Goal: Task Accomplishment & Management: Complete application form

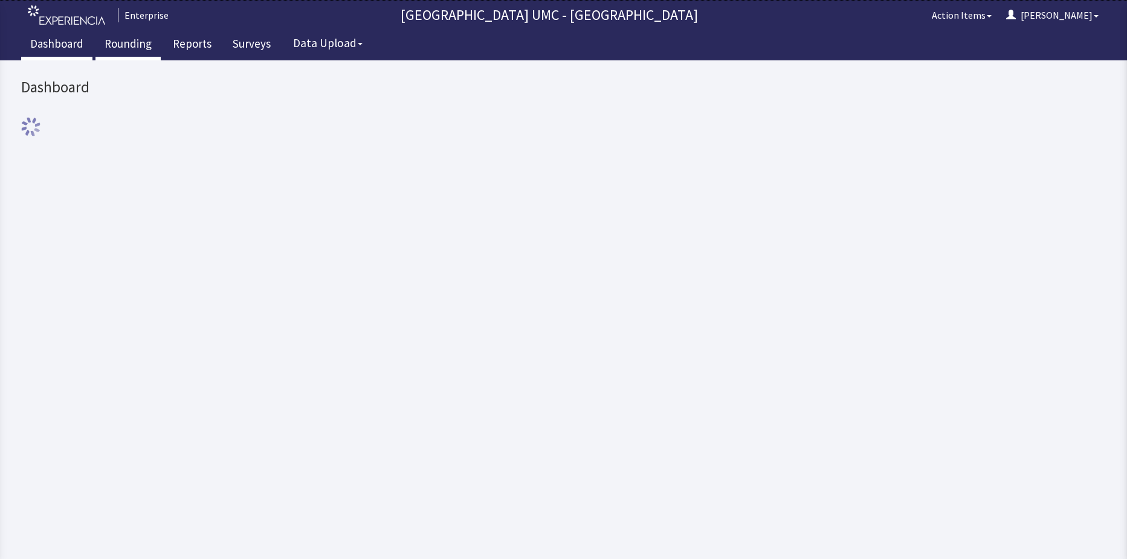
click at [108, 46] on link "Rounding" at bounding box center [127, 45] width 65 height 30
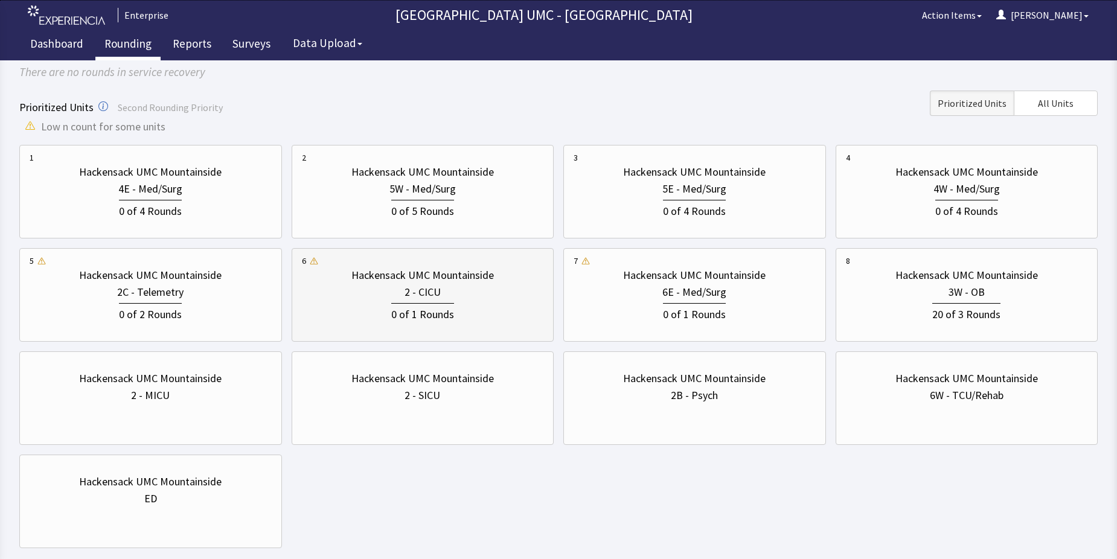
scroll to position [121, 0]
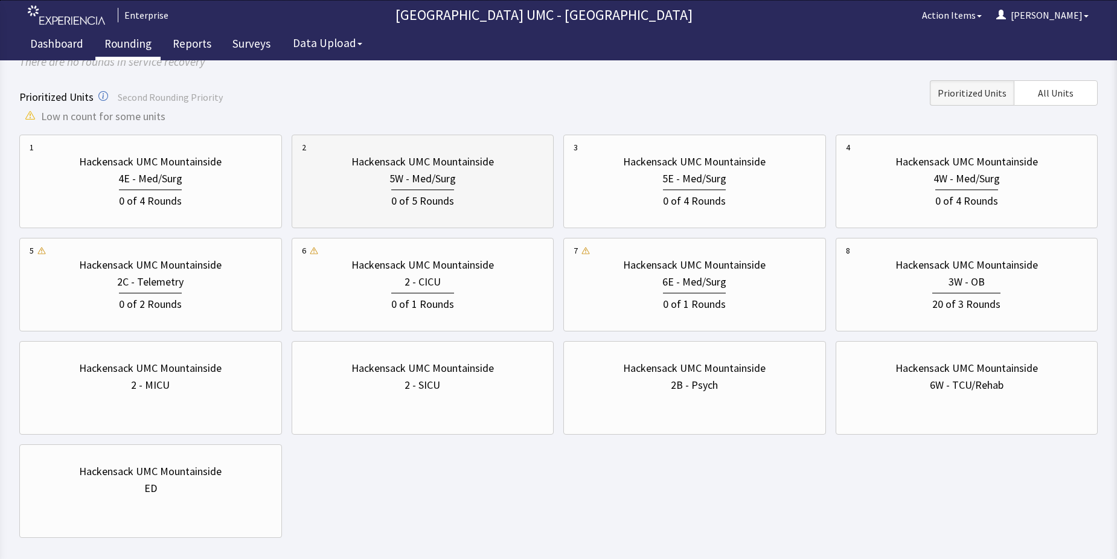
click at [448, 192] on div "0 of 5 Rounds" at bounding box center [422, 200] width 63 height 20
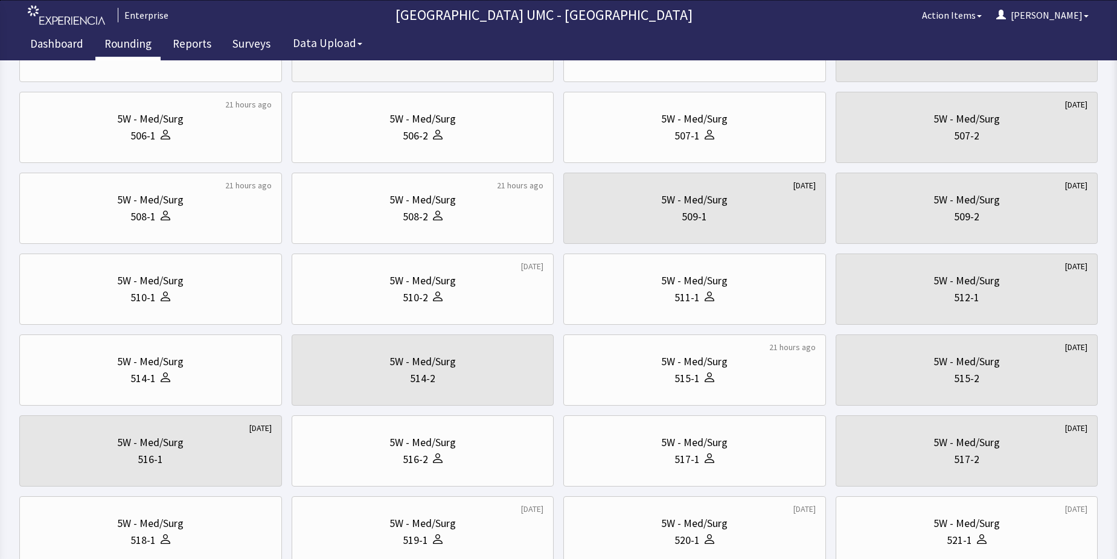
scroll to position [302, 0]
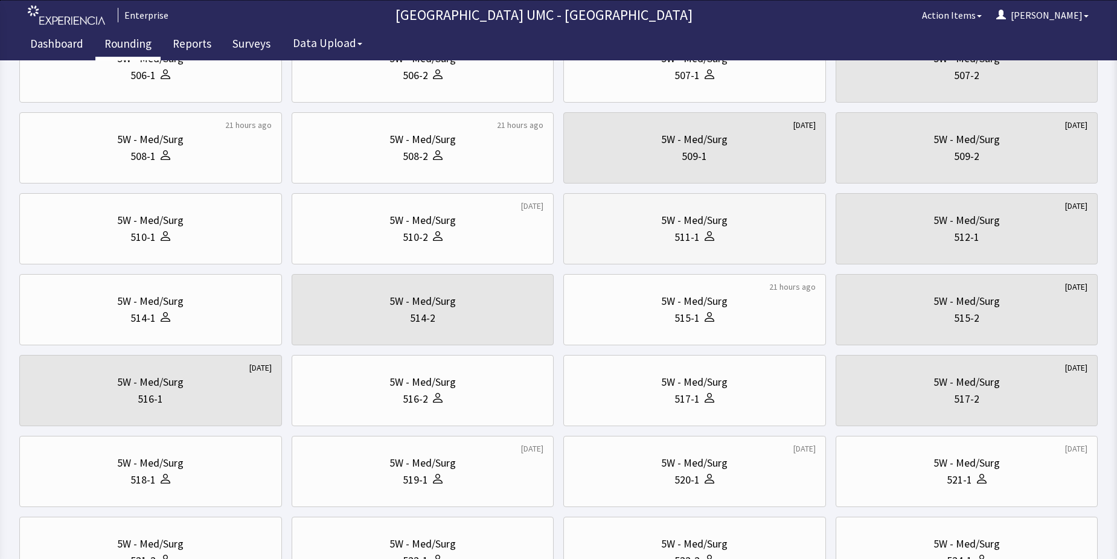
click at [686, 233] on div "511-1" at bounding box center [687, 237] width 25 height 17
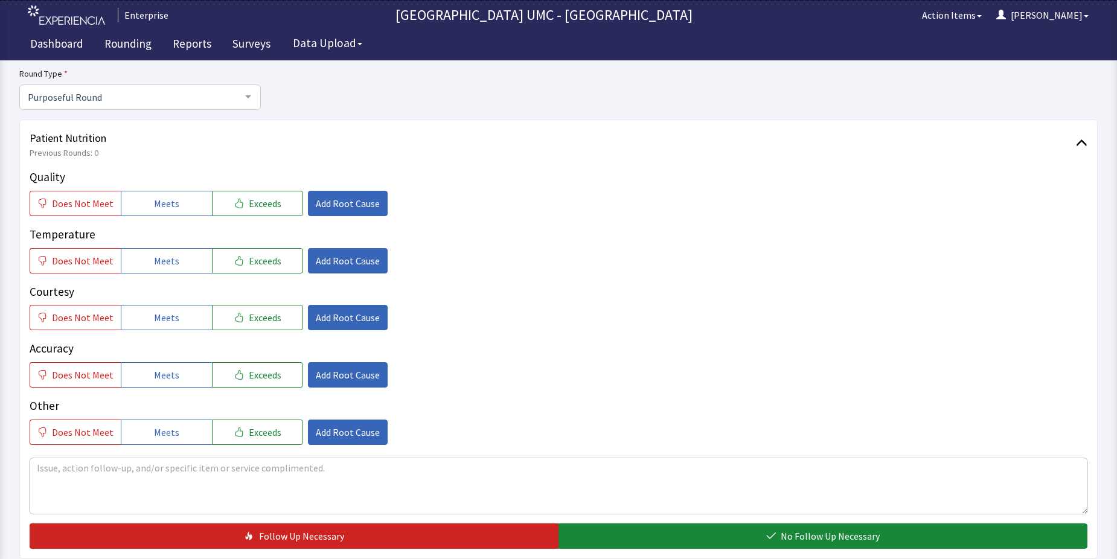
scroll to position [181, 0]
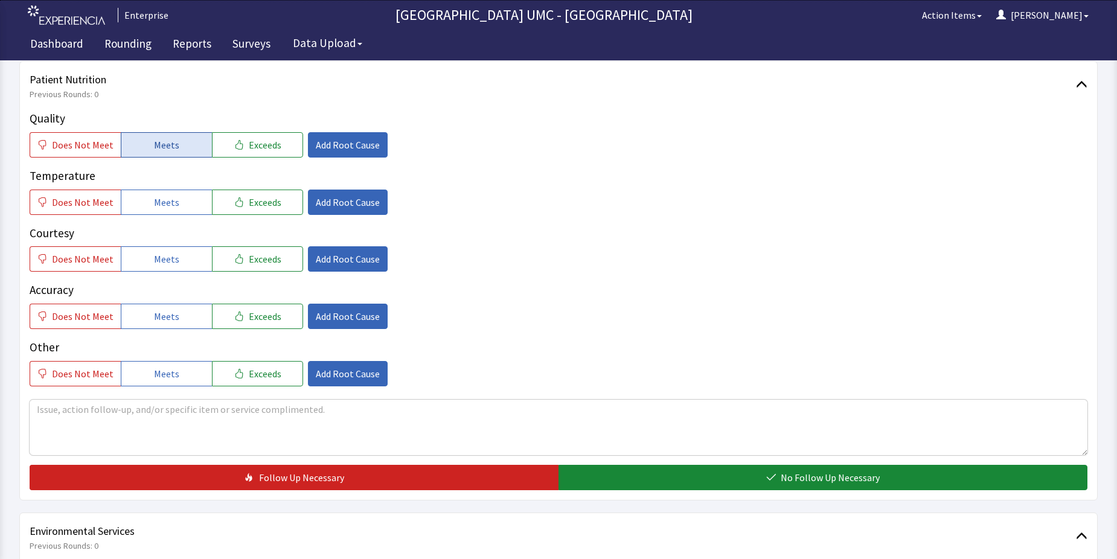
click at [181, 148] on button "Meets" at bounding box center [166, 144] width 91 height 25
click at [174, 201] on button "Meets" at bounding box center [166, 202] width 91 height 25
click at [183, 264] on button "Meets" at bounding box center [166, 258] width 91 height 25
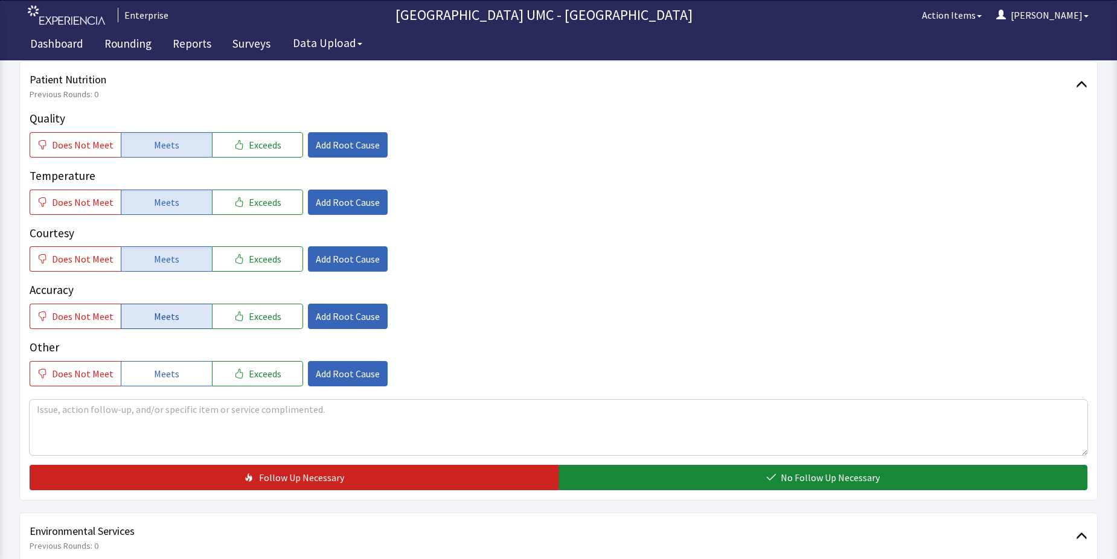
click at [178, 315] on button "Meets" at bounding box center [166, 316] width 91 height 25
drag, startPoint x: 172, startPoint y: 369, endPoint x: 451, endPoint y: 430, distance: 286.2
click at [172, 371] on span "Meets" at bounding box center [166, 374] width 25 height 14
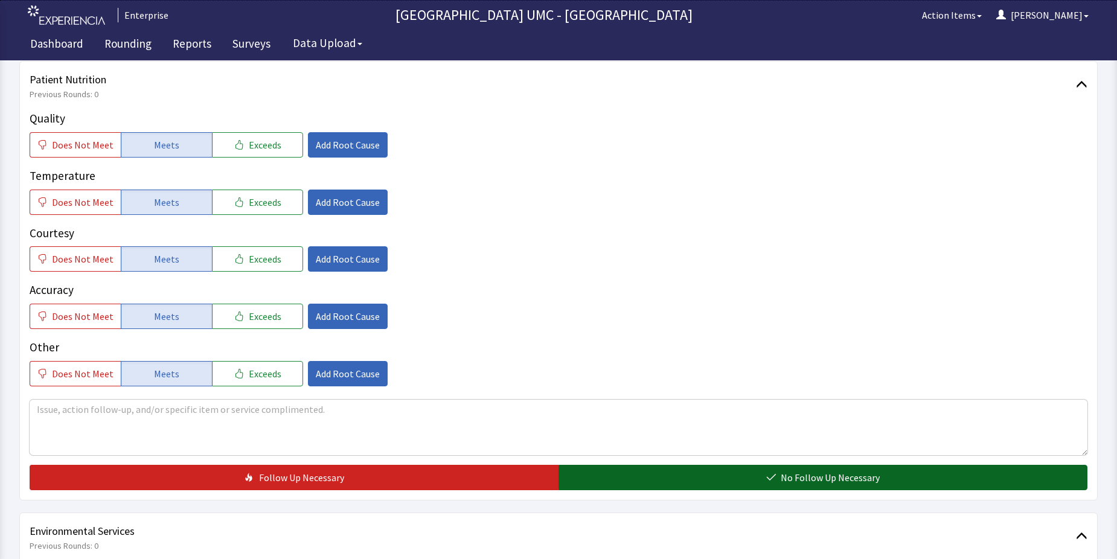
click at [702, 480] on button "No Follow Up Necessary" at bounding box center [823, 477] width 529 height 25
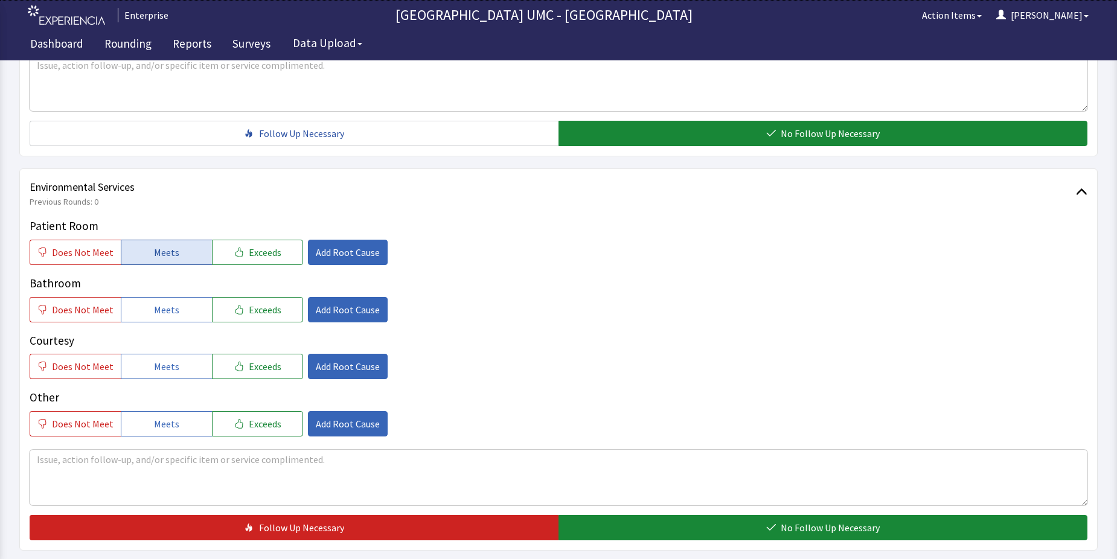
scroll to position [544, 0]
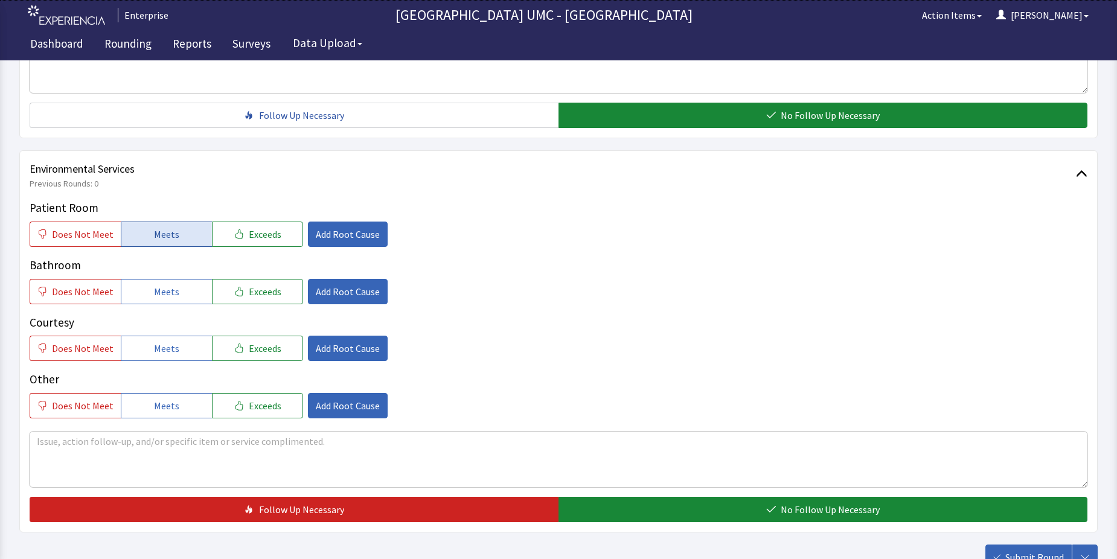
click at [158, 225] on button "Meets" at bounding box center [166, 234] width 91 height 25
drag, startPoint x: 155, startPoint y: 292, endPoint x: 158, endPoint y: 327, distance: 35.8
click at [155, 295] on span "Meets" at bounding box center [166, 292] width 25 height 14
click at [158, 342] on span "Meets" at bounding box center [166, 348] width 25 height 14
click at [167, 407] on span "Meets" at bounding box center [166, 406] width 25 height 14
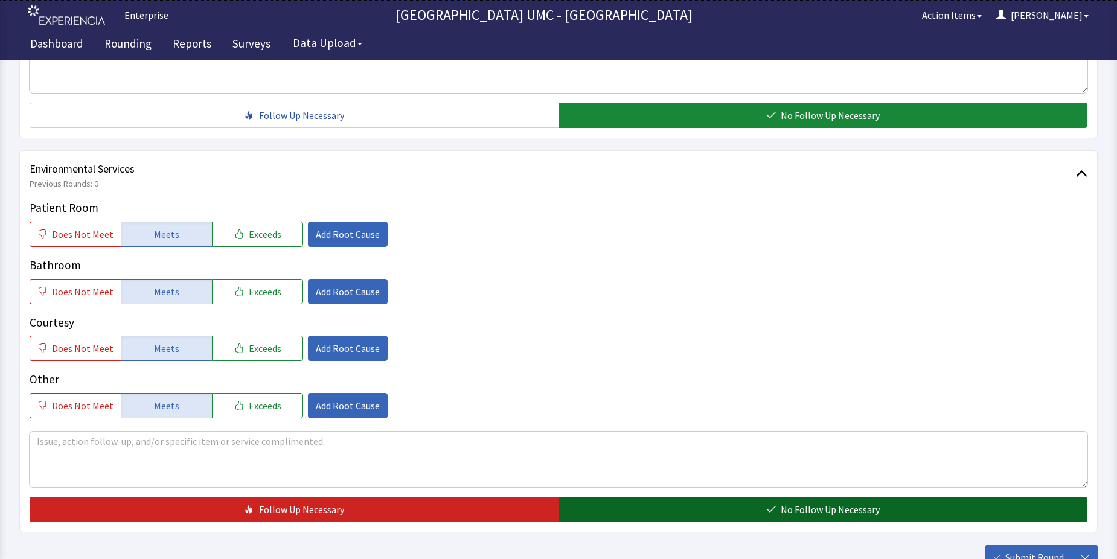
click at [731, 506] on button "No Follow Up Necessary" at bounding box center [823, 509] width 529 height 25
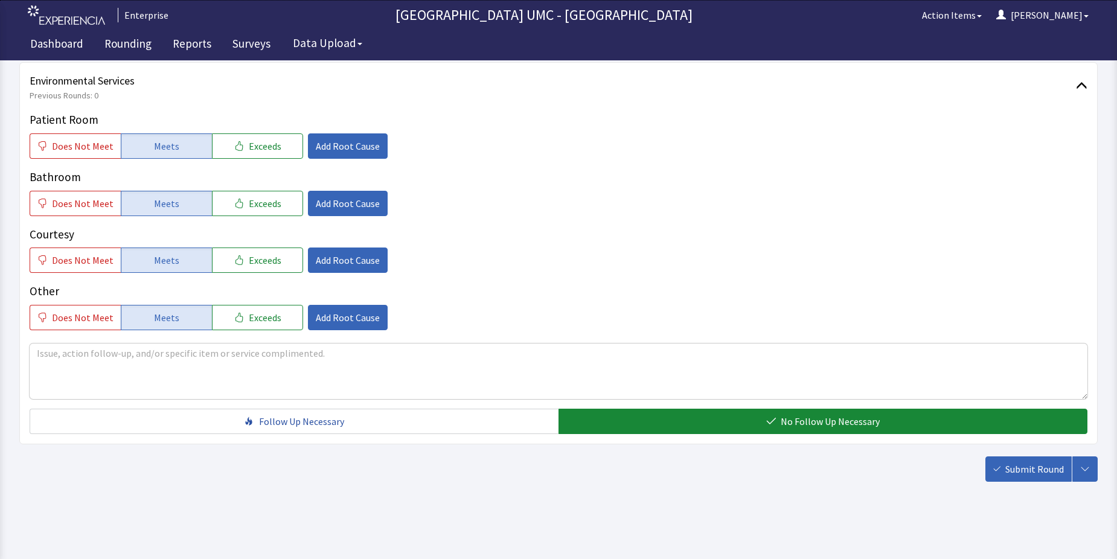
scroll to position [634, 0]
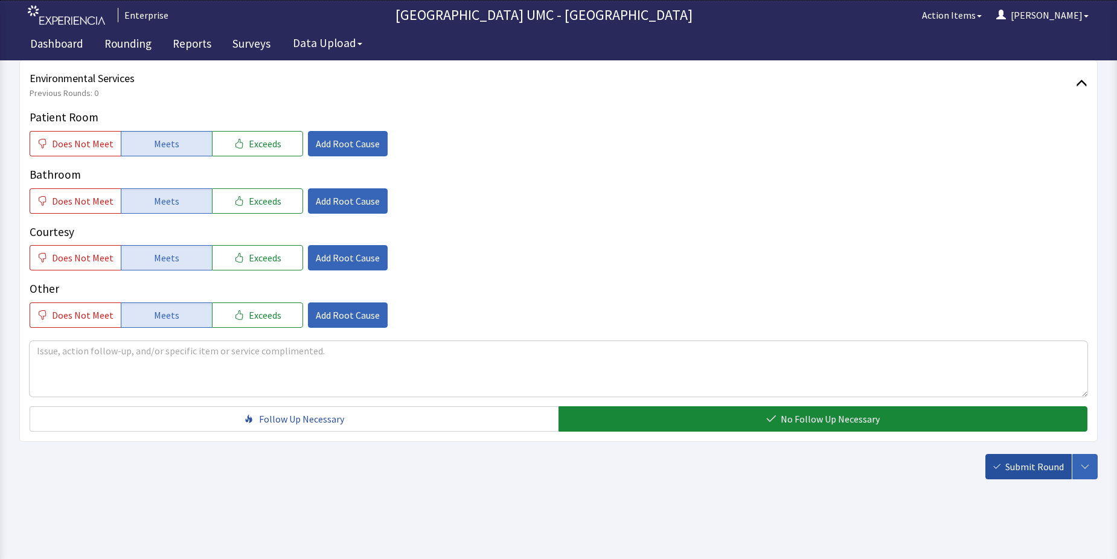
click at [1020, 471] on span "Submit Round" at bounding box center [1035, 467] width 59 height 14
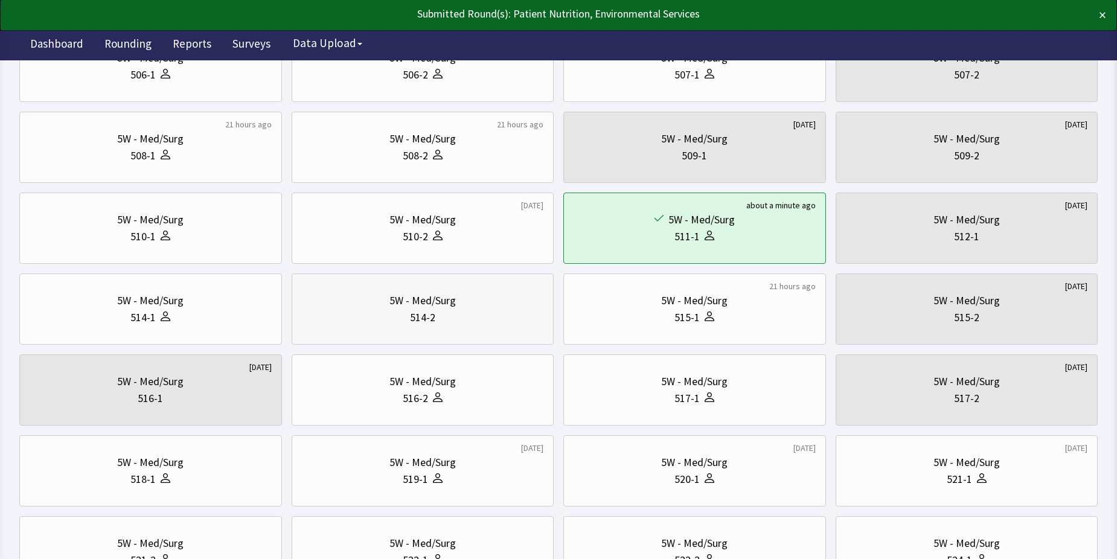
scroll to position [362, 0]
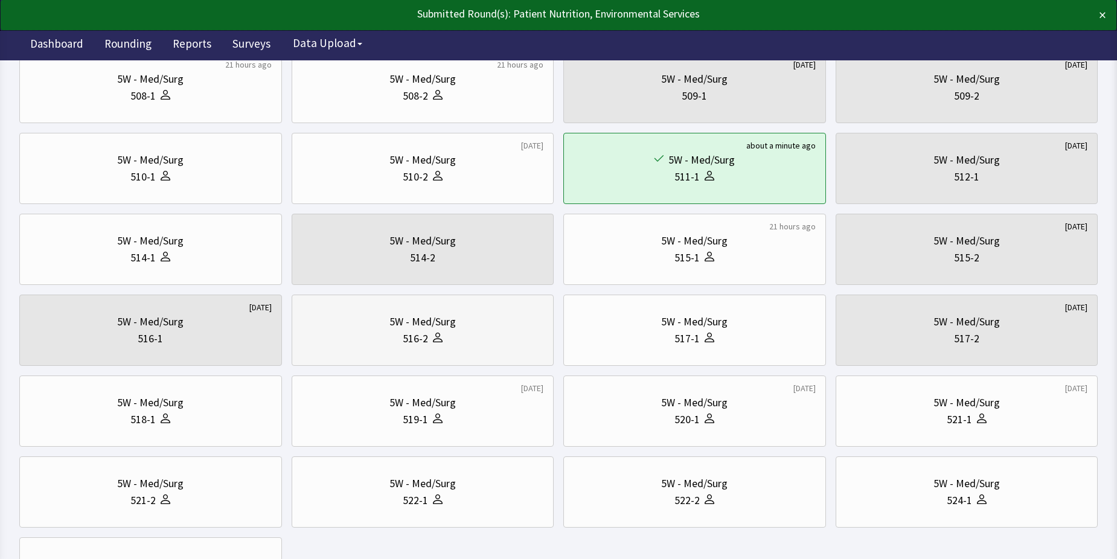
click at [436, 335] on icon at bounding box center [438, 338] width 10 height 10
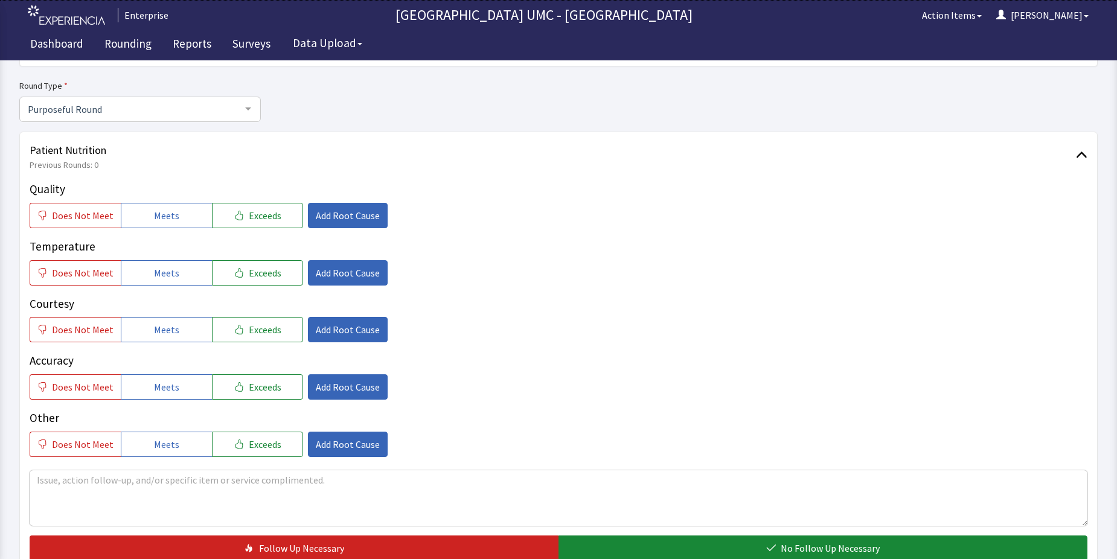
scroll to position [121, 0]
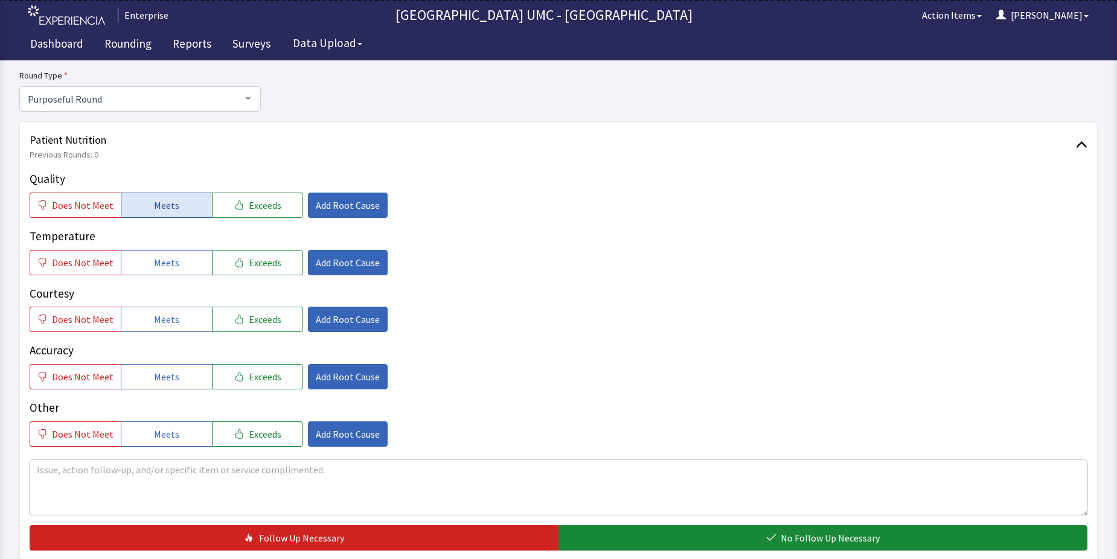
click at [145, 204] on button "Meets" at bounding box center [166, 205] width 91 height 25
drag, startPoint x: 147, startPoint y: 262, endPoint x: 158, endPoint y: 303, distance: 42.5
click at [147, 263] on button "Meets" at bounding box center [166, 262] width 91 height 25
click at [156, 327] on span "Meets" at bounding box center [166, 319] width 25 height 14
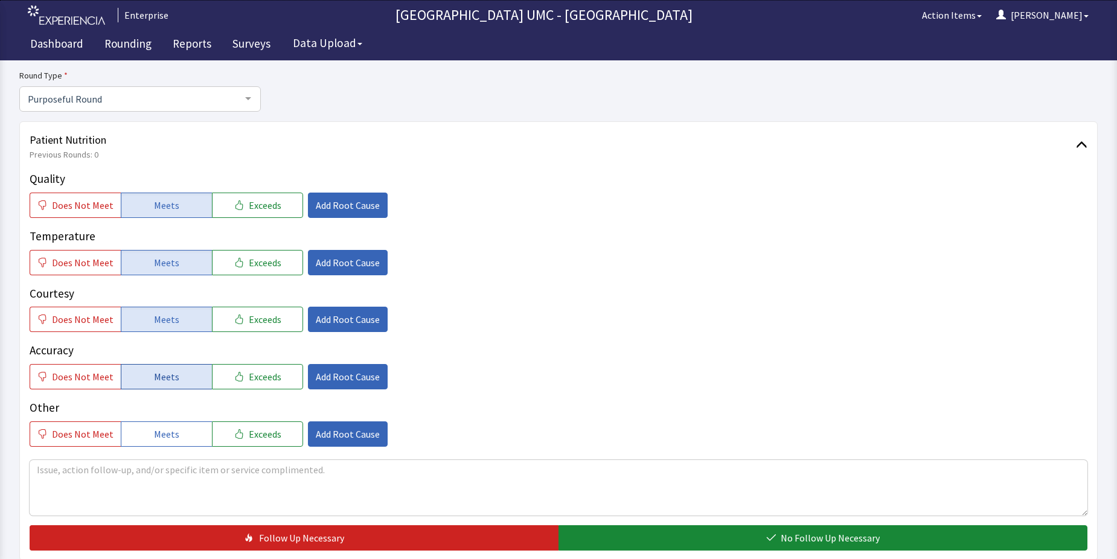
click at [161, 380] on span "Meets" at bounding box center [166, 377] width 25 height 14
drag, startPoint x: 163, startPoint y: 429, endPoint x: 337, endPoint y: 469, distance: 178.5
click at [164, 430] on span "Meets" at bounding box center [166, 434] width 25 height 14
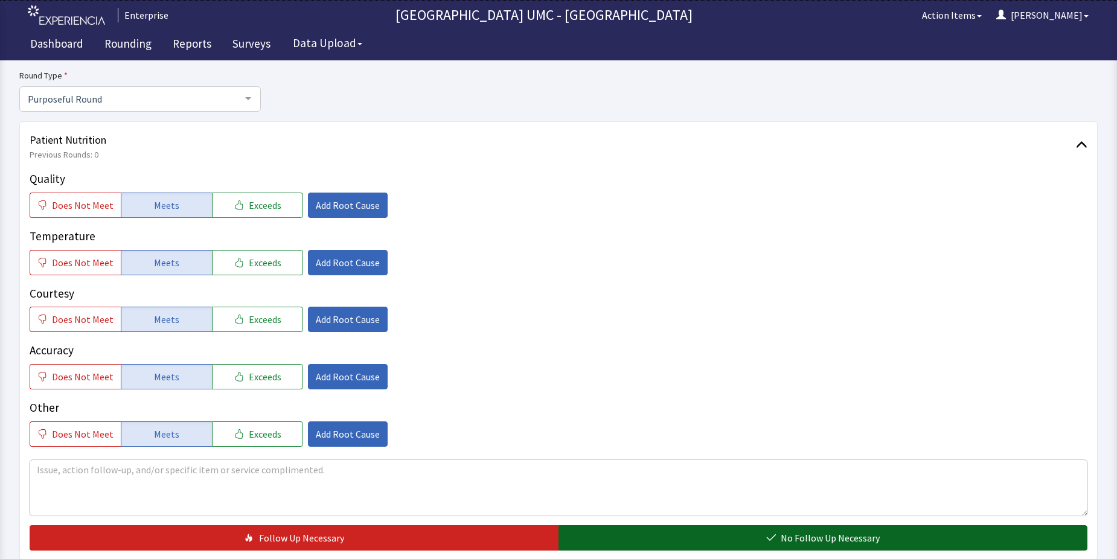
click at [677, 532] on button "No Follow Up Necessary" at bounding box center [823, 538] width 529 height 25
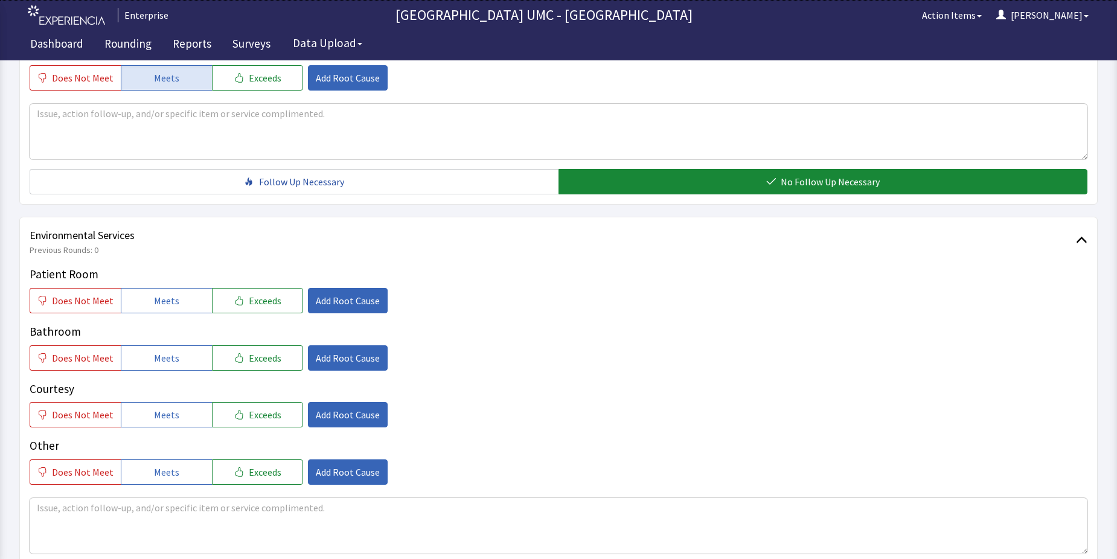
scroll to position [483, 0]
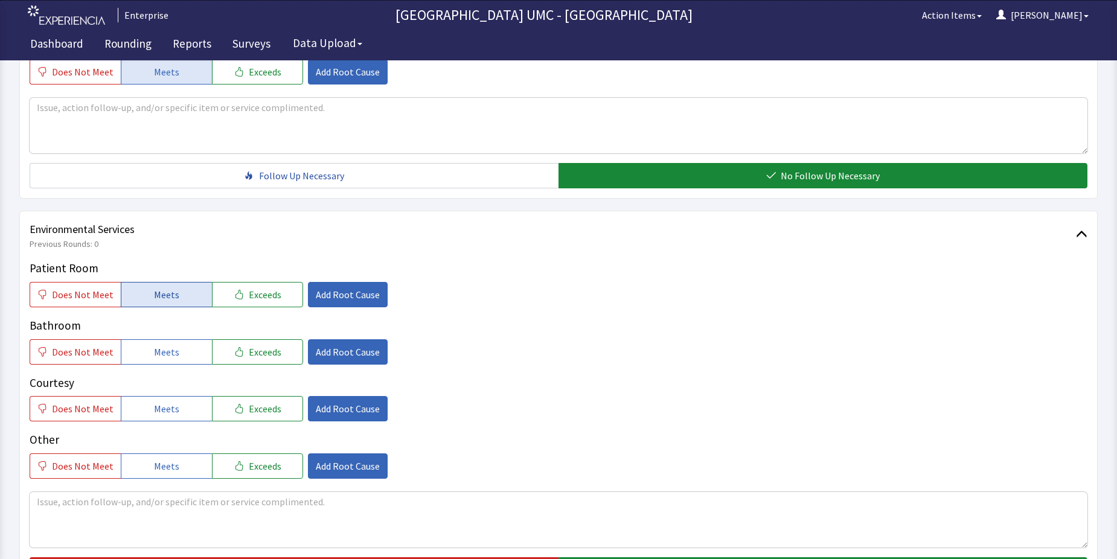
click at [157, 299] on span "Meets" at bounding box center [166, 295] width 25 height 14
drag, startPoint x: 164, startPoint y: 355, endPoint x: 172, endPoint y: 381, distance: 27.3
click at [164, 356] on span "Meets" at bounding box center [166, 352] width 25 height 14
drag, startPoint x: 168, startPoint y: 407, endPoint x: 173, endPoint y: 414, distance: 8.7
click at [168, 410] on span "Meets" at bounding box center [166, 409] width 25 height 14
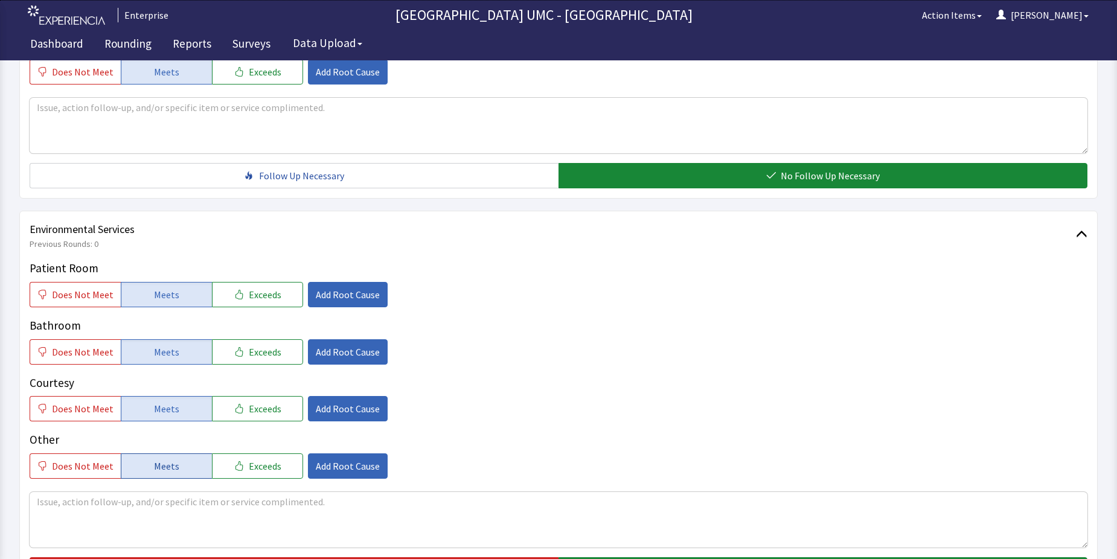
drag, startPoint x: 178, startPoint y: 466, endPoint x: 381, endPoint y: 495, distance: 205.0
click at [179, 468] on button "Meets" at bounding box center [166, 466] width 91 height 25
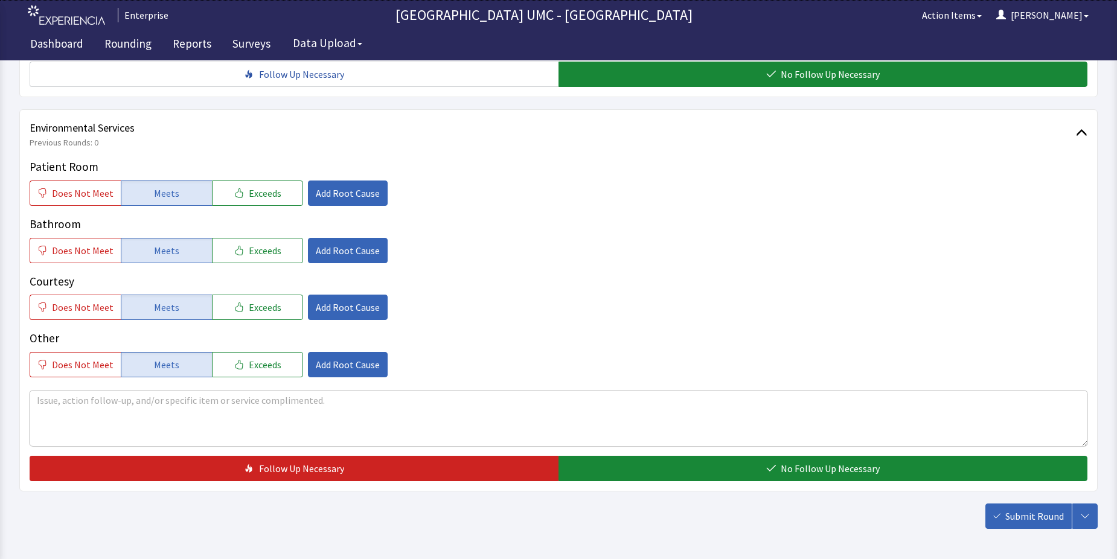
scroll to position [604, 0]
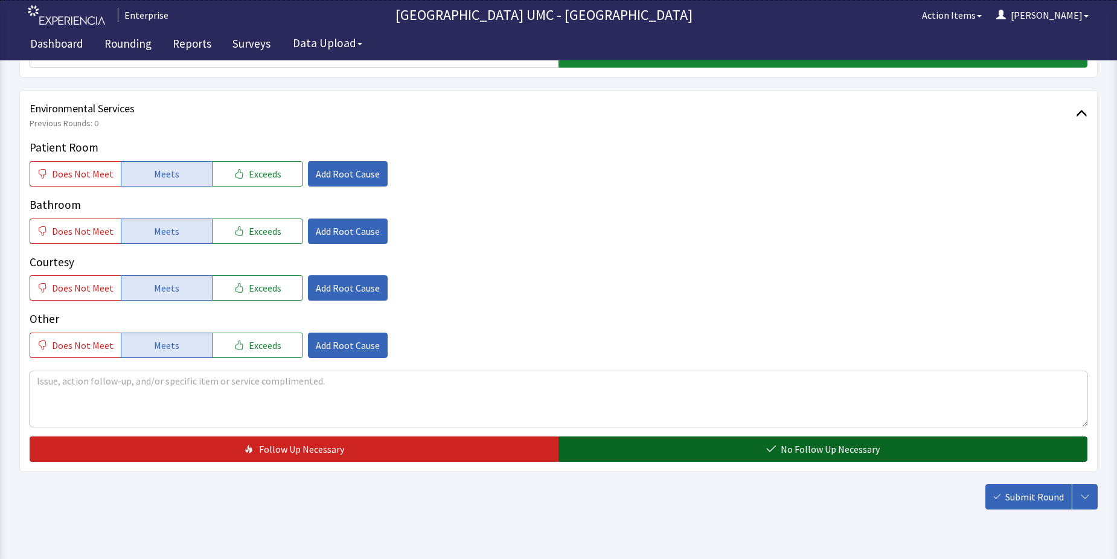
click at [828, 448] on span "No Follow Up Necessary" at bounding box center [830, 449] width 99 height 14
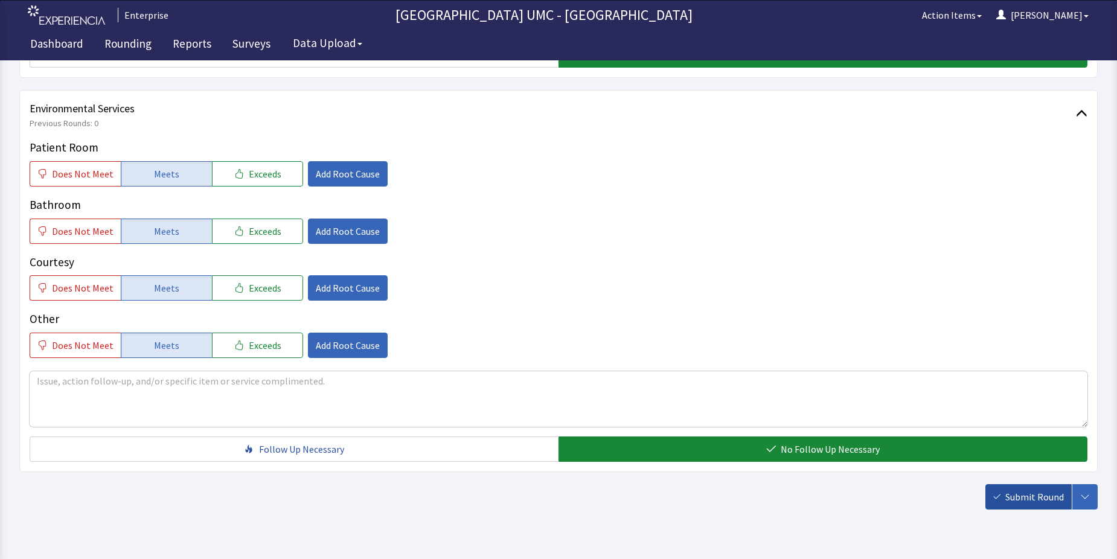
click at [1049, 498] on span "Submit Round" at bounding box center [1035, 497] width 59 height 14
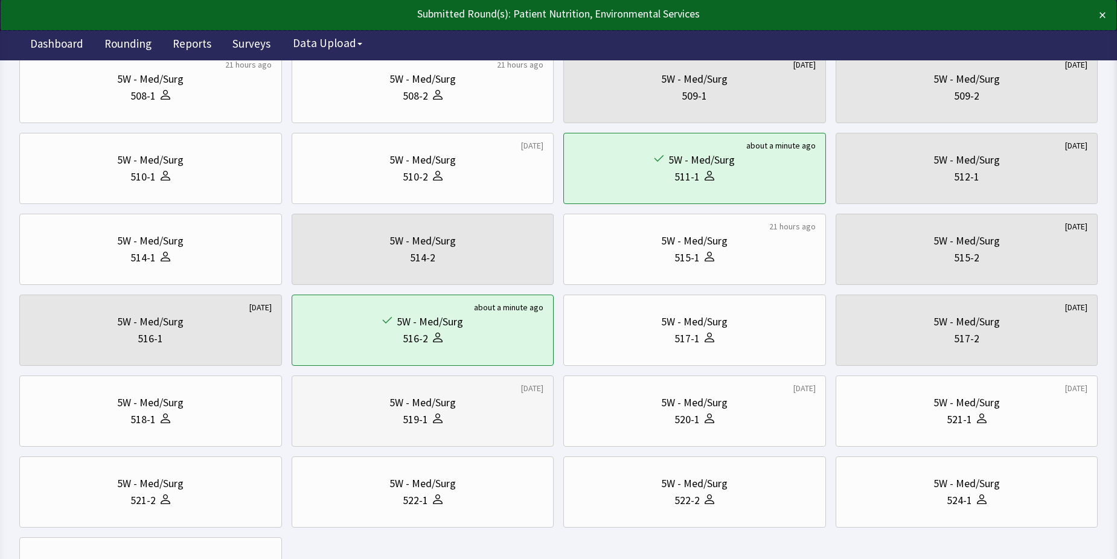
scroll to position [423, 0]
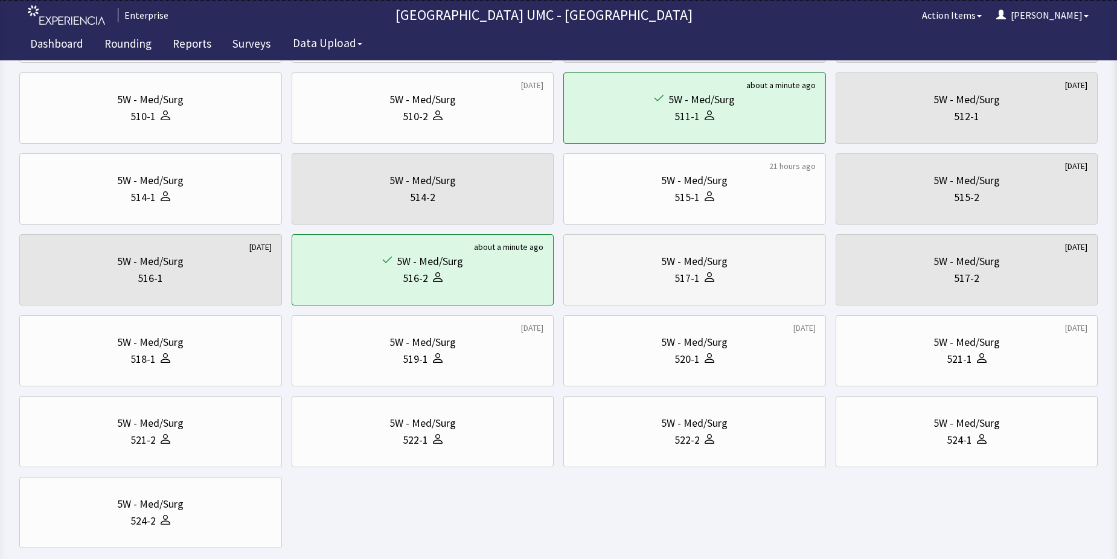
click at [704, 278] on div at bounding box center [707, 278] width 14 height 17
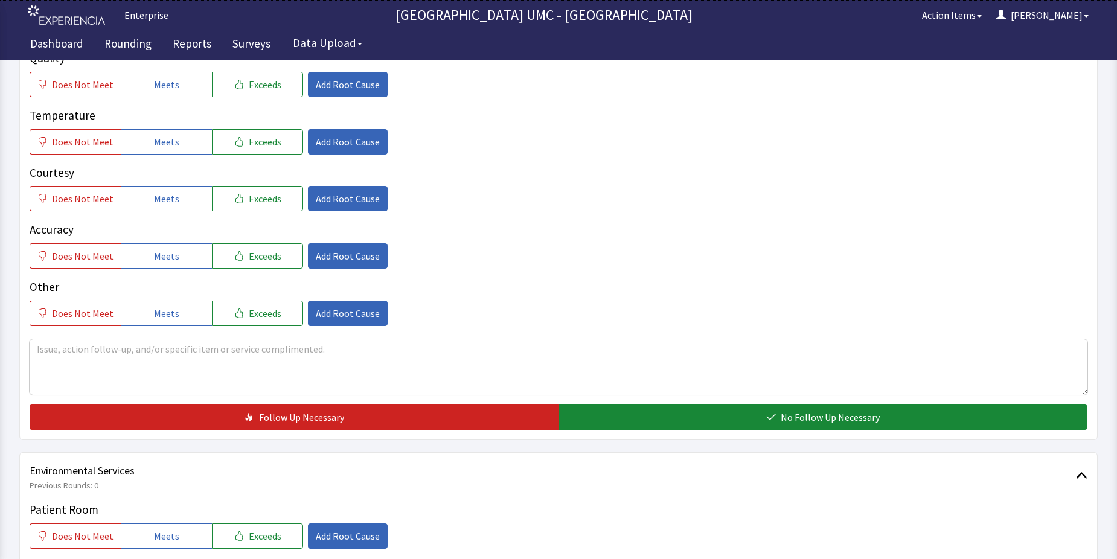
scroll to position [181, 0]
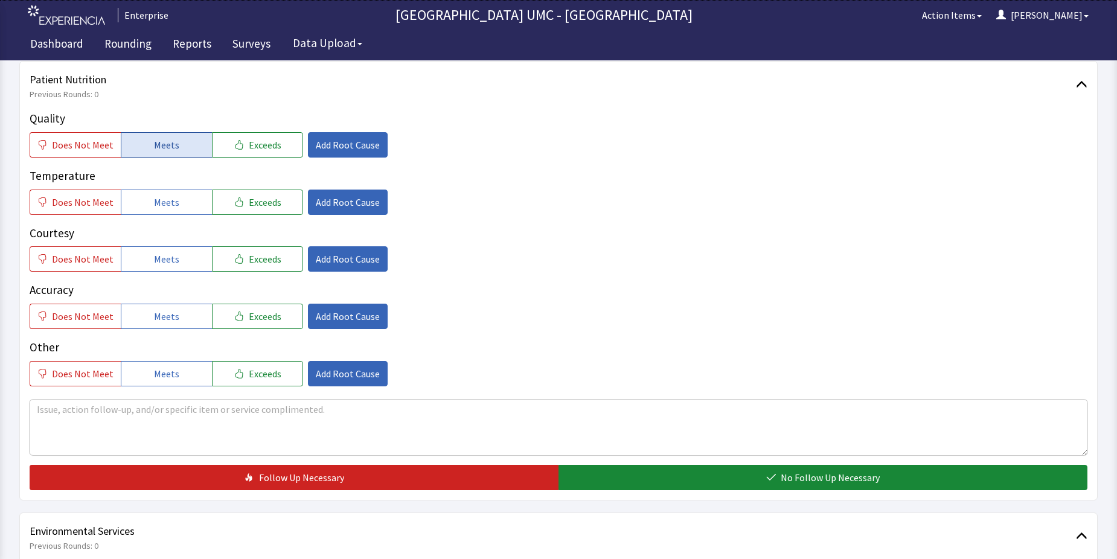
click at [166, 144] on span "Meets" at bounding box center [166, 145] width 25 height 14
drag, startPoint x: 169, startPoint y: 199, endPoint x: 167, endPoint y: 277, distance: 78.5
click at [169, 199] on span "Meets" at bounding box center [166, 202] width 25 height 14
click at [161, 260] on span "Meets" at bounding box center [166, 259] width 25 height 14
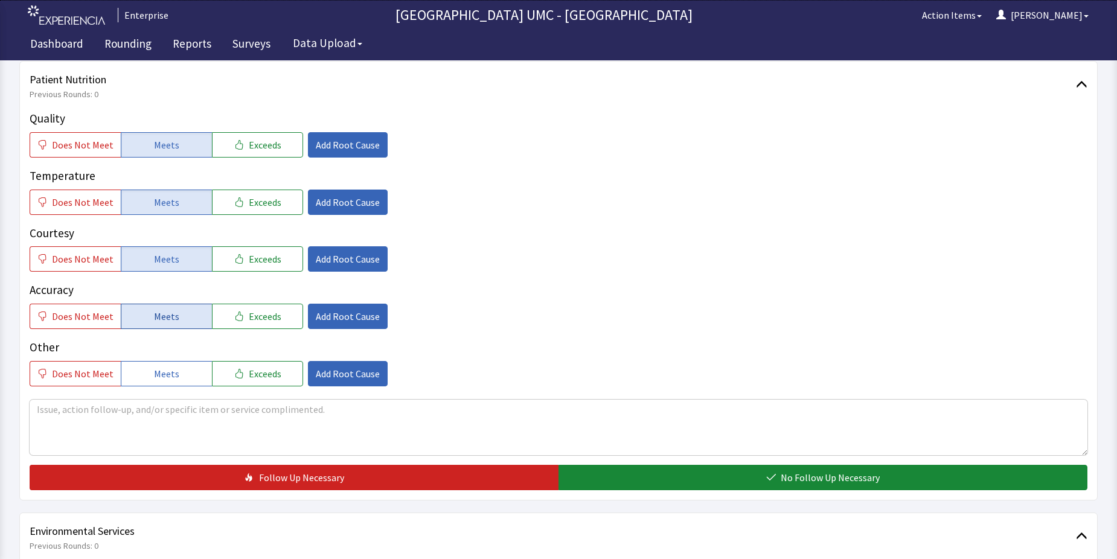
click at [166, 319] on span "Meets" at bounding box center [166, 316] width 25 height 14
click at [164, 376] on span "Meets" at bounding box center [166, 374] width 25 height 14
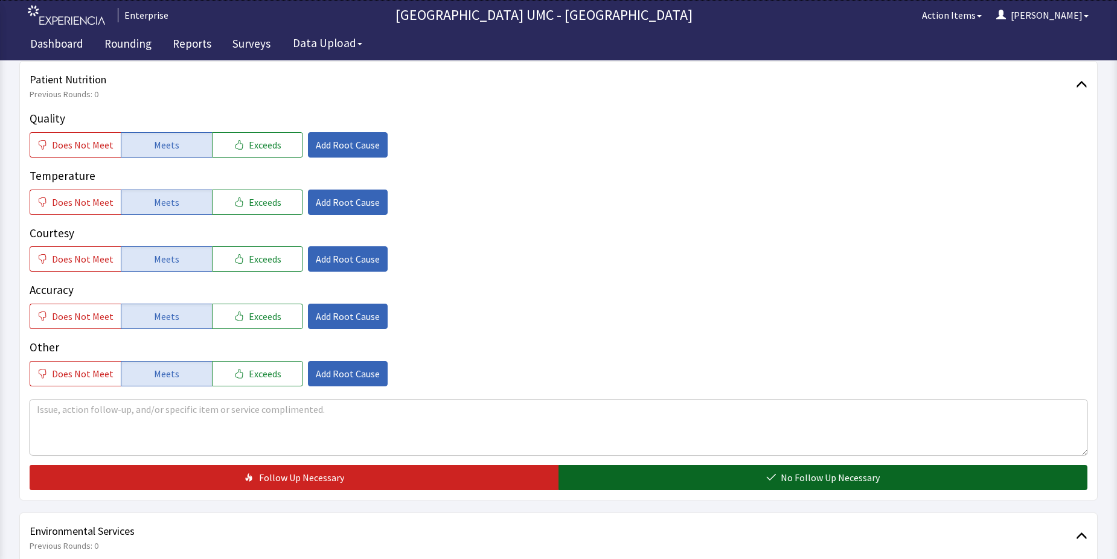
click at [642, 468] on button "No Follow Up Necessary" at bounding box center [823, 477] width 529 height 25
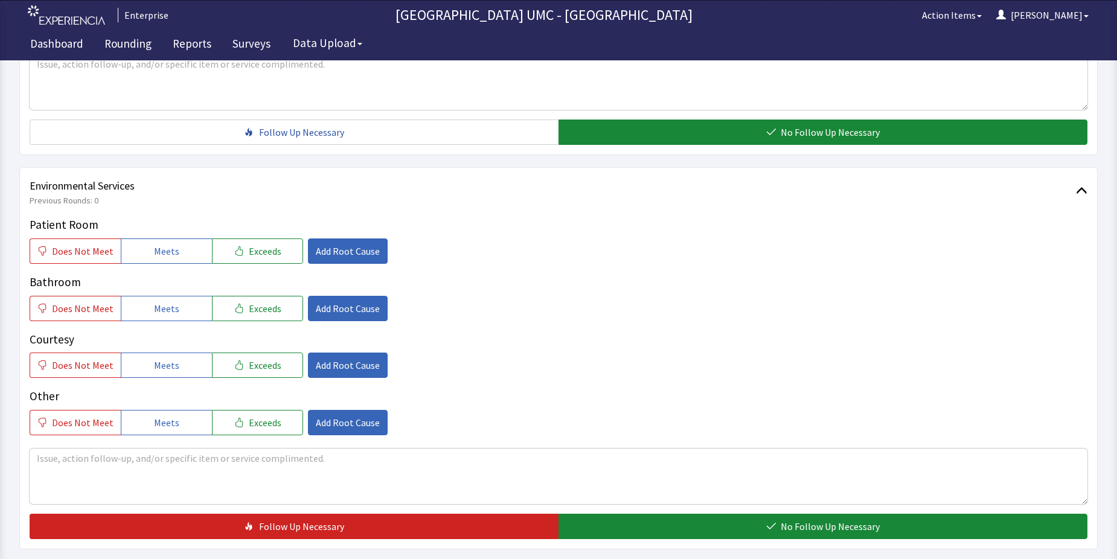
scroll to position [544, 0]
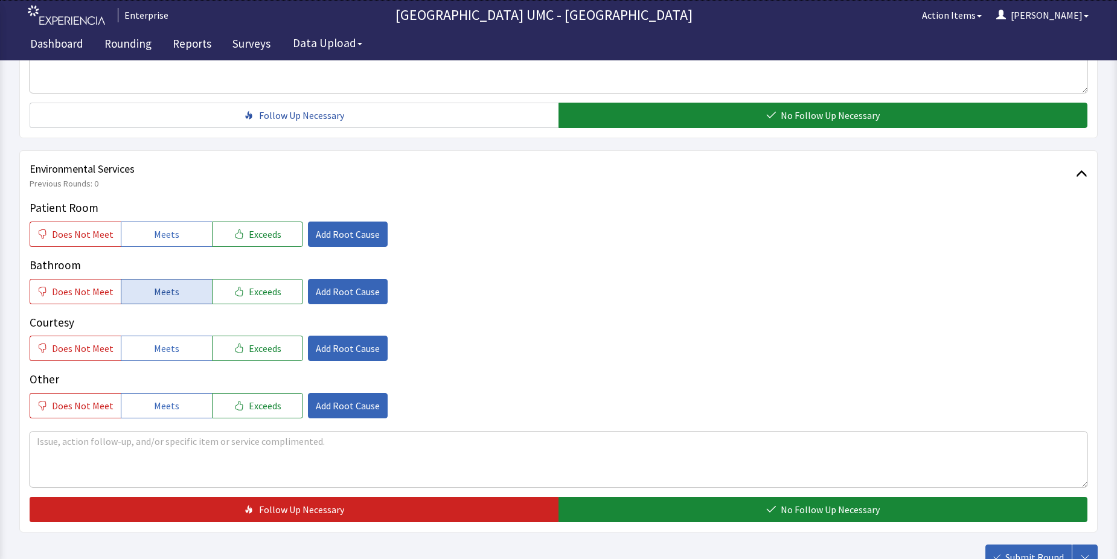
drag, startPoint x: 158, startPoint y: 229, endPoint x: 163, endPoint y: 282, distance: 53.4
click at [157, 229] on span "Meets" at bounding box center [166, 234] width 25 height 14
click at [164, 295] on span "Meets" at bounding box center [166, 292] width 25 height 14
click at [164, 351] on span "Meets" at bounding box center [166, 348] width 25 height 14
click at [161, 397] on button "Meets" at bounding box center [166, 405] width 91 height 25
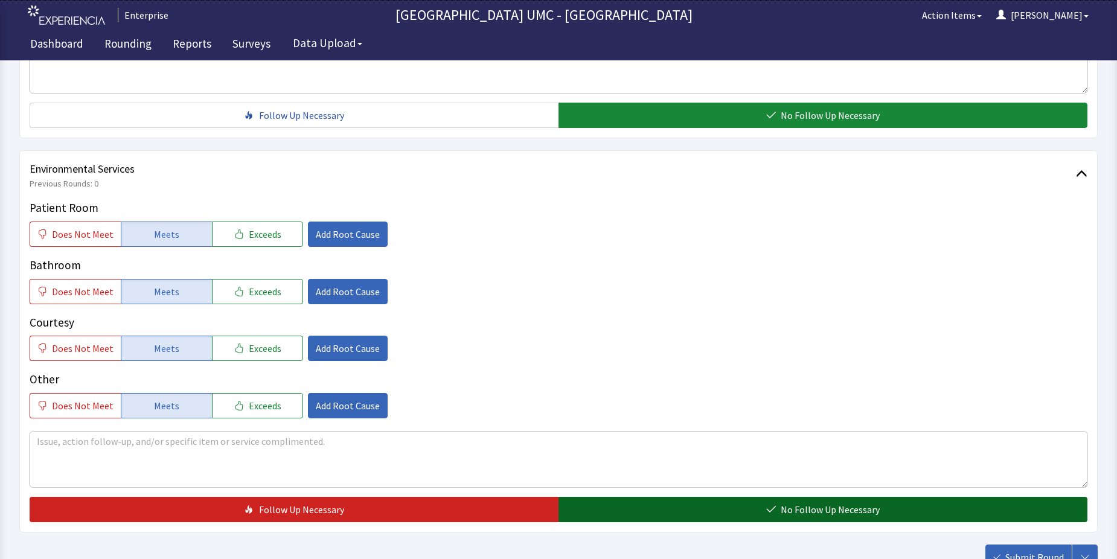
click at [662, 507] on button "No Follow Up Necessary" at bounding box center [823, 509] width 529 height 25
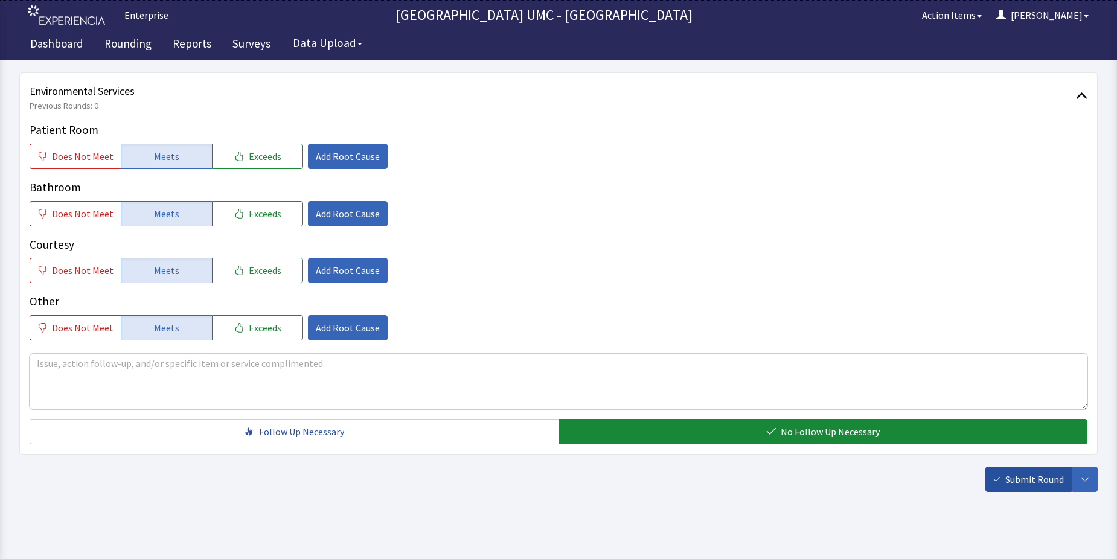
scroll to position [634, 0]
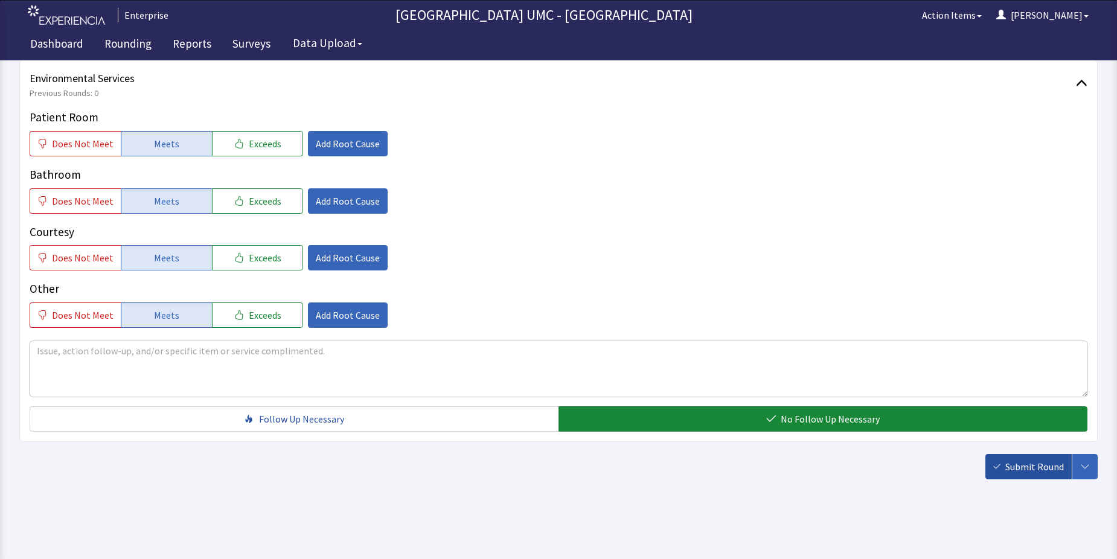
click at [1021, 459] on button "Submit Round" at bounding box center [1029, 466] width 86 height 25
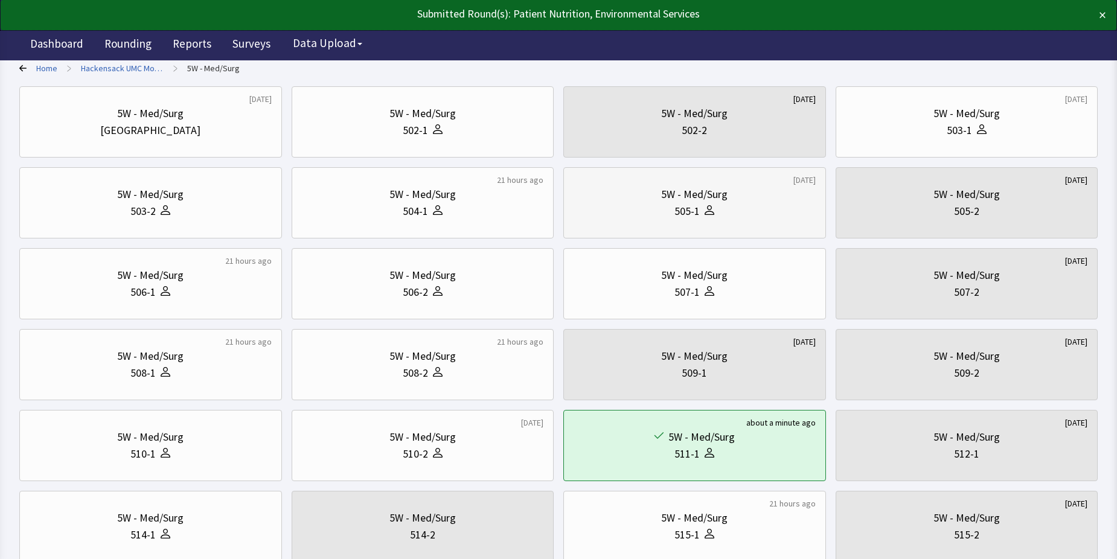
scroll to position [121, 0]
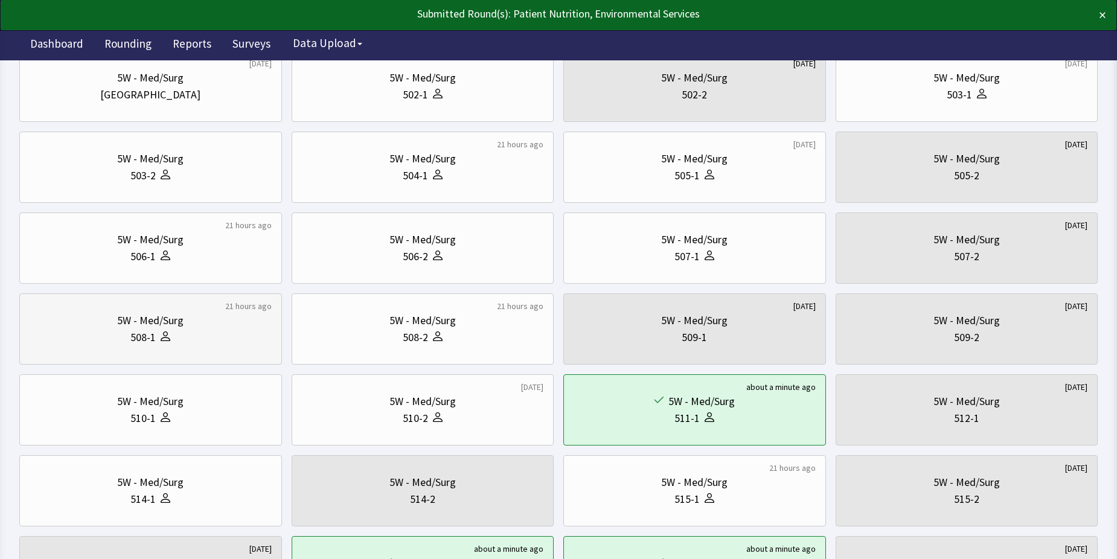
click at [187, 332] on div "508-1" at bounding box center [151, 337] width 242 height 17
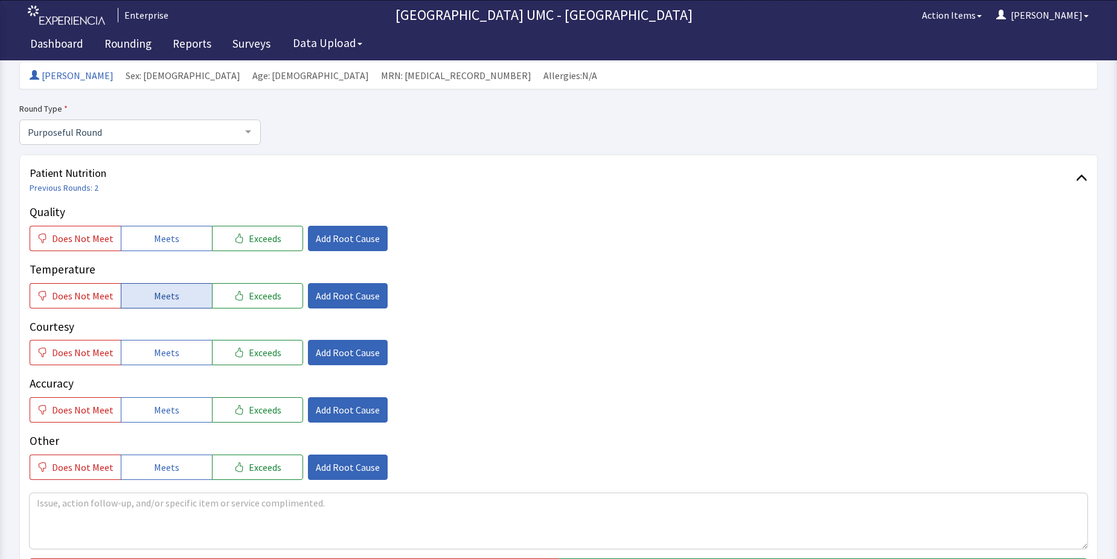
scroll to position [121, 0]
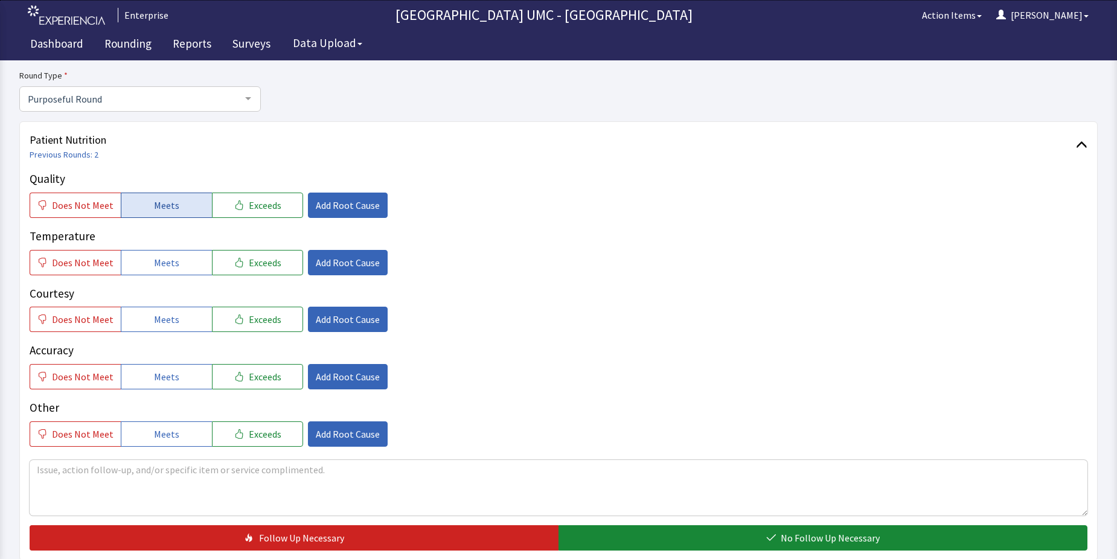
click at [179, 208] on button "Meets" at bounding box center [166, 205] width 91 height 25
click at [181, 265] on button "Meets" at bounding box center [166, 262] width 91 height 25
drag, startPoint x: 170, startPoint y: 318, endPoint x: 169, endPoint y: 345, distance: 26.6
click at [169, 320] on span "Meets" at bounding box center [166, 319] width 25 height 14
drag, startPoint x: 169, startPoint y: 370, endPoint x: 179, endPoint y: 414, distance: 44.6
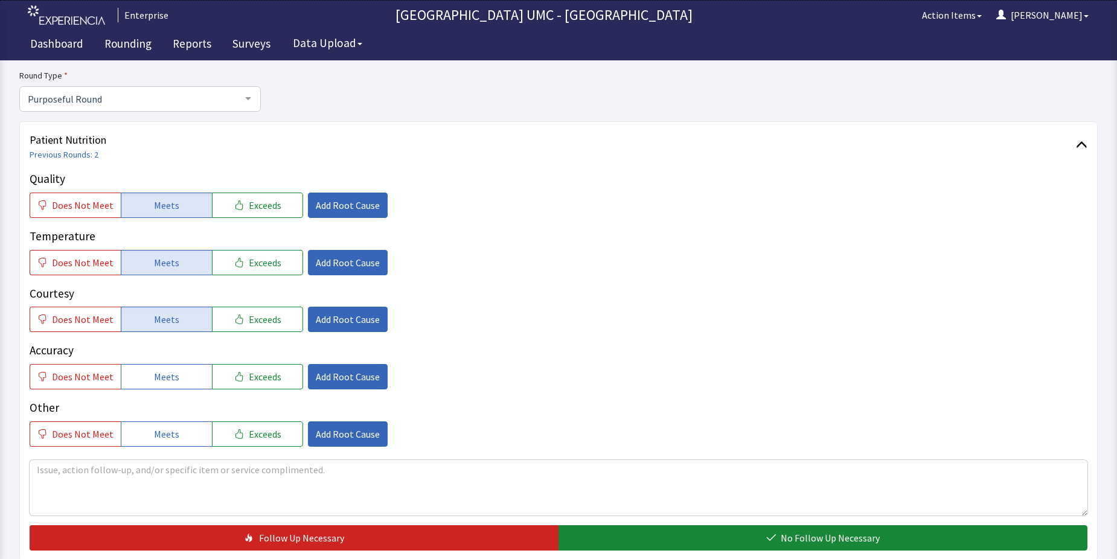
click at [169, 375] on span "Meets" at bounding box center [166, 377] width 25 height 14
drag, startPoint x: 178, startPoint y: 432, endPoint x: 213, endPoint y: 430, distance: 35.1
click at [179, 431] on button "Meets" at bounding box center [166, 434] width 91 height 25
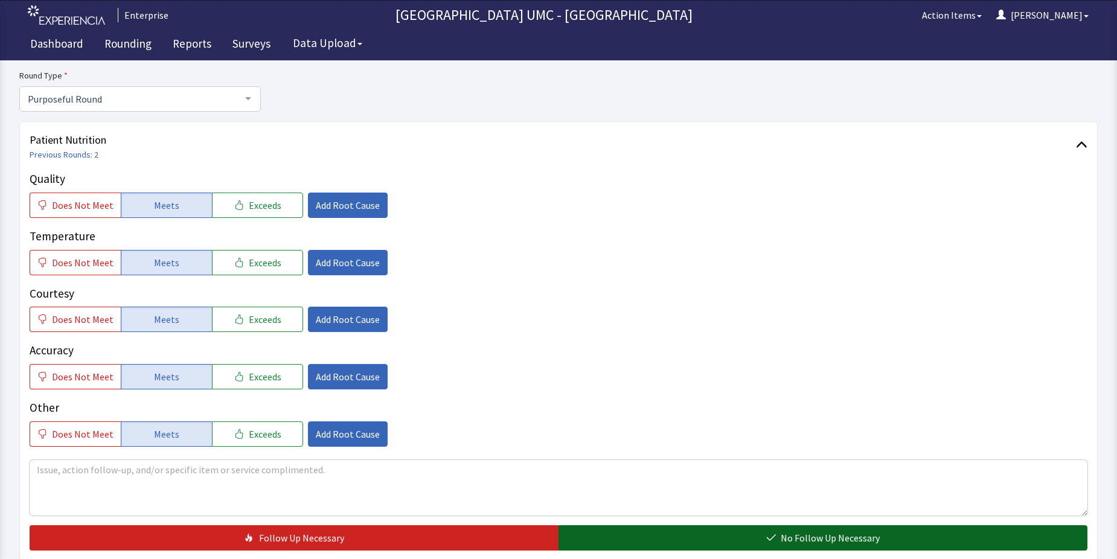
click at [764, 540] on button "No Follow Up Necessary" at bounding box center [823, 538] width 529 height 25
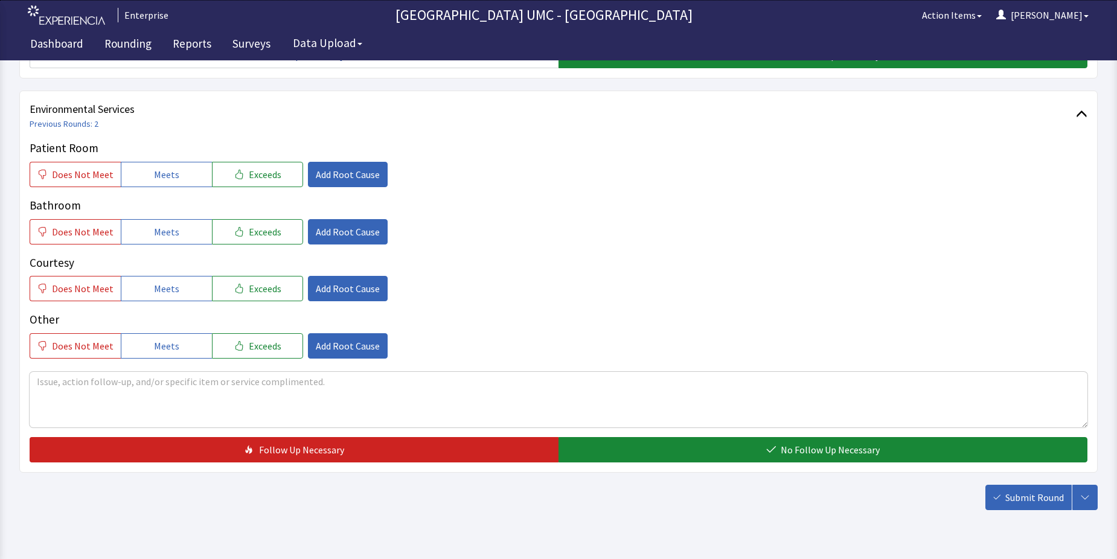
scroll to position [604, 0]
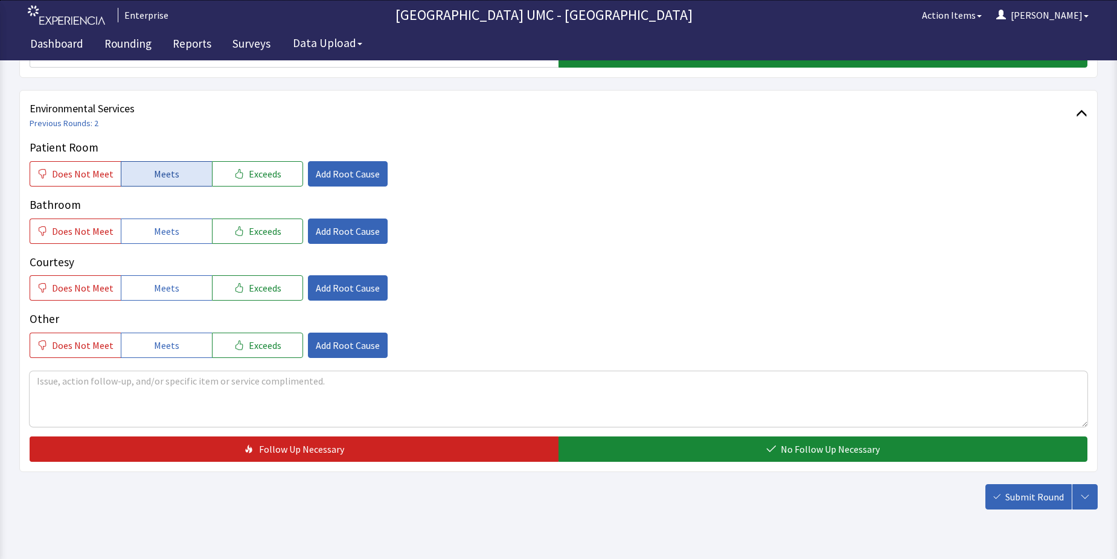
click at [154, 178] on span "Meets" at bounding box center [166, 174] width 25 height 14
drag, startPoint x: 163, startPoint y: 231, endPoint x: 174, endPoint y: 291, distance: 60.8
click at [162, 231] on span "Meets" at bounding box center [166, 231] width 25 height 14
click at [174, 291] on button "Meets" at bounding box center [166, 287] width 91 height 25
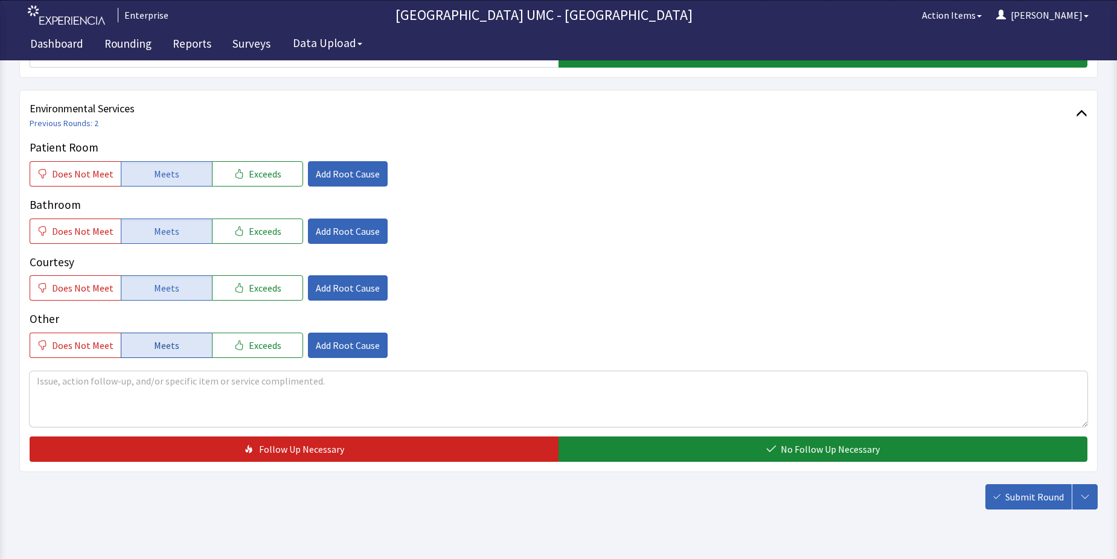
click at [170, 347] on span "Meets" at bounding box center [166, 345] width 25 height 14
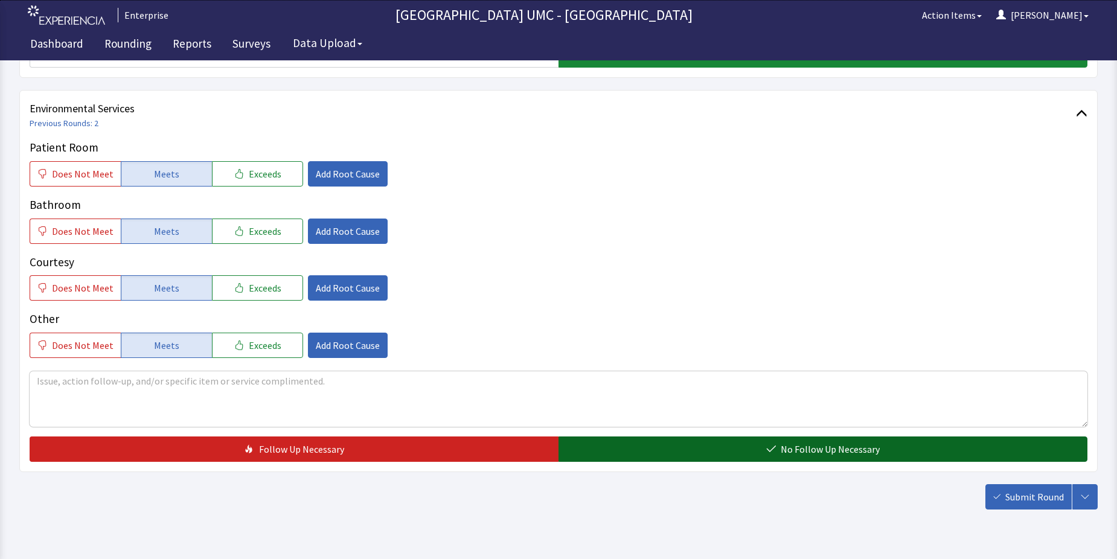
click at [828, 458] on button "No Follow Up Necessary" at bounding box center [823, 449] width 529 height 25
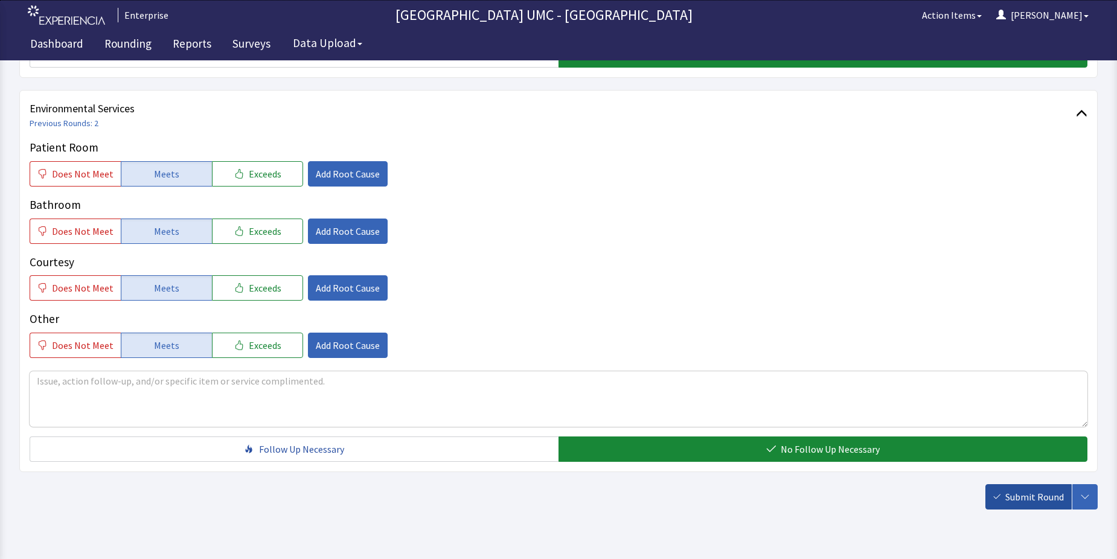
click at [1010, 490] on span "Submit Round" at bounding box center [1035, 497] width 59 height 14
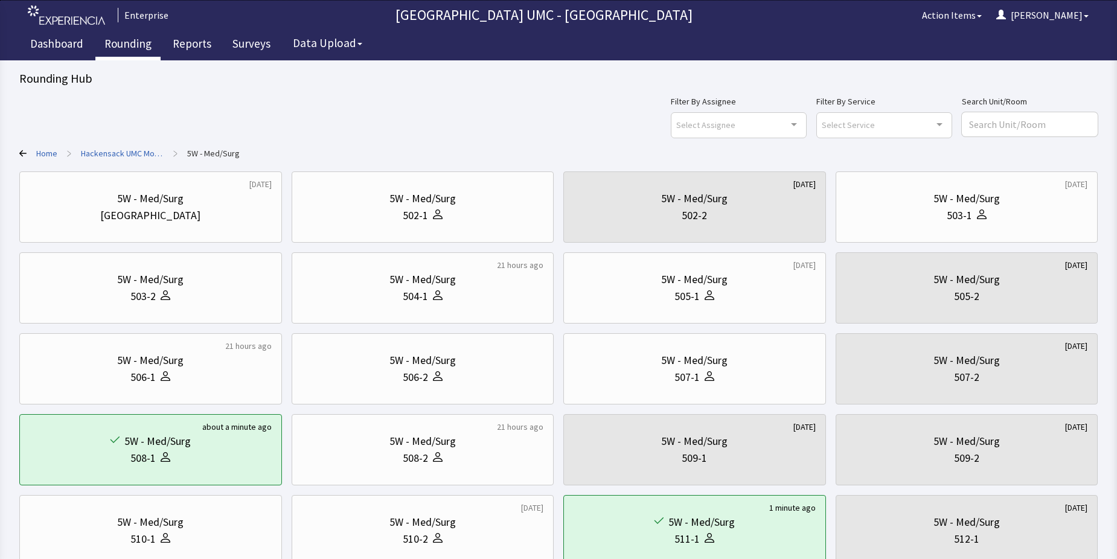
click at [121, 42] on link "Rounding" at bounding box center [127, 45] width 65 height 30
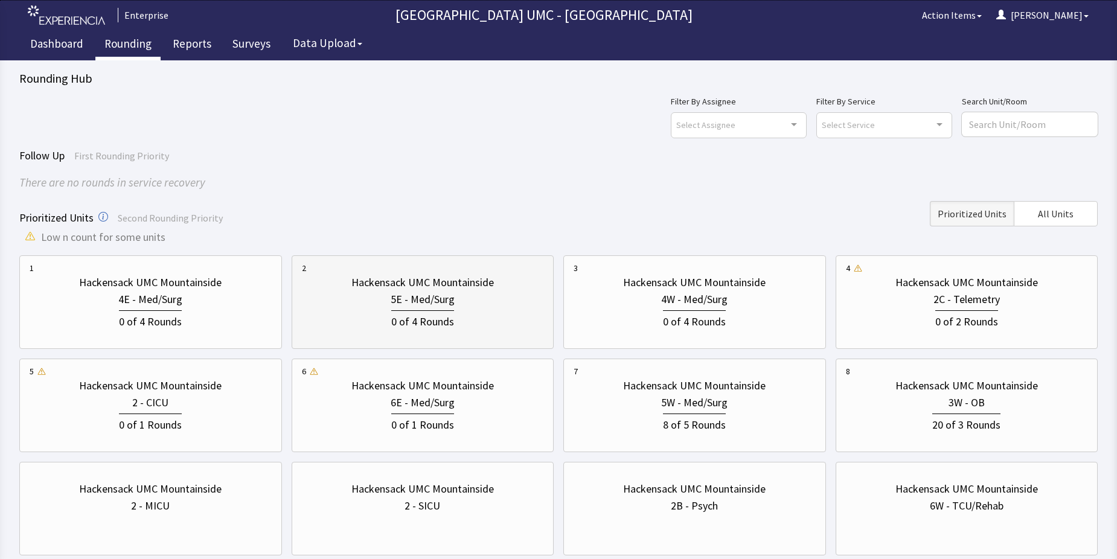
click at [378, 296] on div "5E - Med/Surg" at bounding box center [423, 299] width 242 height 17
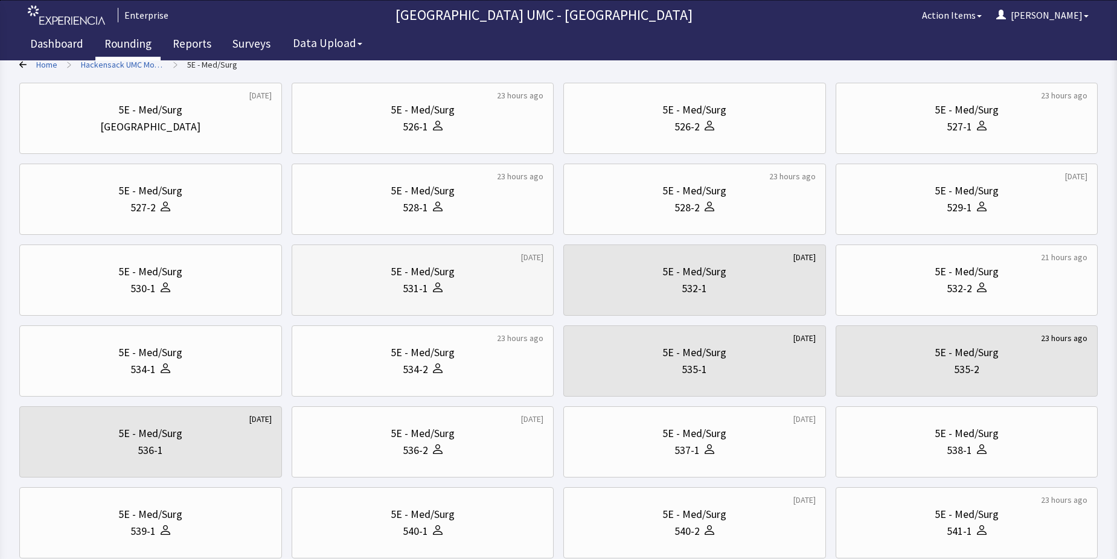
scroll to position [121, 0]
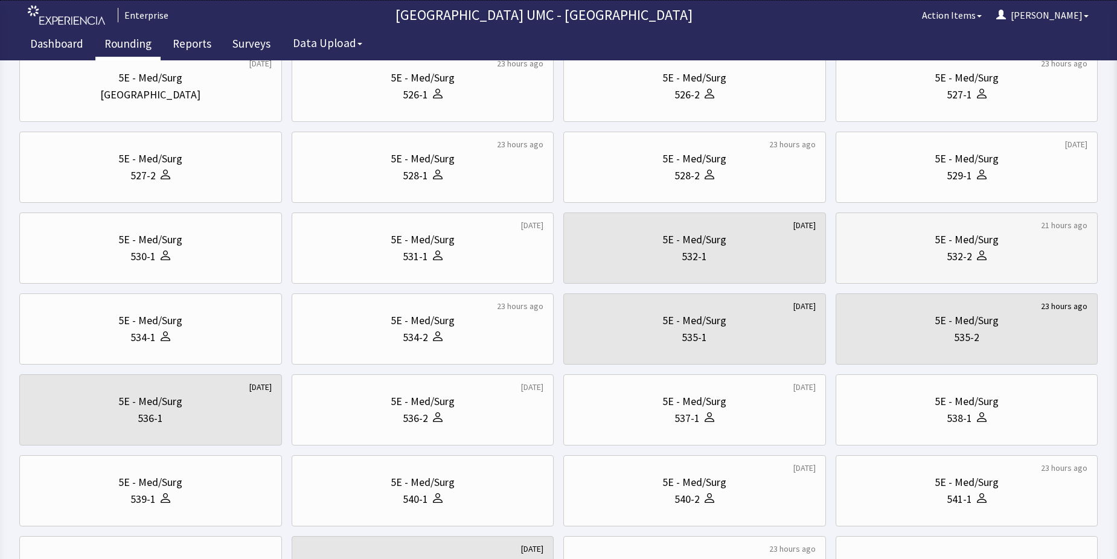
click at [989, 239] on div "5E - Med/Surg" at bounding box center [967, 239] width 64 height 17
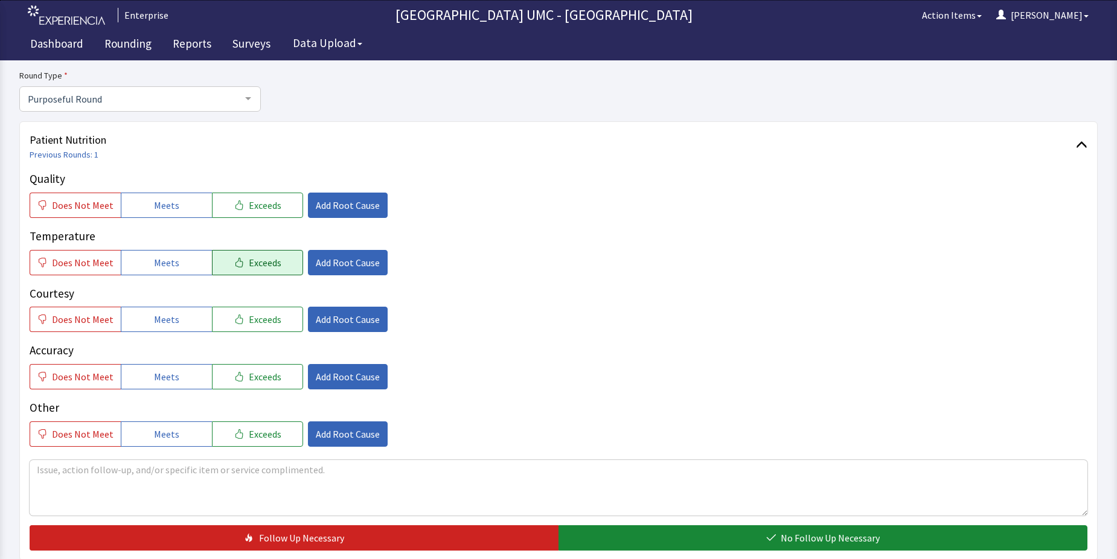
scroll to position [181, 0]
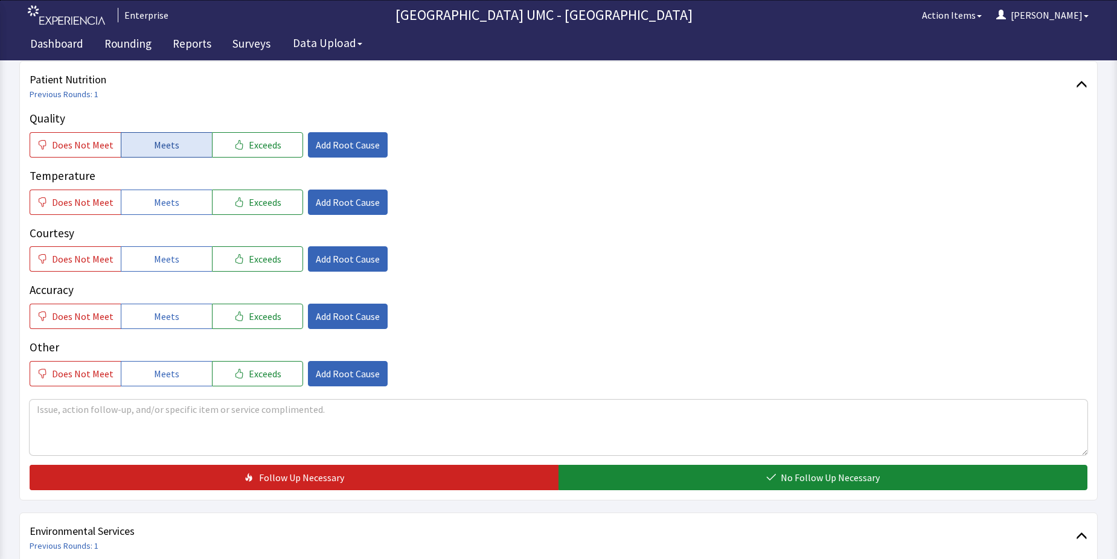
click at [179, 146] on button "Meets" at bounding box center [166, 144] width 91 height 25
click at [158, 205] on span "Meets" at bounding box center [166, 202] width 25 height 14
click at [158, 257] on span "Meets" at bounding box center [166, 259] width 25 height 14
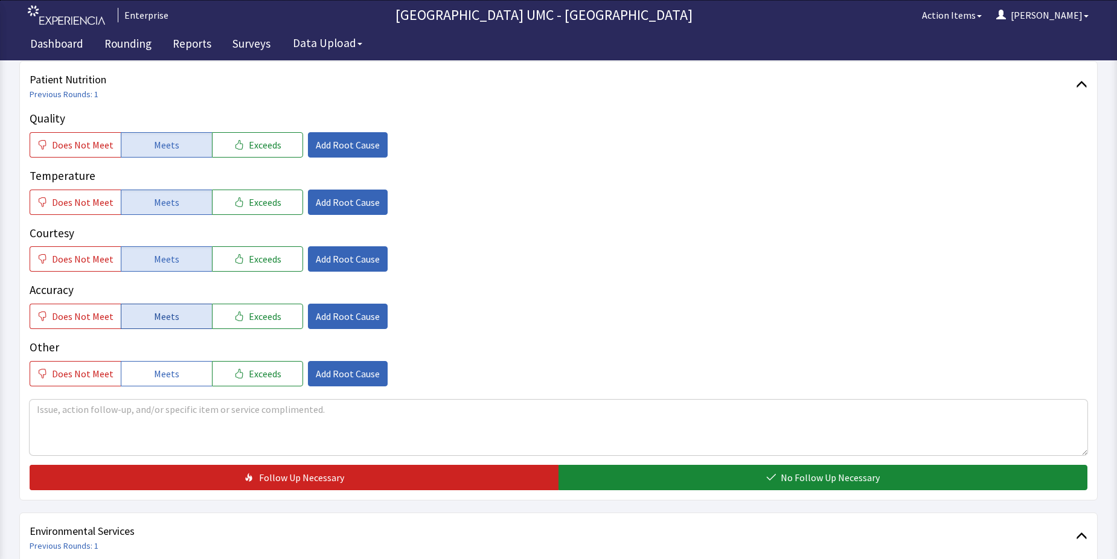
click at [161, 322] on span "Meets" at bounding box center [166, 316] width 25 height 14
click at [165, 371] on span "Meets" at bounding box center [166, 374] width 25 height 14
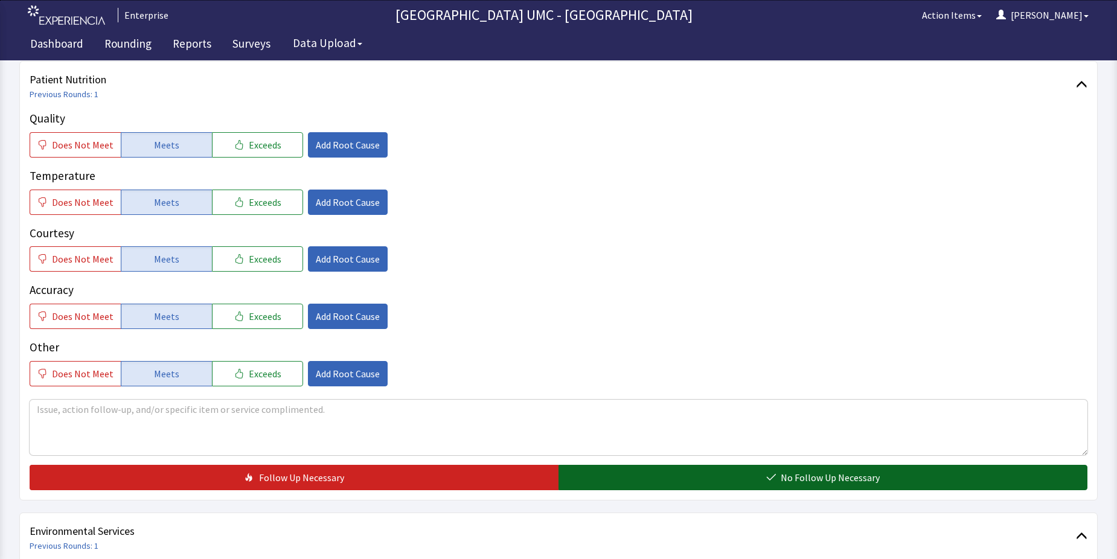
click at [694, 481] on button "No Follow Up Necessary" at bounding box center [823, 477] width 529 height 25
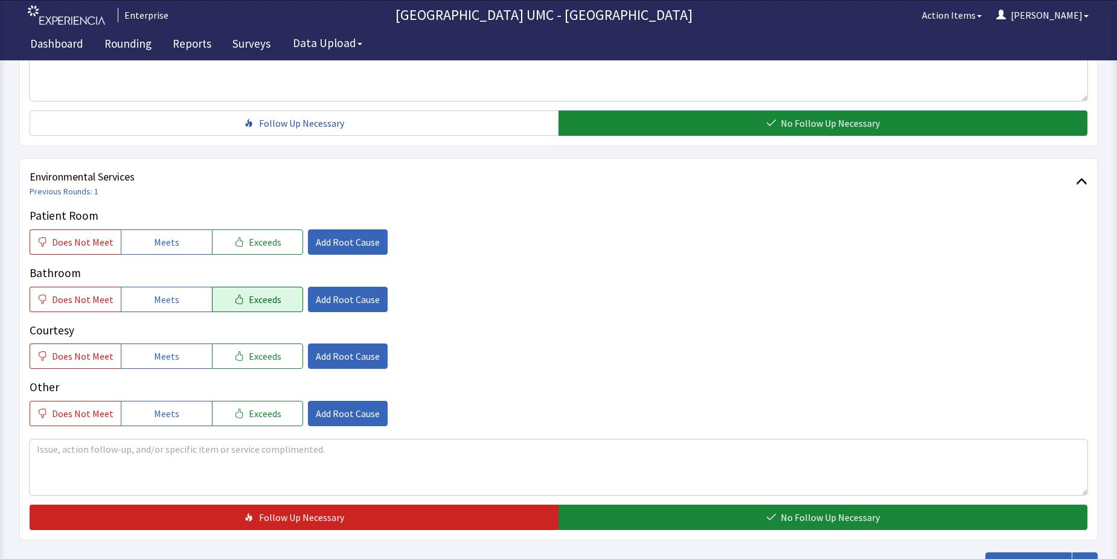
scroll to position [544, 0]
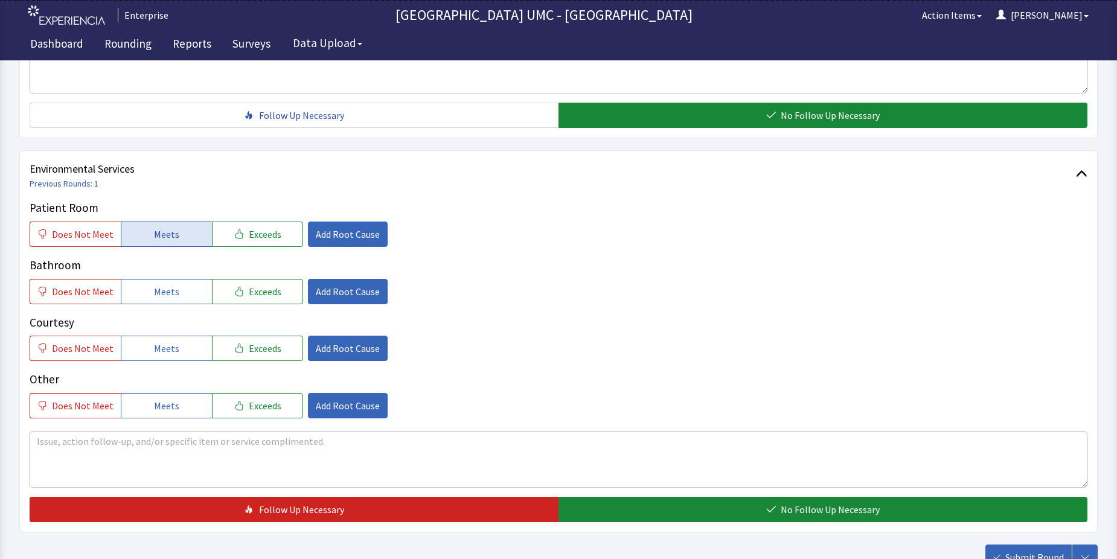
click at [186, 234] on button "Meets" at bounding box center [166, 234] width 91 height 25
drag, startPoint x: 170, startPoint y: 295, endPoint x: 162, endPoint y: 341, distance: 46.5
click at [170, 295] on span "Meets" at bounding box center [166, 292] width 25 height 14
drag, startPoint x: 160, startPoint y: 346, endPoint x: 159, endPoint y: 410, distance: 63.4
click at [160, 347] on span "Meets" at bounding box center [166, 348] width 25 height 14
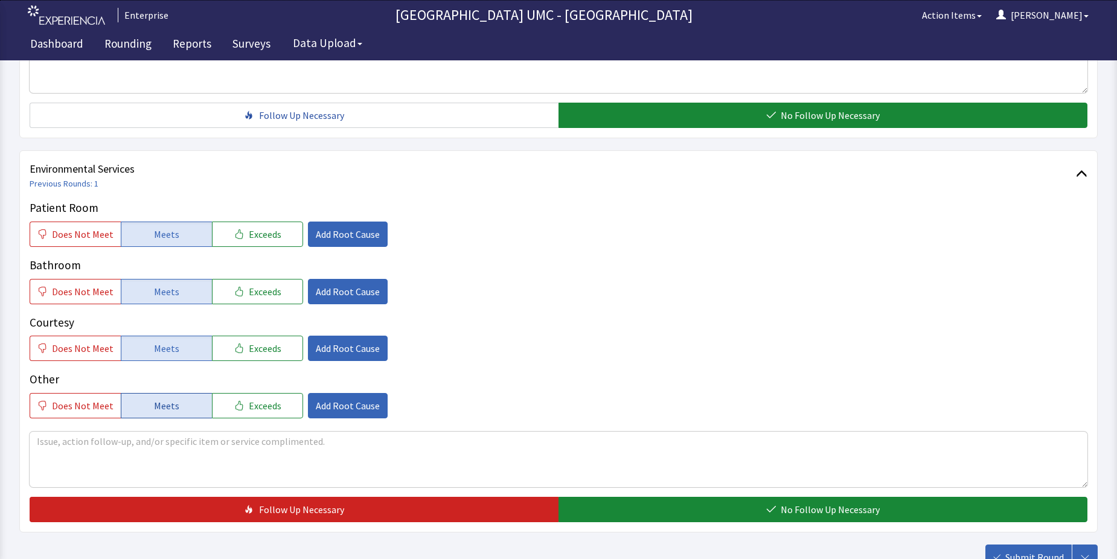
click at [159, 410] on span "Meets" at bounding box center [166, 406] width 25 height 14
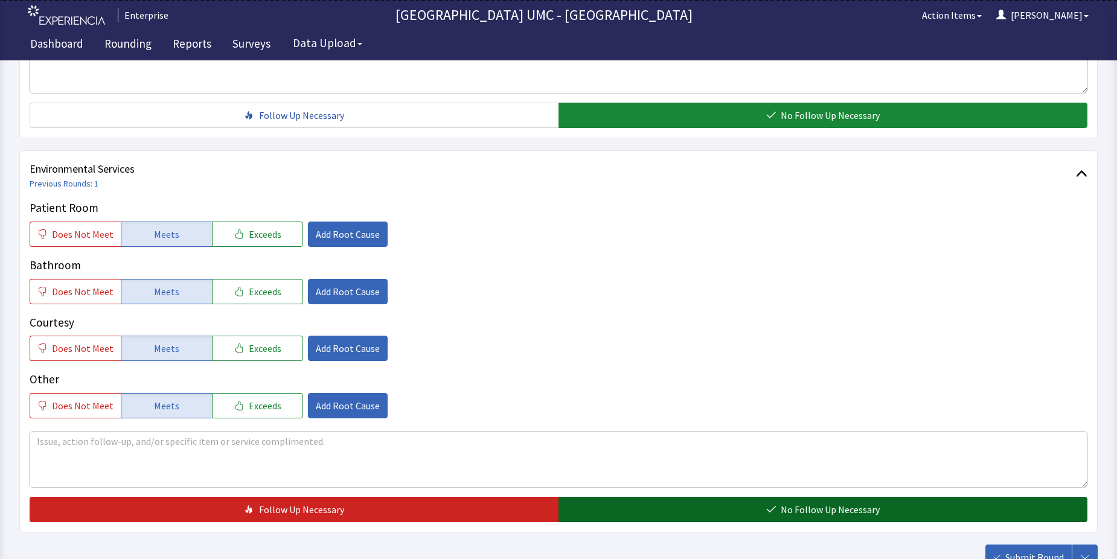
click at [752, 509] on button "No Follow Up Necessary" at bounding box center [823, 509] width 529 height 25
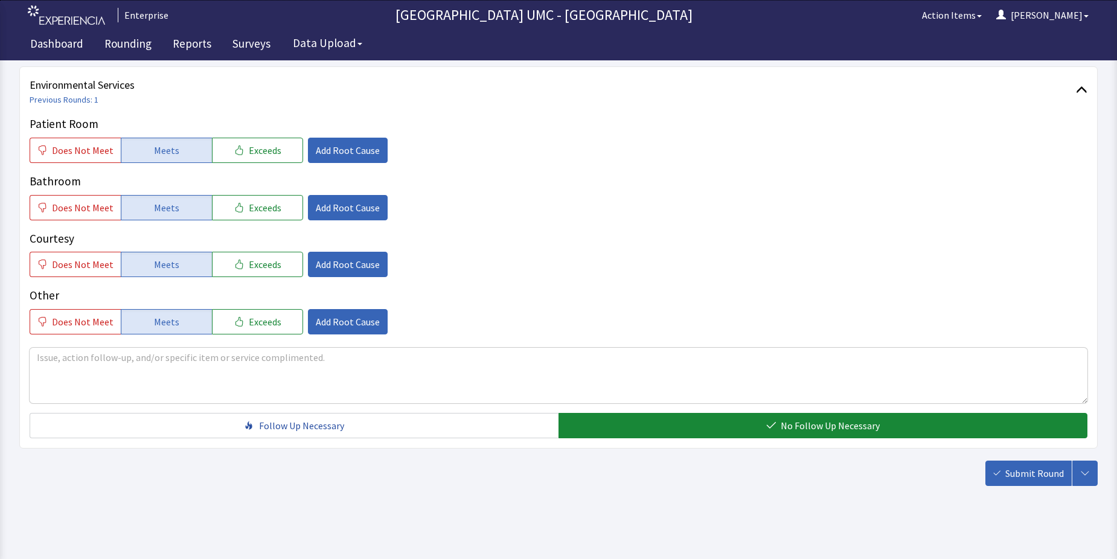
scroll to position [634, 0]
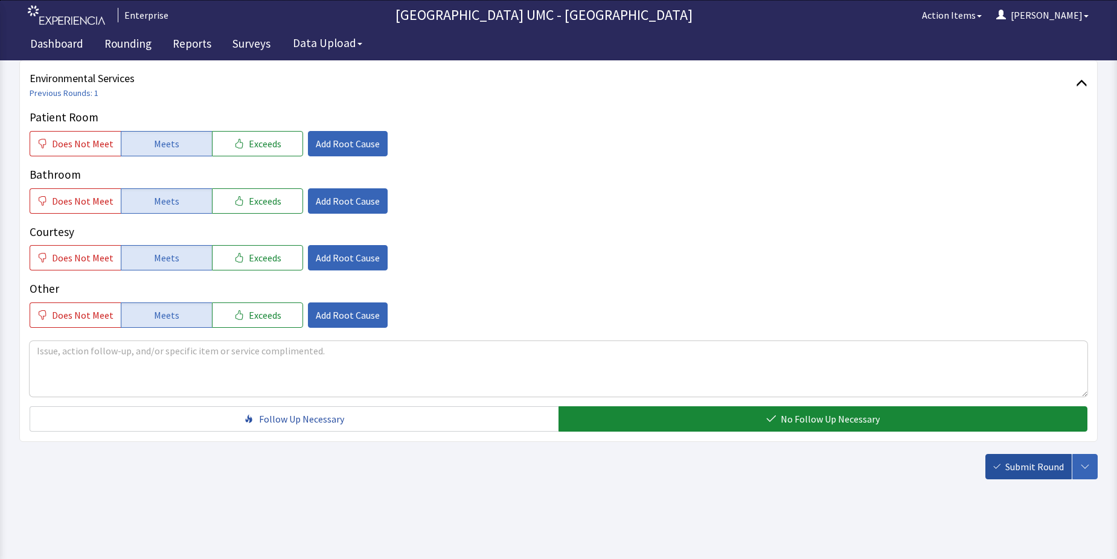
click at [1011, 469] on span "Submit Round" at bounding box center [1035, 467] width 59 height 14
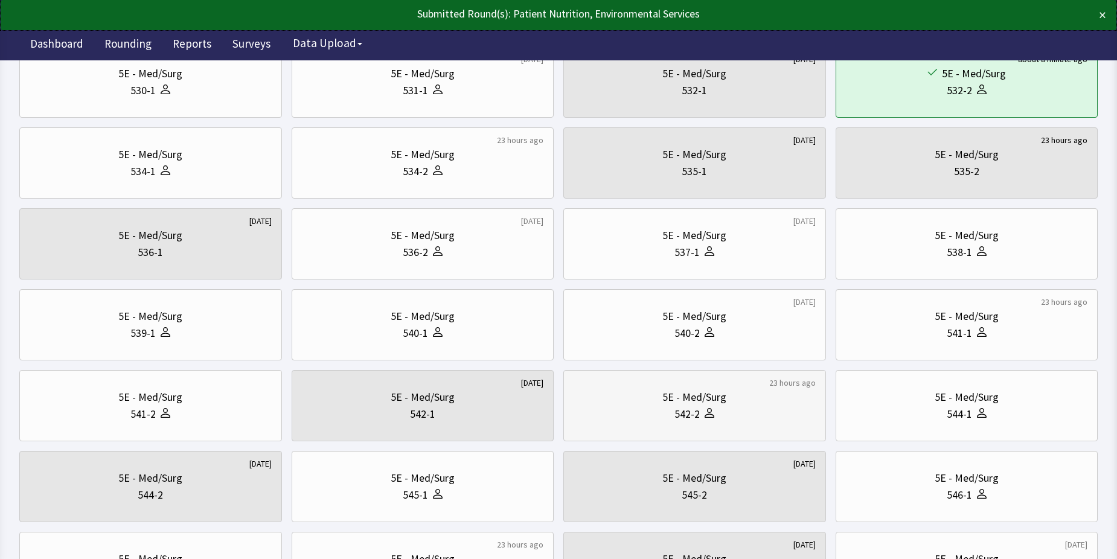
scroll to position [302, 0]
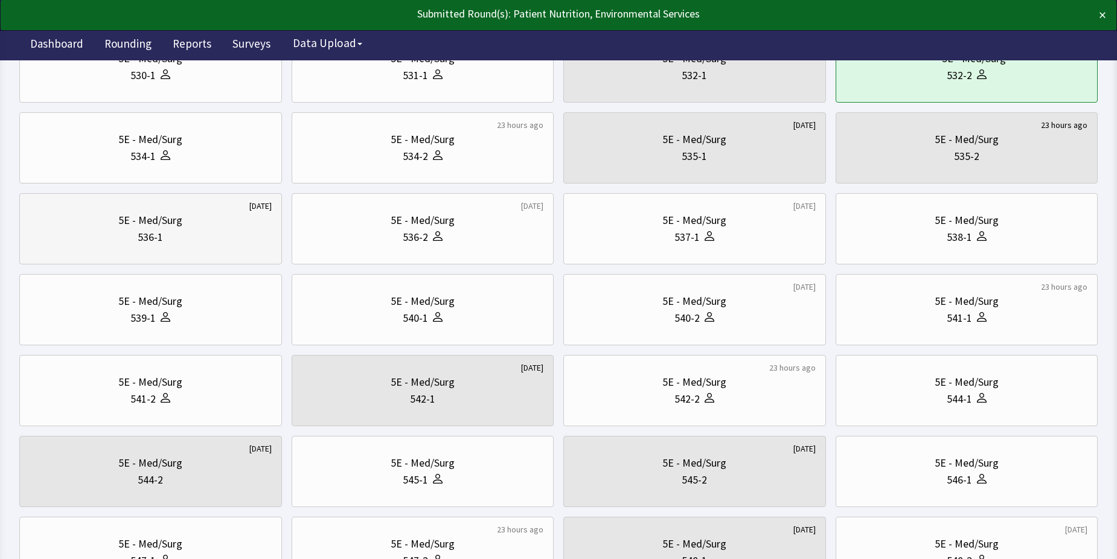
click at [173, 227] on div "5E - Med/Surg" at bounding box center [150, 220] width 64 height 17
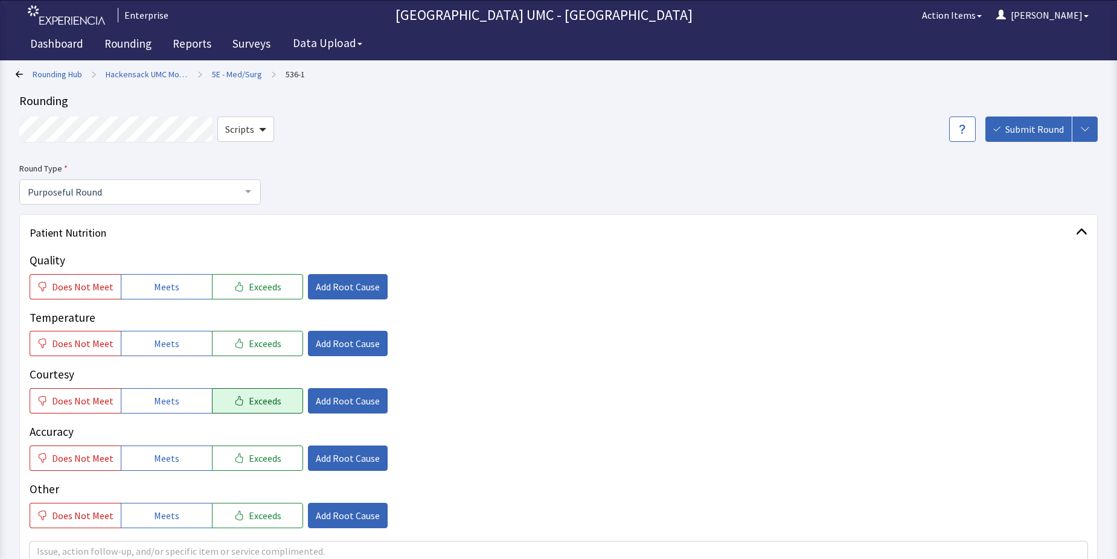
scroll to position [60, 0]
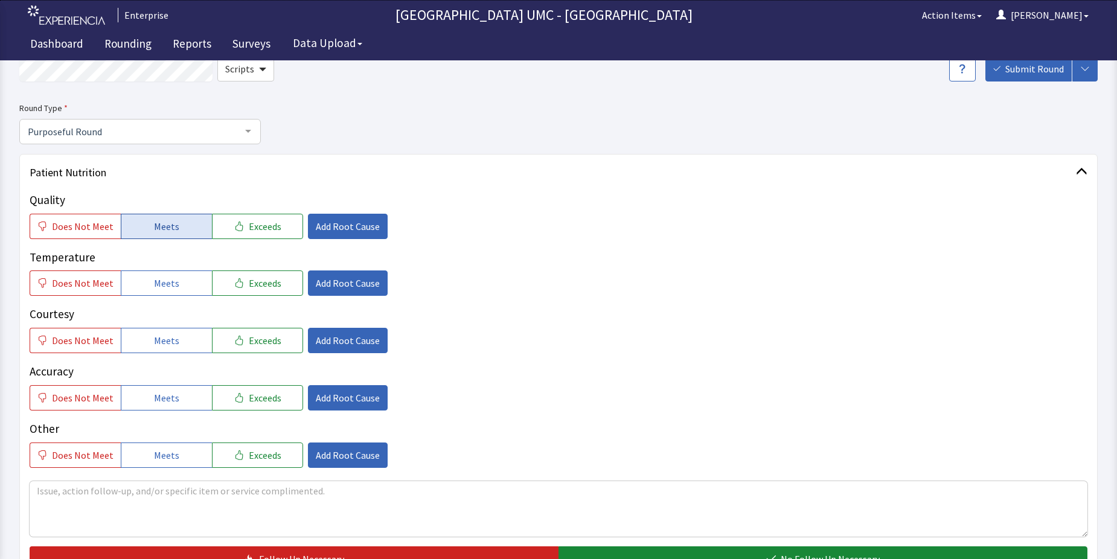
click at [154, 227] on span "Meets" at bounding box center [166, 226] width 25 height 14
click at [161, 283] on span "Meets" at bounding box center [166, 283] width 25 height 14
click at [149, 346] on button "Meets" at bounding box center [166, 340] width 91 height 25
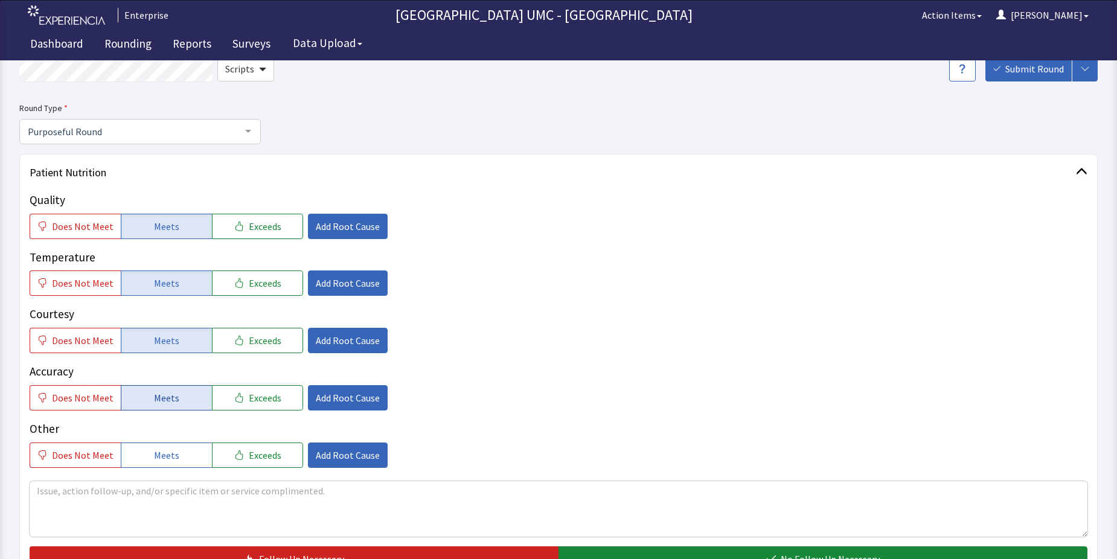
drag, startPoint x: 153, startPoint y: 400, endPoint x: 157, endPoint y: 410, distance: 10.5
click at [154, 400] on span "Meets" at bounding box center [166, 398] width 25 height 14
click at [179, 446] on button "Meets" at bounding box center [166, 455] width 91 height 25
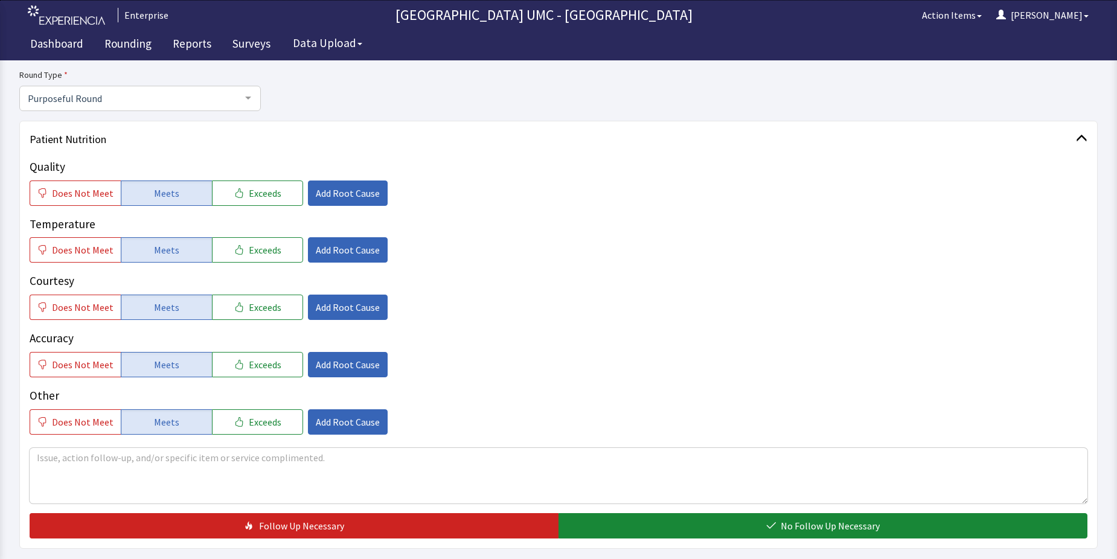
scroll to position [181, 0]
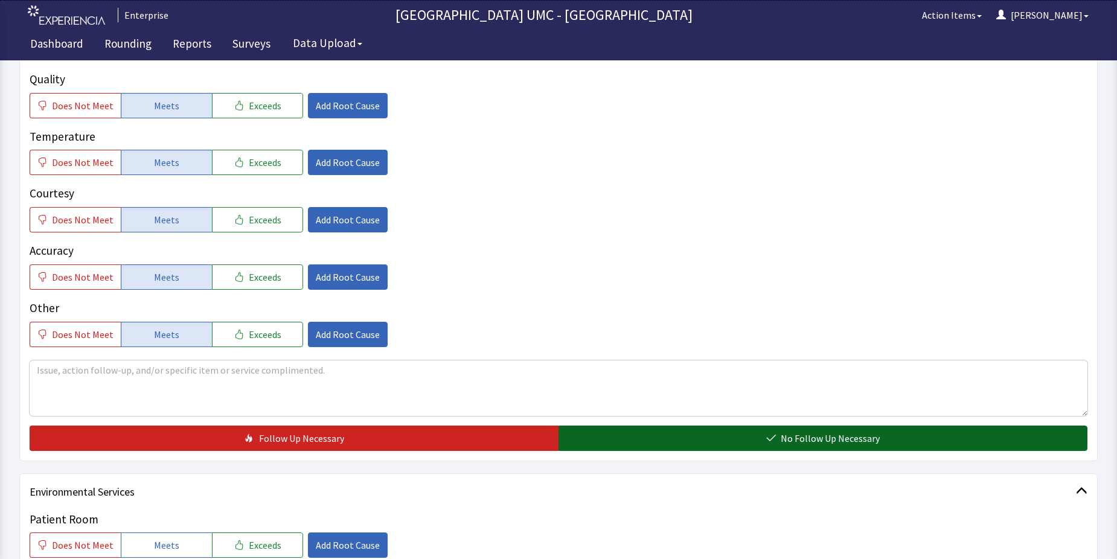
click at [848, 440] on span "No Follow Up Necessary" at bounding box center [830, 438] width 99 height 14
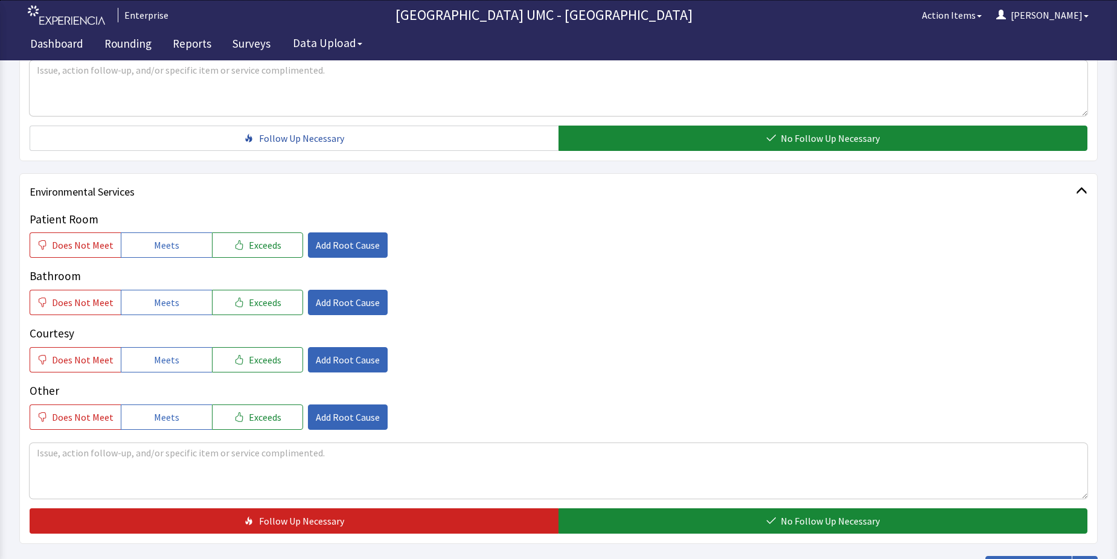
scroll to position [483, 0]
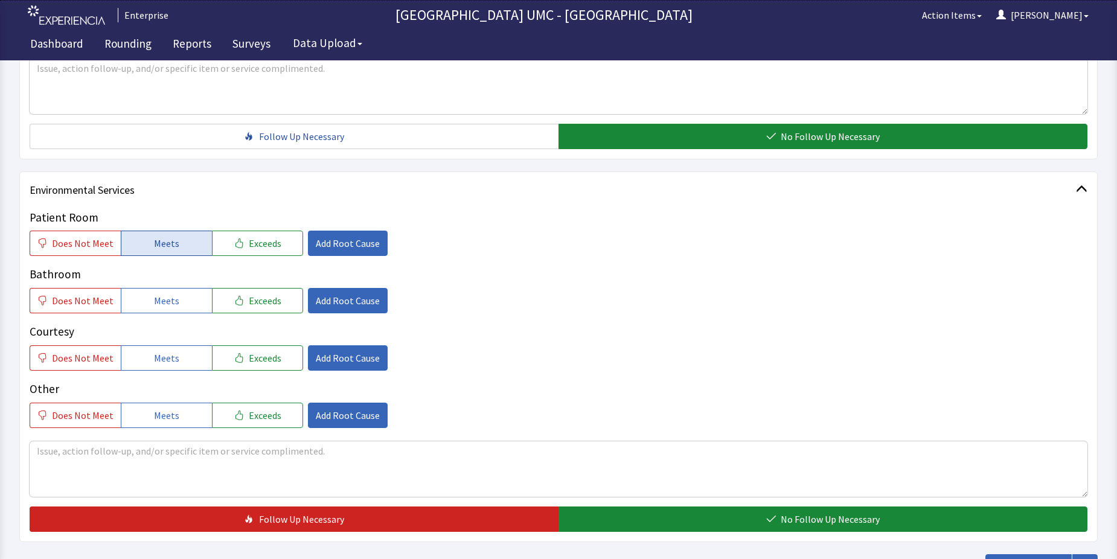
click at [164, 240] on span "Meets" at bounding box center [166, 243] width 25 height 14
click at [154, 304] on span "Meets" at bounding box center [166, 301] width 25 height 14
click at [141, 362] on button "Meets" at bounding box center [166, 358] width 91 height 25
drag, startPoint x: 144, startPoint y: 408, endPoint x: 230, endPoint y: 446, distance: 94.4
click at [145, 410] on button "Meets" at bounding box center [166, 415] width 91 height 25
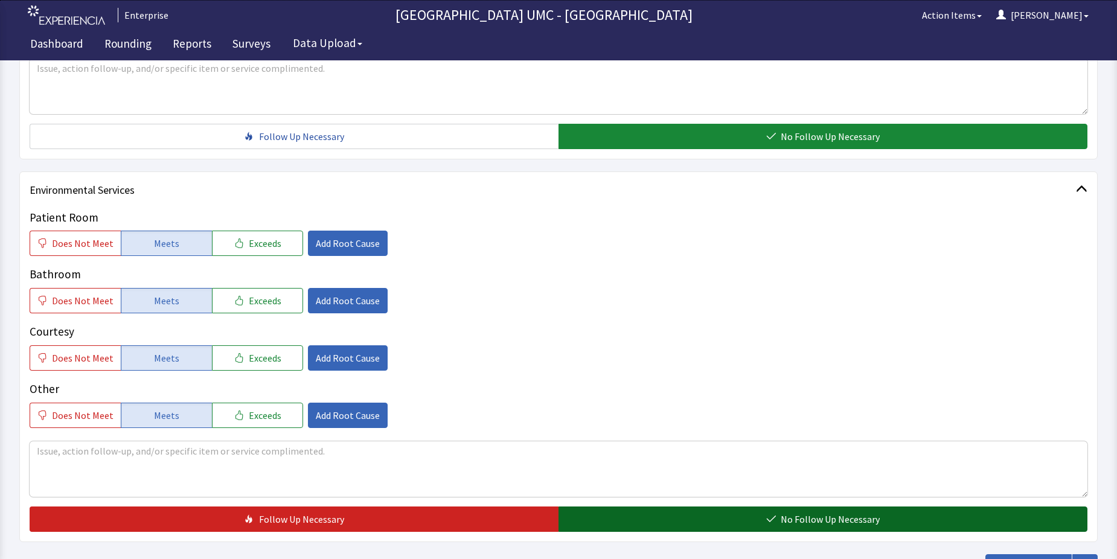
click at [754, 518] on button "No Follow Up Necessary" at bounding box center [823, 519] width 529 height 25
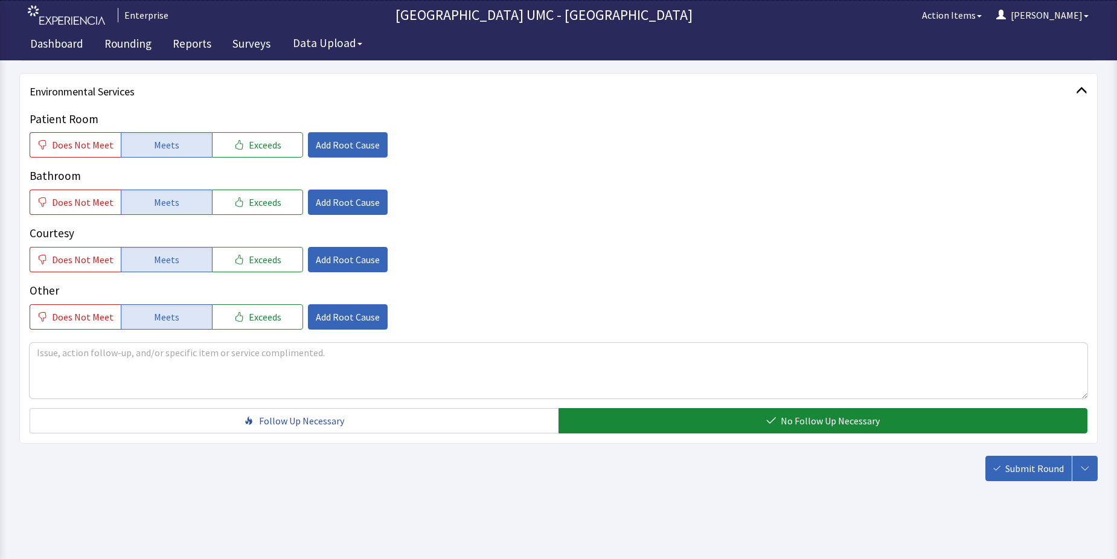
scroll to position [584, 0]
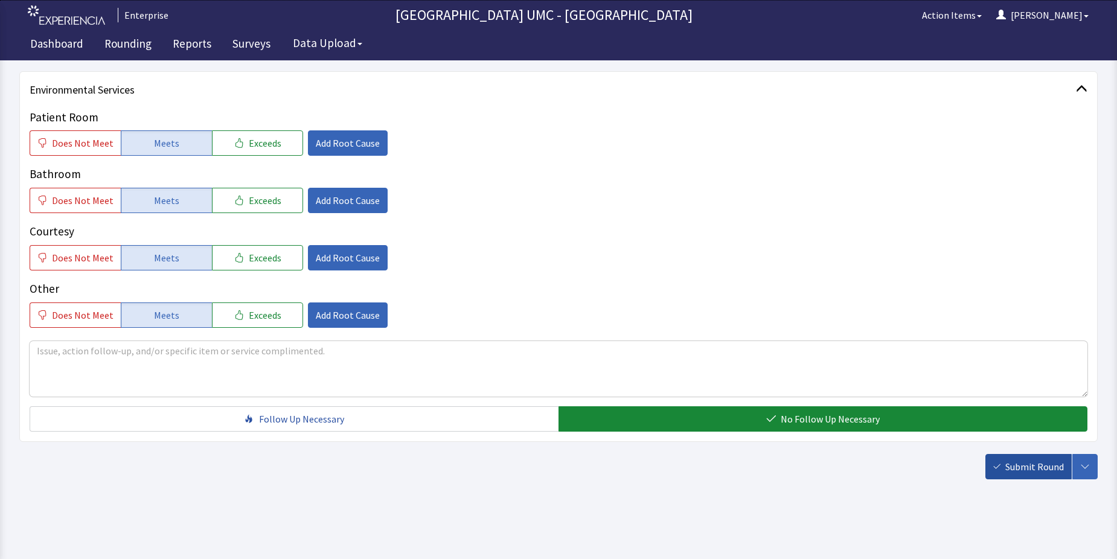
click at [1044, 456] on button "Submit Round" at bounding box center [1029, 466] width 86 height 25
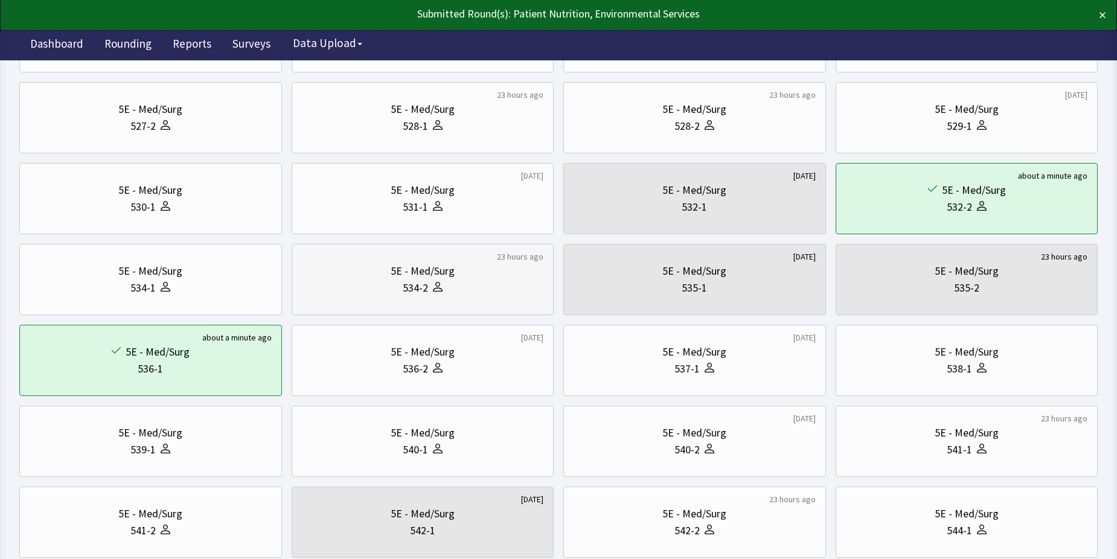
scroll to position [181, 0]
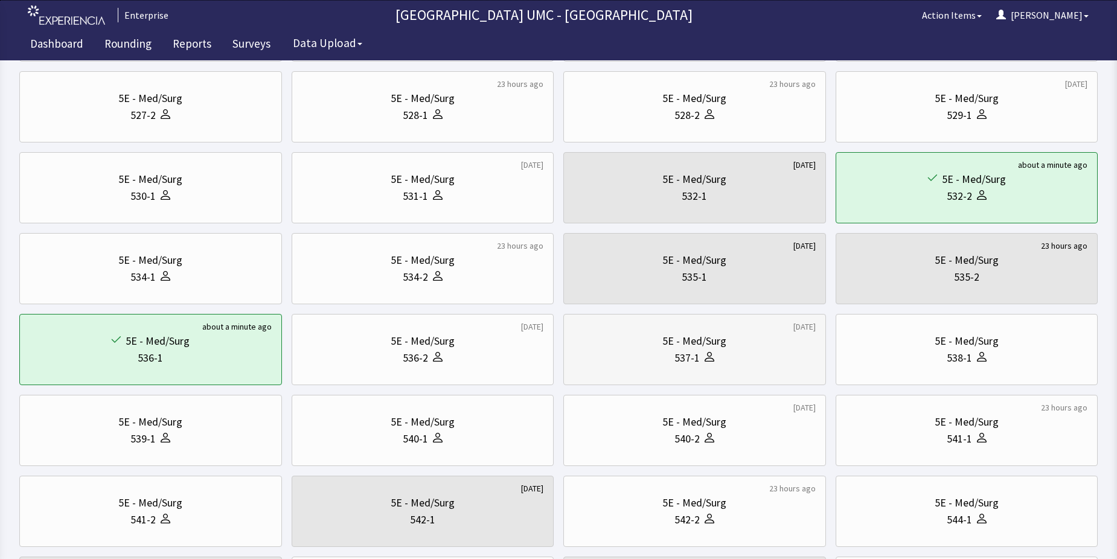
click at [694, 340] on div "5E - Med/Surg" at bounding box center [695, 341] width 64 height 17
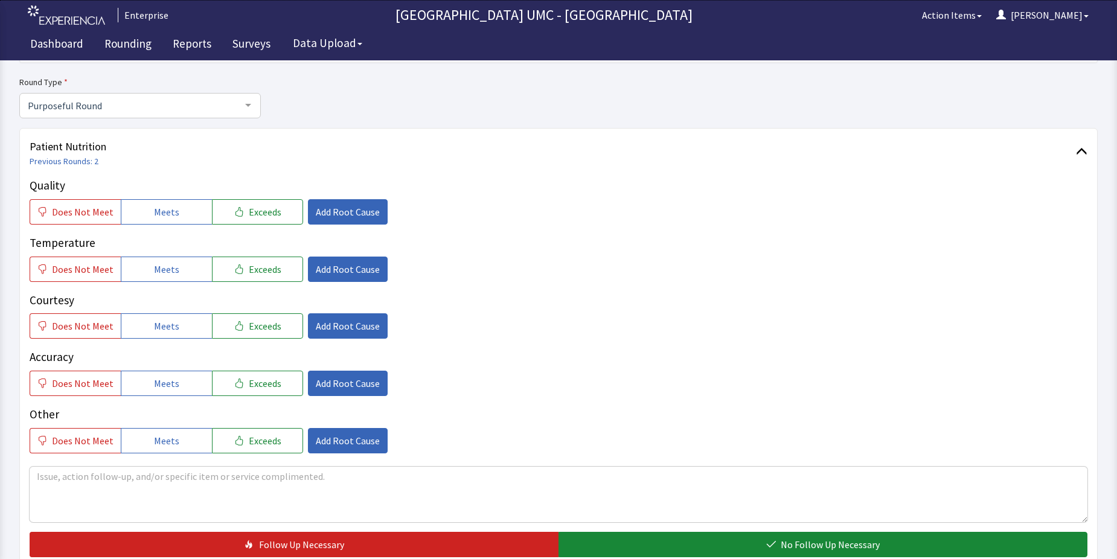
scroll to position [121, 0]
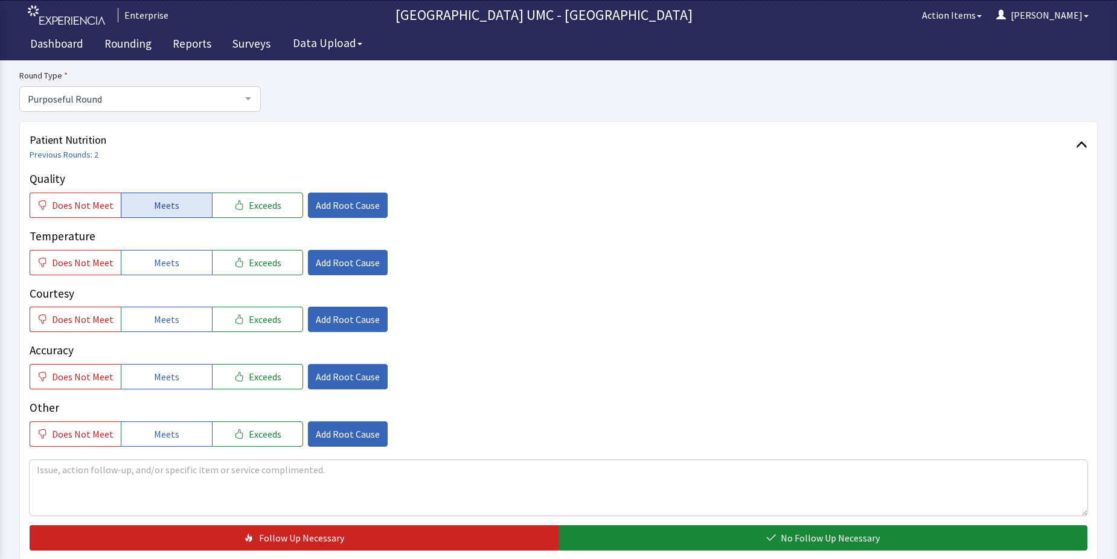
click at [159, 203] on span "Meets" at bounding box center [166, 205] width 25 height 14
drag, startPoint x: 156, startPoint y: 259, endPoint x: 154, endPoint y: 336, distance: 77.4
click at [156, 260] on span "Meets" at bounding box center [166, 263] width 25 height 14
click at [154, 323] on span "Meets" at bounding box center [166, 319] width 25 height 14
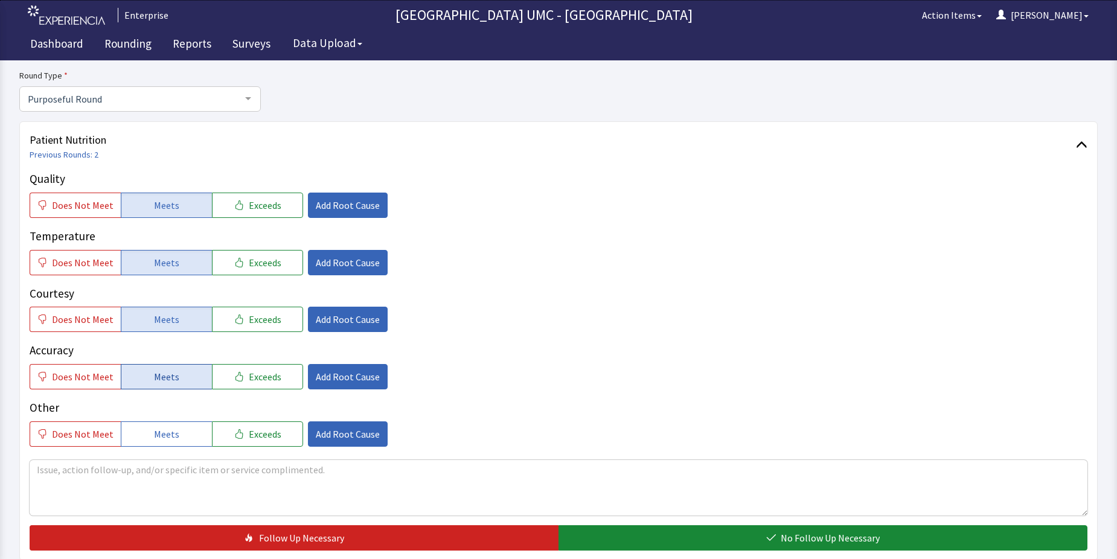
click at [149, 375] on button "Meets" at bounding box center [166, 376] width 91 height 25
click at [161, 427] on span "Meets" at bounding box center [166, 434] width 25 height 14
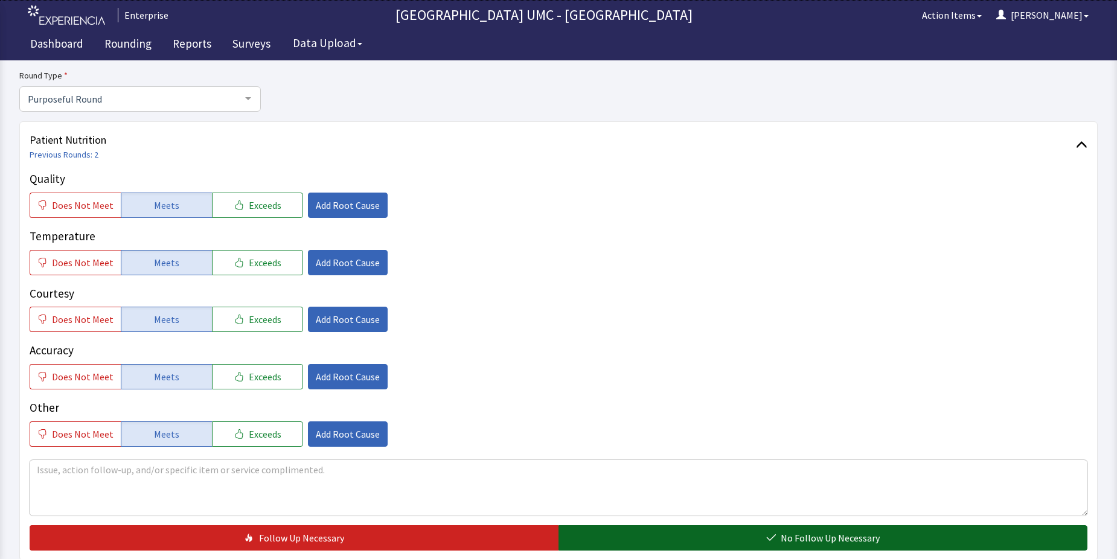
click at [714, 536] on button "No Follow Up Necessary" at bounding box center [823, 538] width 529 height 25
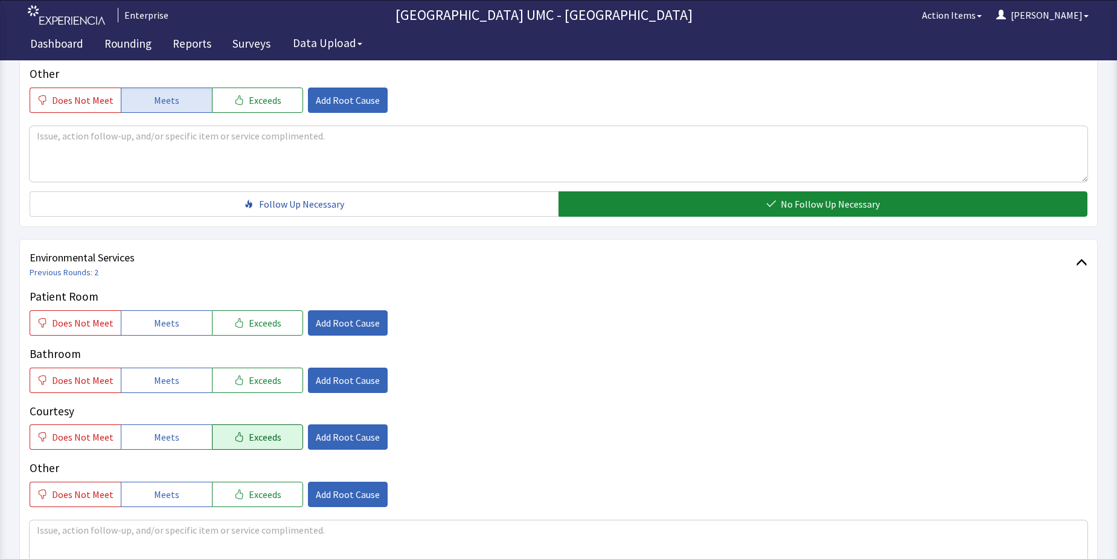
scroll to position [483, 0]
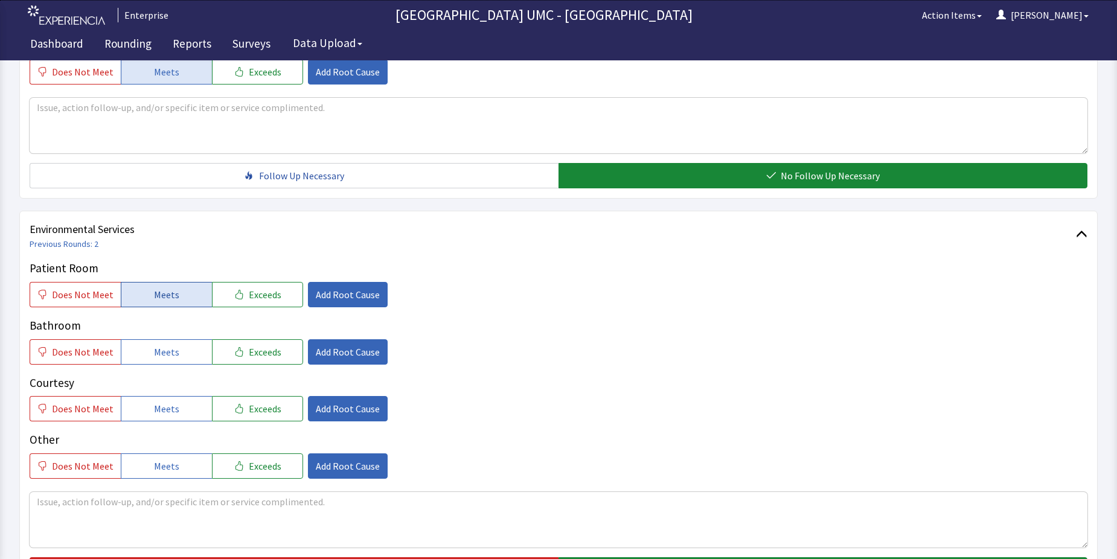
click at [154, 295] on span "Meets" at bounding box center [166, 295] width 25 height 14
drag, startPoint x: 148, startPoint y: 343, endPoint x: 150, endPoint y: 408, distance: 65.3
click at [148, 349] on button "Meets" at bounding box center [166, 351] width 91 height 25
click at [151, 418] on button "Meets" at bounding box center [166, 408] width 91 height 25
click at [154, 463] on span "Meets" at bounding box center [166, 466] width 25 height 14
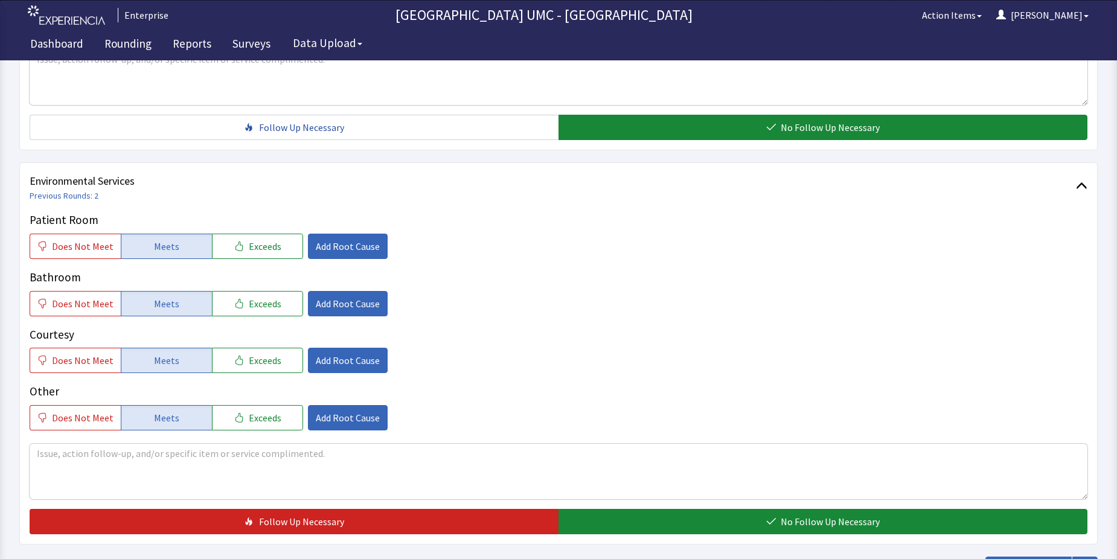
scroll to position [634, 0]
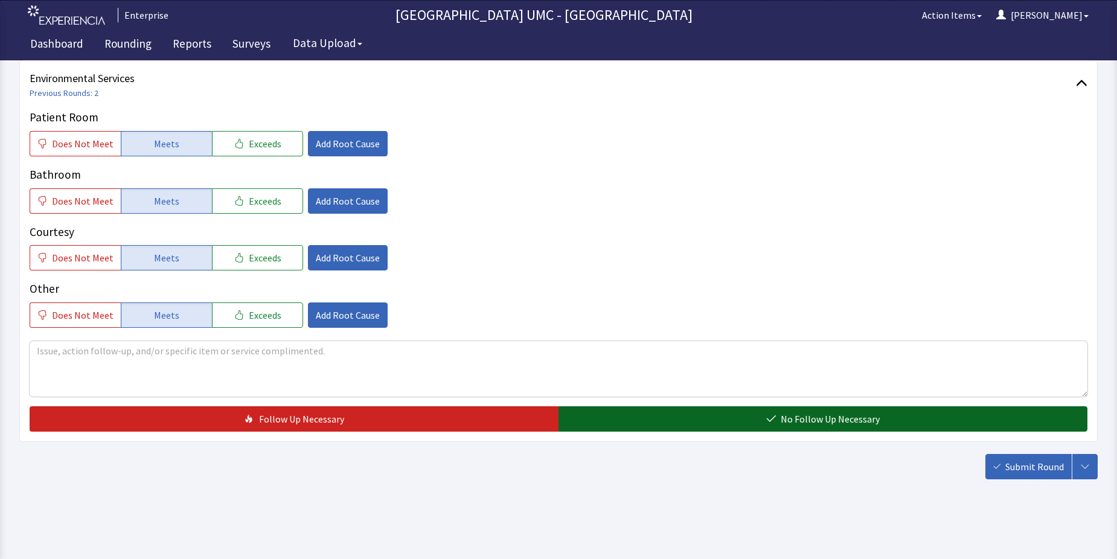
click at [797, 417] on span "No Follow Up Necessary" at bounding box center [830, 419] width 99 height 14
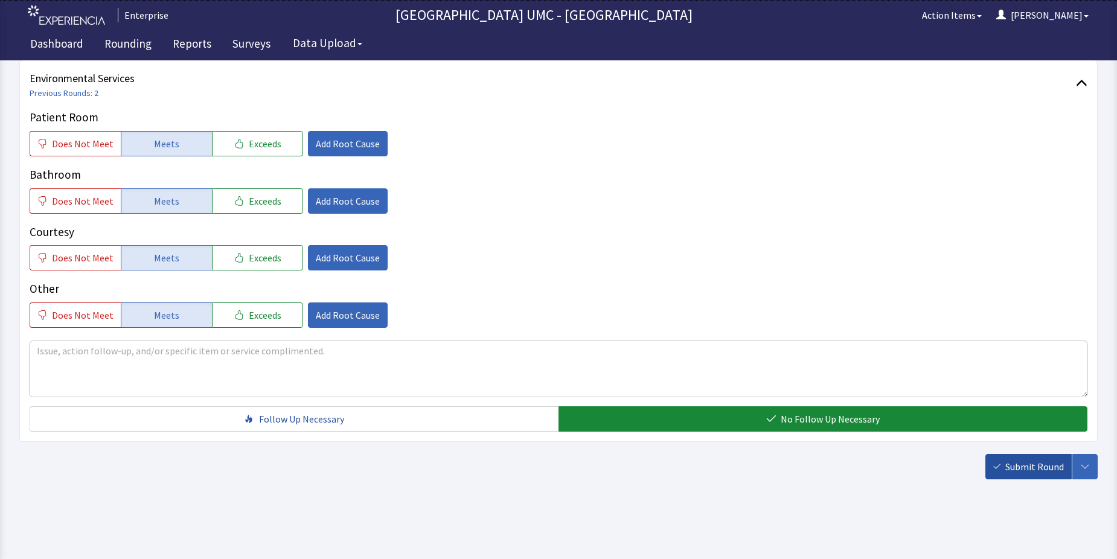
click at [1010, 462] on span "Submit Round" at bounding box center [1035, 467] width 59 height 14
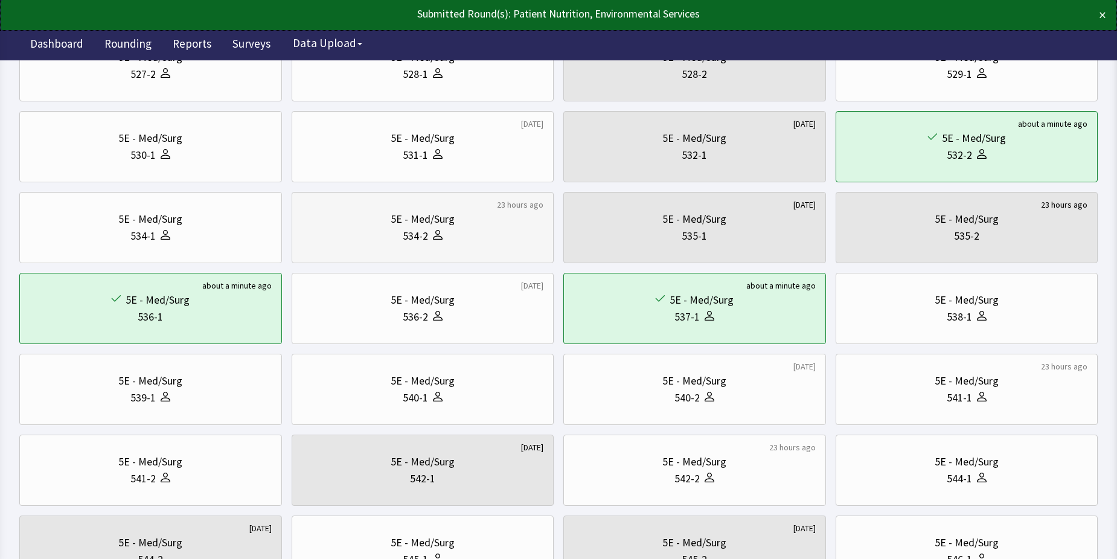
scroll to position [242, 0]
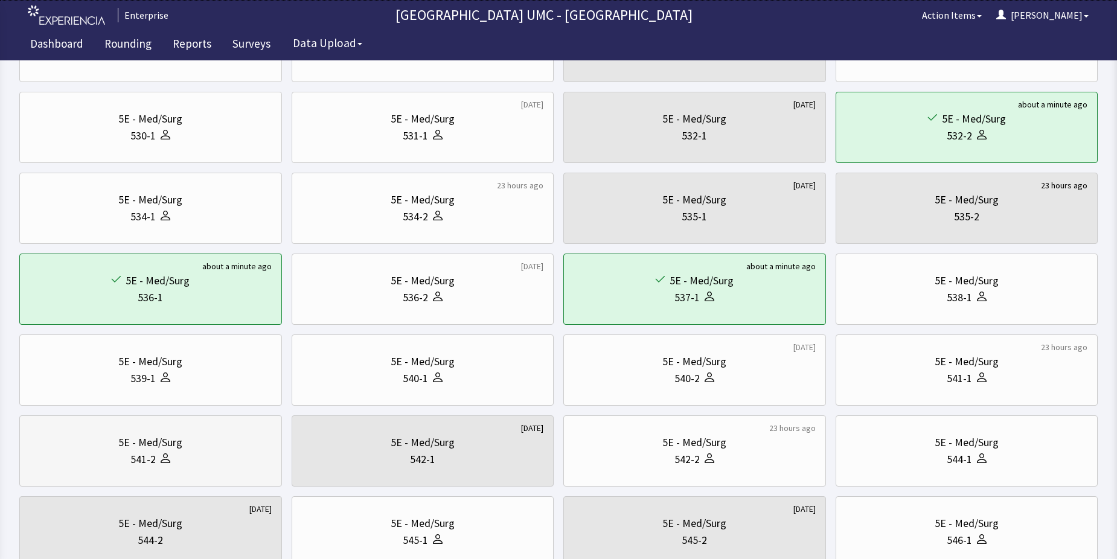
click at [198, 454] on div "541-2" at bounding box center [151, 459] width 242 height 17
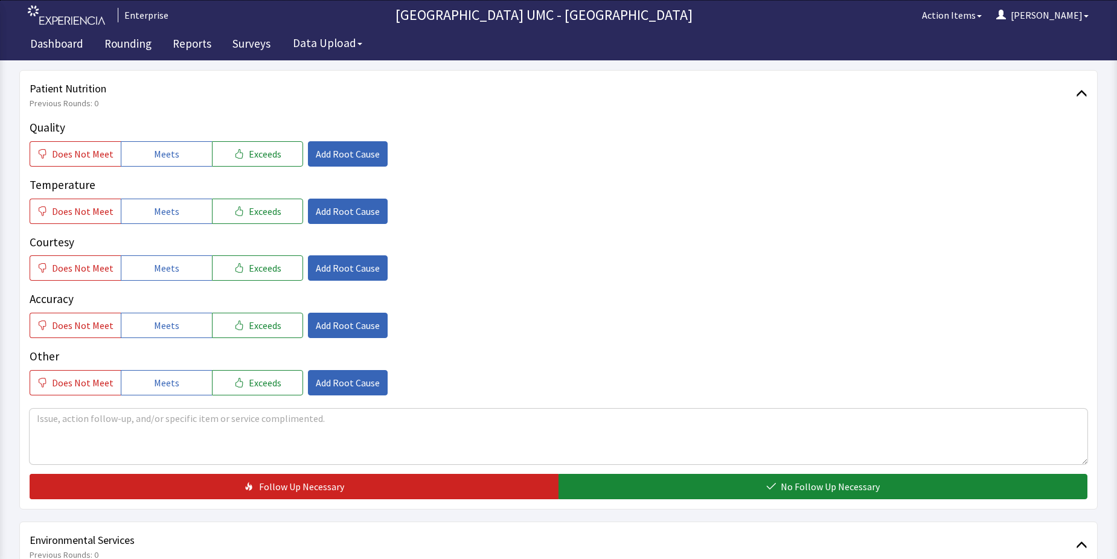
scroll to position [181, 0]
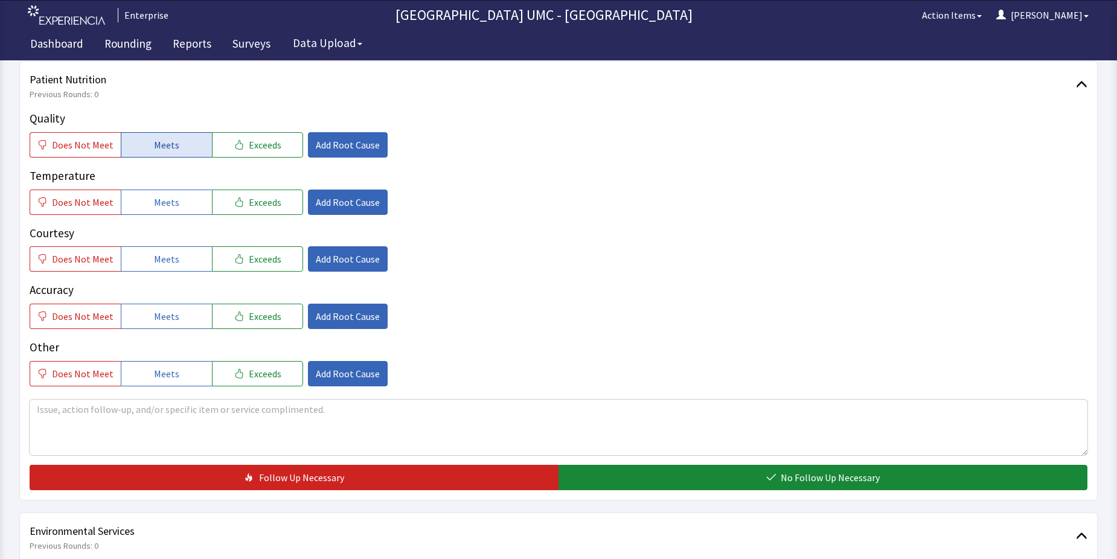
click at [173, 146] on span "Meets" at bounding box center [166, 145] width 25 height 14
click at [157, 207] on span "Meets" at bounding box center [166, 202] width 25 height 14
click at [167, 260] on span "Meets" at bounding box center [166, 259] width 25 height 14
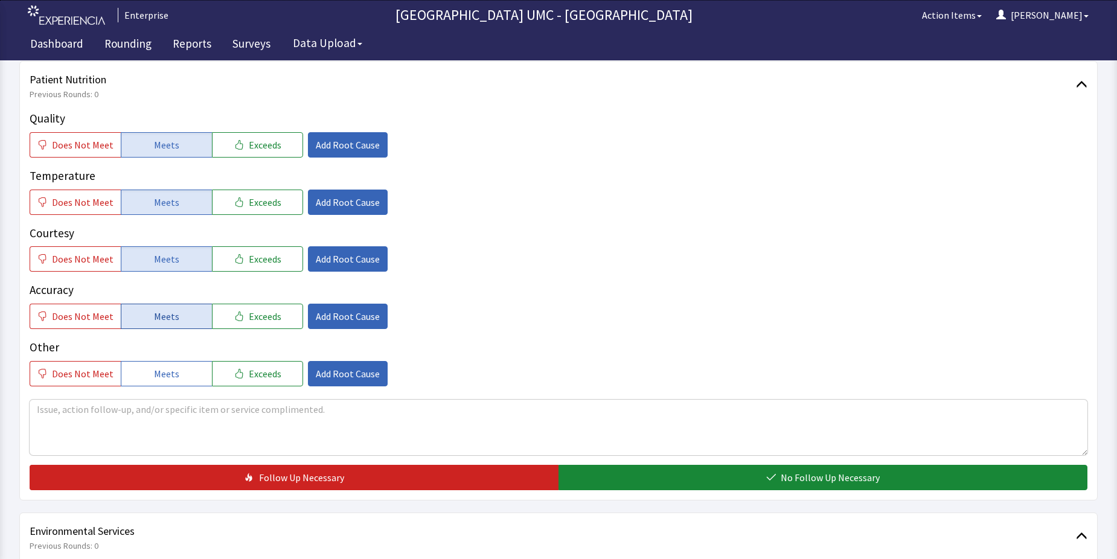
click at [166, 325] on button "Meets" at bounding box center [166, 316] width 91 height 25
click at [167, 373] on span "Meets" at bounding box center [166, 374] width 25 height 14
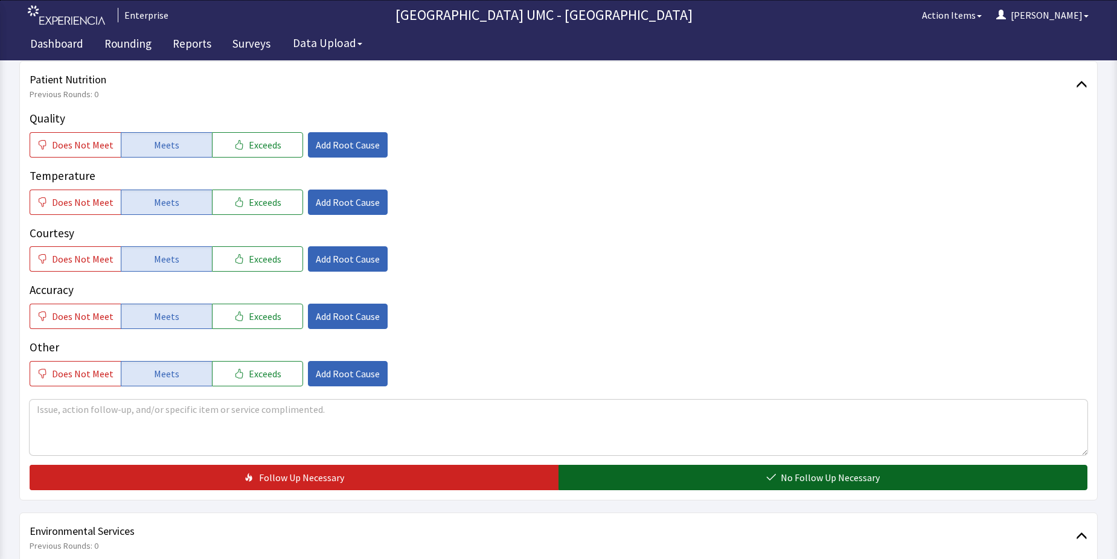
click at [727, 472] on button "No Follow Up Necessary" at bounding box center [823, 477] width 529 height 25
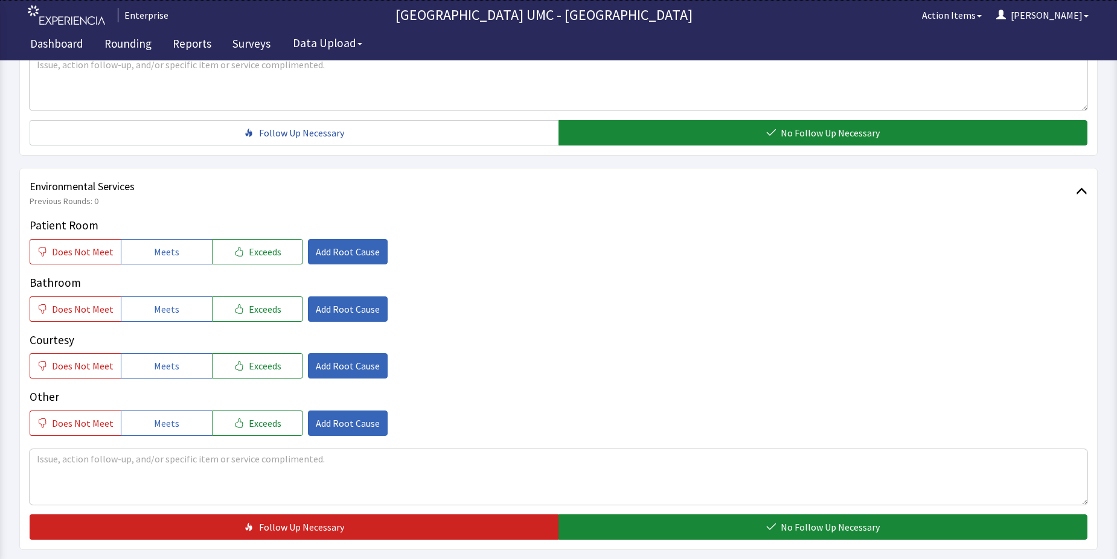
scroll to position [604, 0]
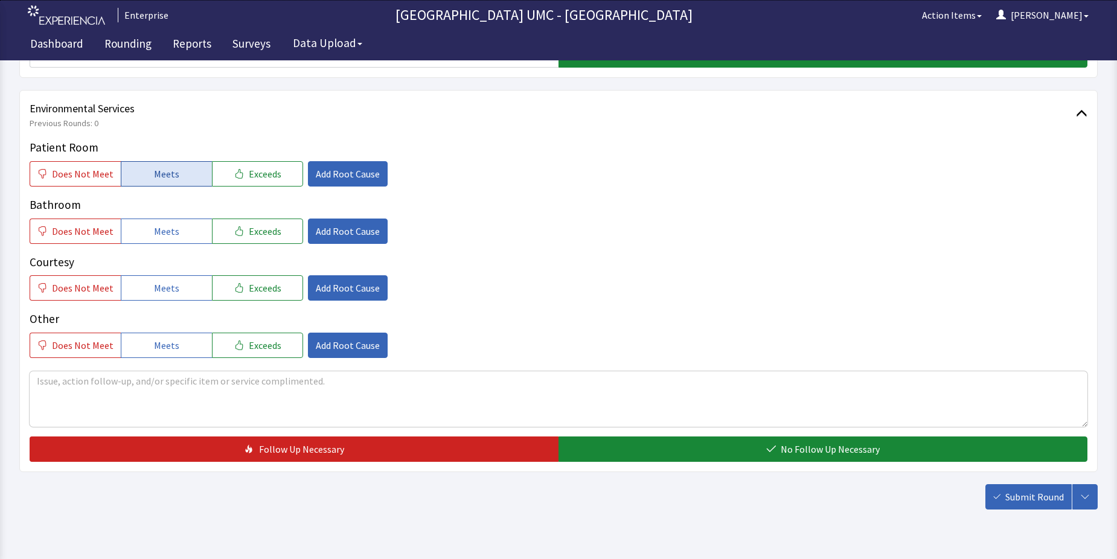
click at [170, 173] on span "Meets" at bounding box center [166, 174] width 25 height 14
click at [155, 233] on span "Meets" at bounding box center [166, 231] width 25 height 14
click at [160, 292] on span "Meets" at bounding box center [166, 288] width 25 height 14
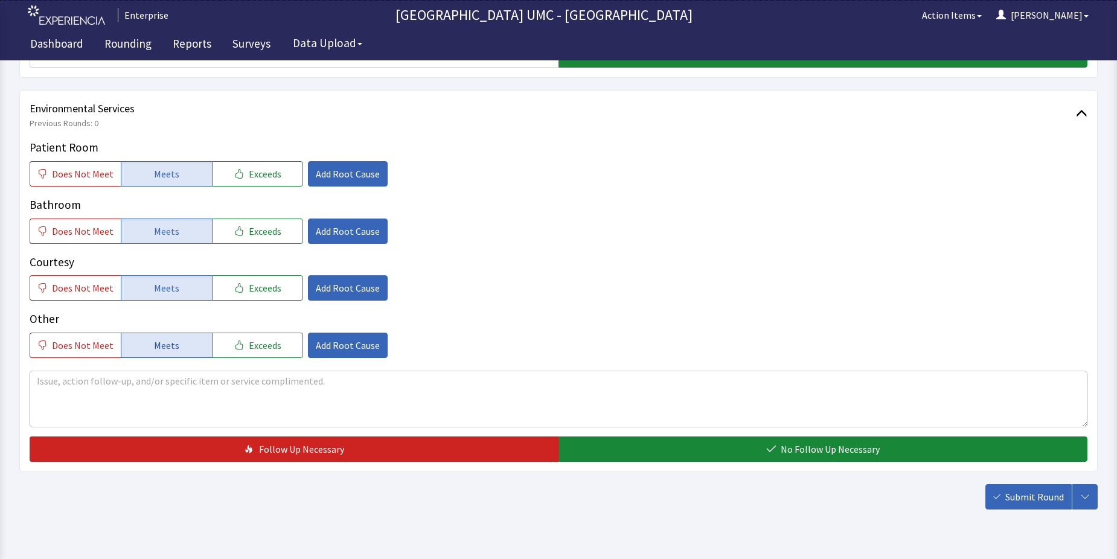
click at [160, 342] on span "Meets" at bounding box center [166, 345] width 25 height 14
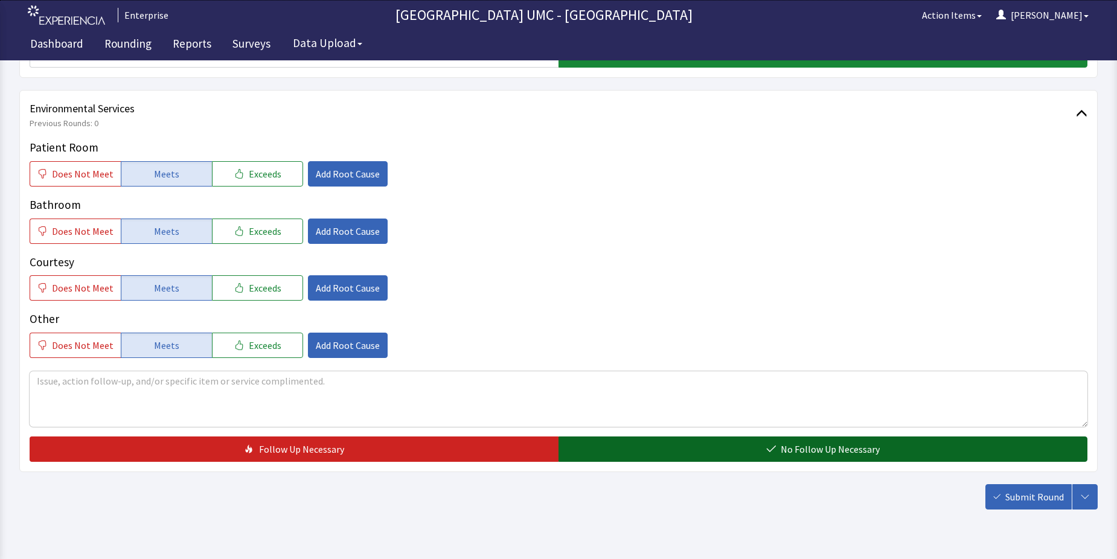
click at [828, 439] on button "No Follow Up Necessary" at bounding box center [823, 449] width 529 height 25
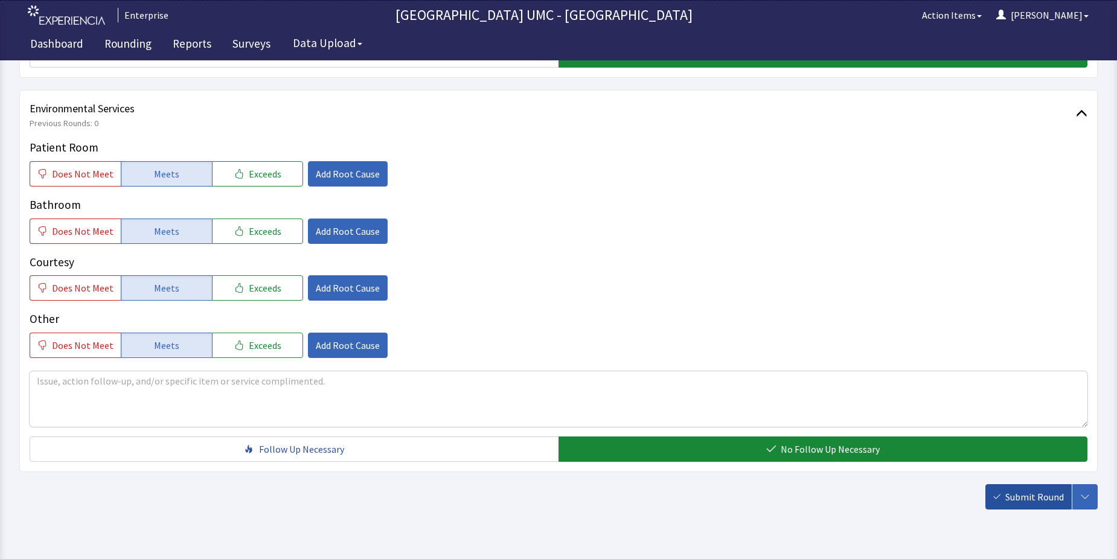
click at [1012, 491] on span "Submit Round" at bounding box center [1035, 497] width 59 height 14
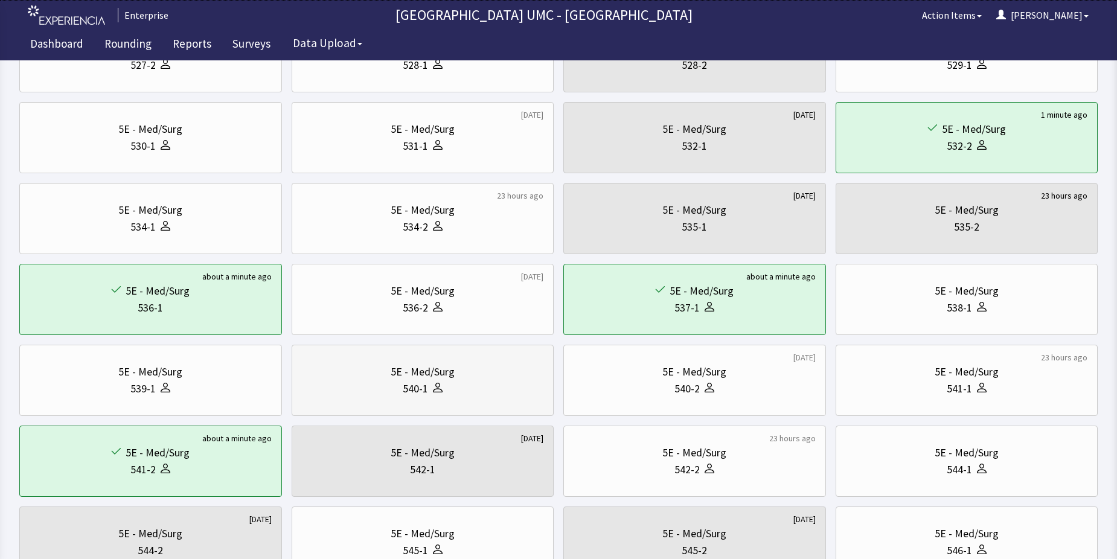
scroll to position [242, 0]
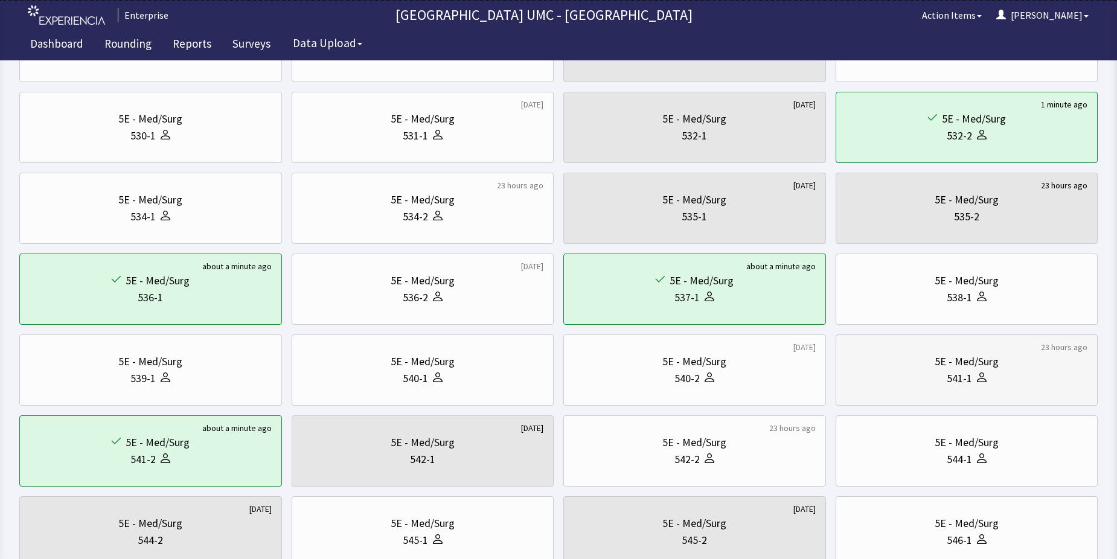
click at [913, 359] on div "5E - Med/Surg" at bounding box center [967, 361] width 242 height 17
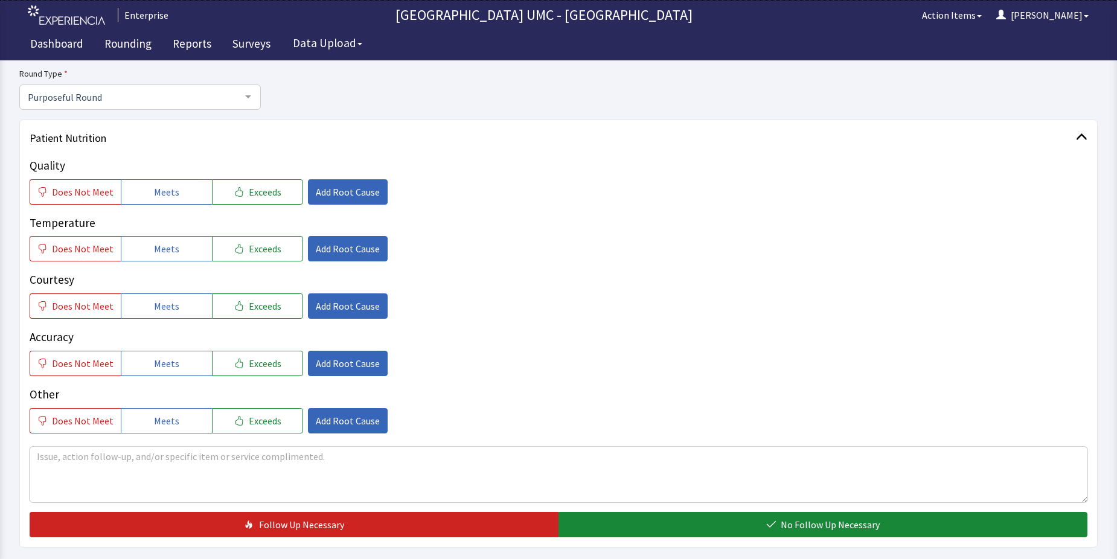
scroll to position [121, 0]
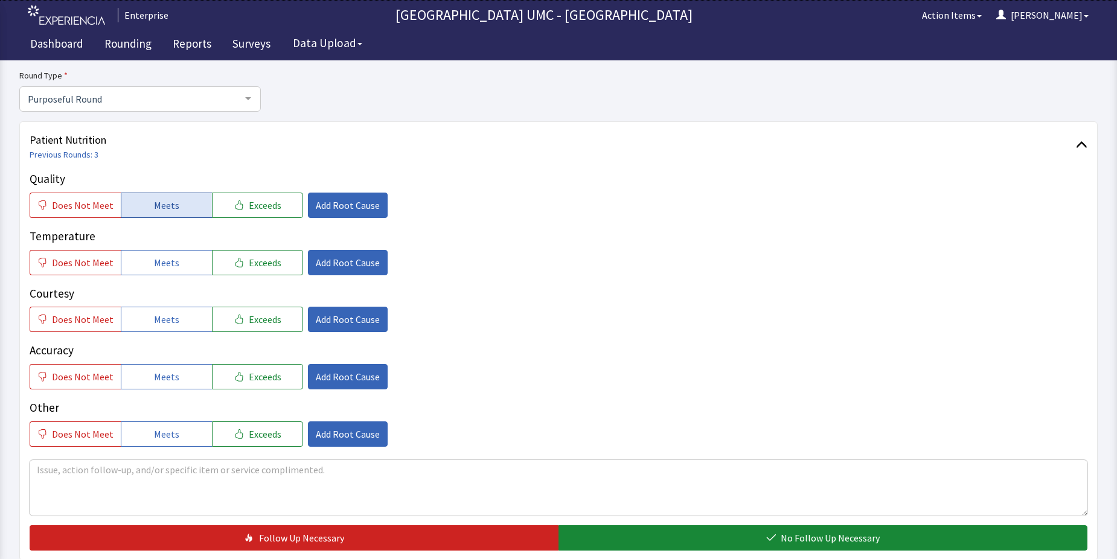
click at [156, 208] on span "Meets" at bounding box center [166, 205] width 25 height 14
click at [155, 263] on span "Meets" at bounding box center [166, 263] width 25 height 14
click at [155, 317] on span "Meets" at bounding box center [166, 319] width 25 height 14
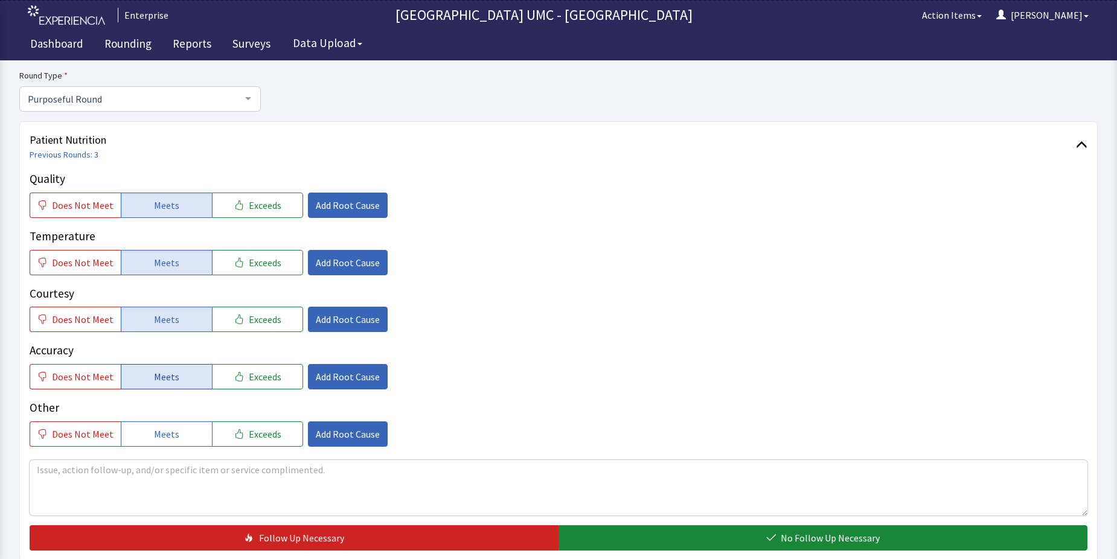
click at [165, 384] on span "Meets" at bounding box center [166, 377] width 25 height 14
click at [176, 437] on button "Meets" at bounding box center [166, 434] width 91 height 25
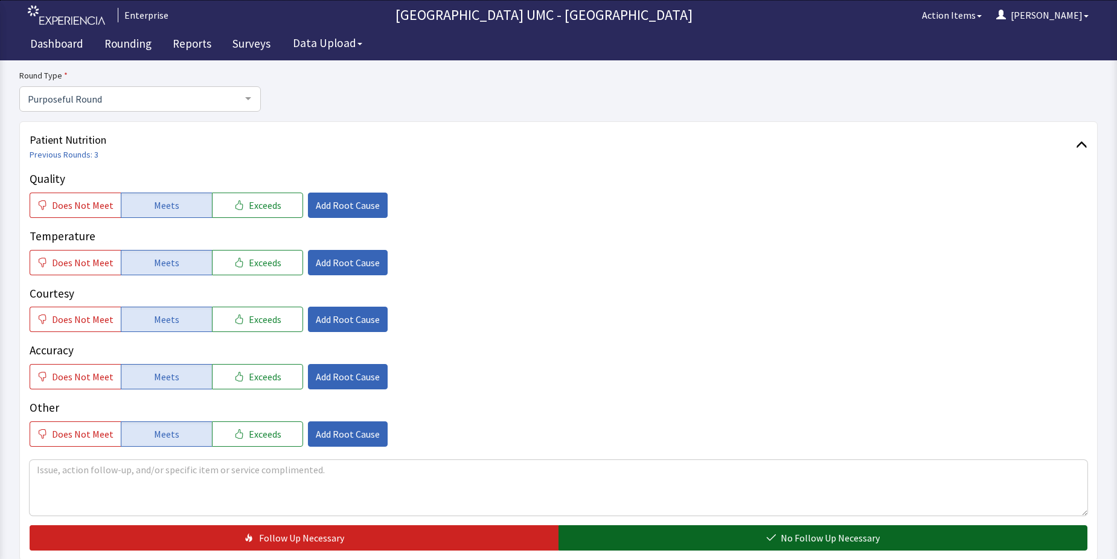
click at [806, 544] on span "No Follow Up Necessary" at bounding box center [830, 538] width 99 height 14
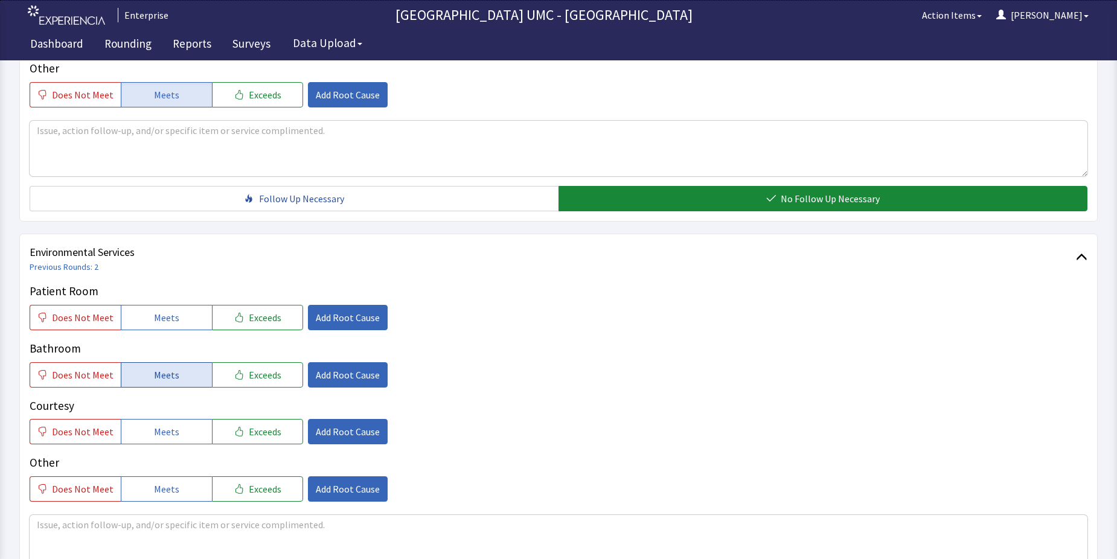
scroll to position [483, 0]
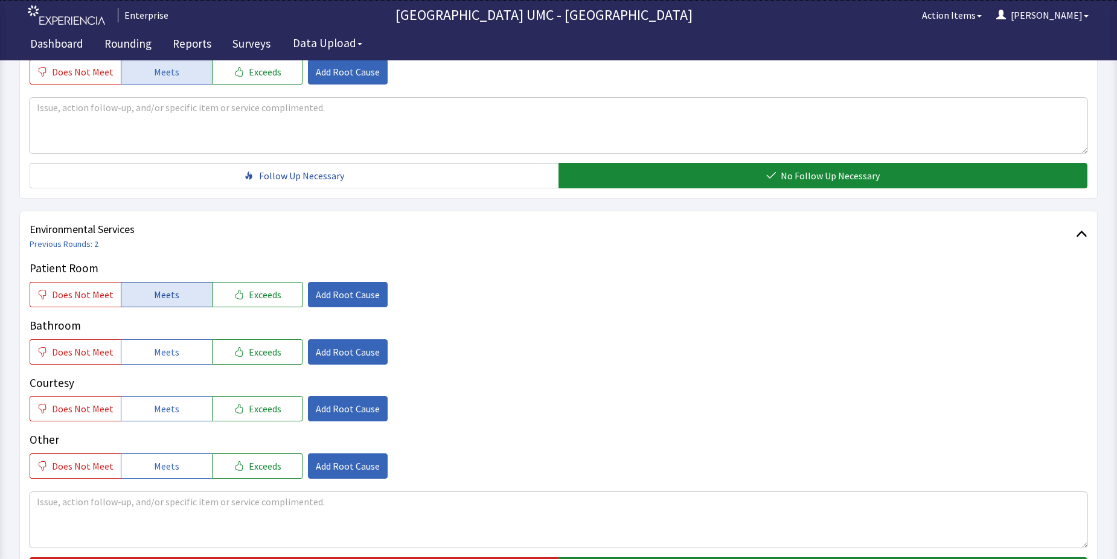
click at [179, 300] on button "Meets" at bounding box center [166, 294] width 91 height 25
click at [164, 347] on span "Meets" at bounding box center [166, 352] width 25 height 14
click at [154, 403] on span "Meets" at bounding box center [166, 409] width 25 height 14
click at [156, 453] on div "Other Does Not Meet Meets Exceeds Add Root Cause" at bounding box center [559, 455] width 1058 height 48
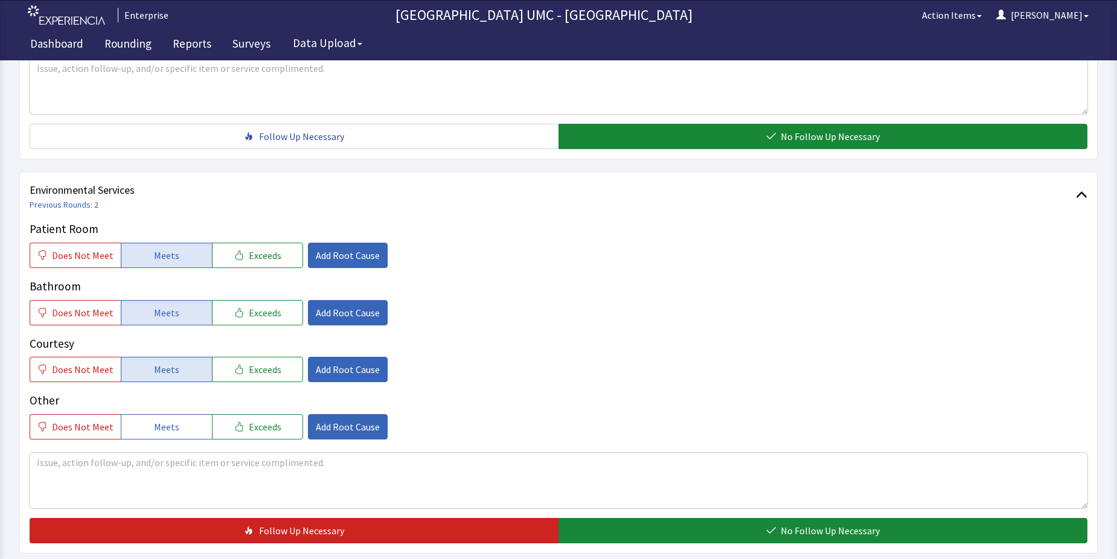
scroll to position [544, 0]
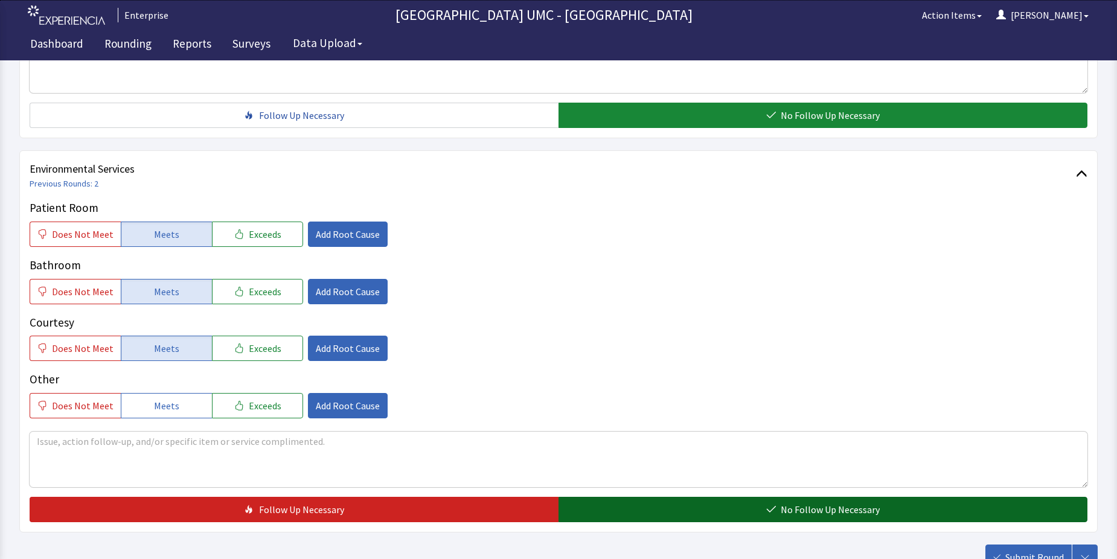
click at [860, 506] on span "No Follow Up Necessary" at bounding box center [830, 510] width 99 height 14
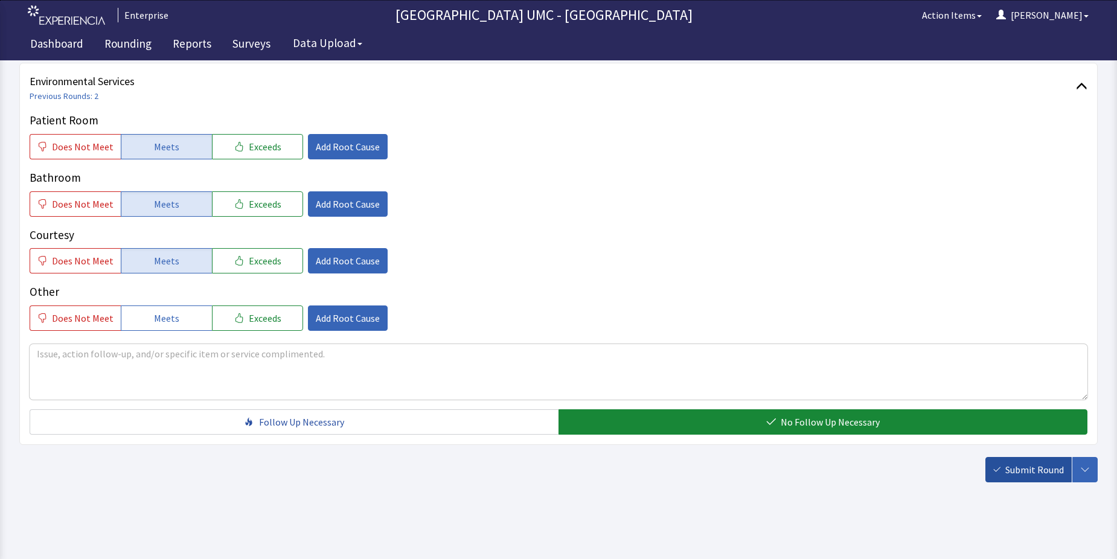
scroll to position [634, 0]
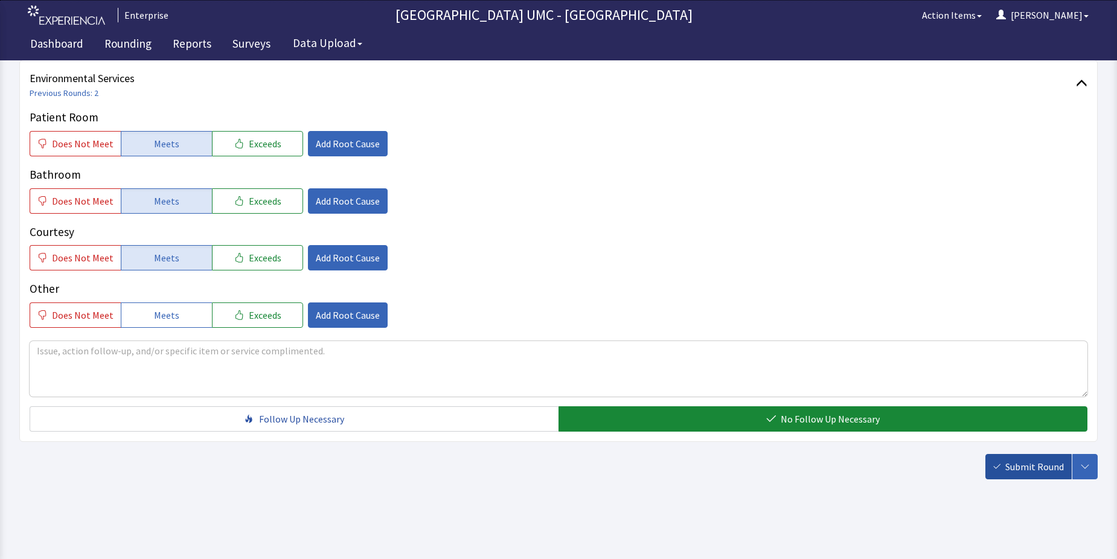
click at [1021, 469] on span "Submit Round" at bounding box center [1035, 467] width 59 height 14
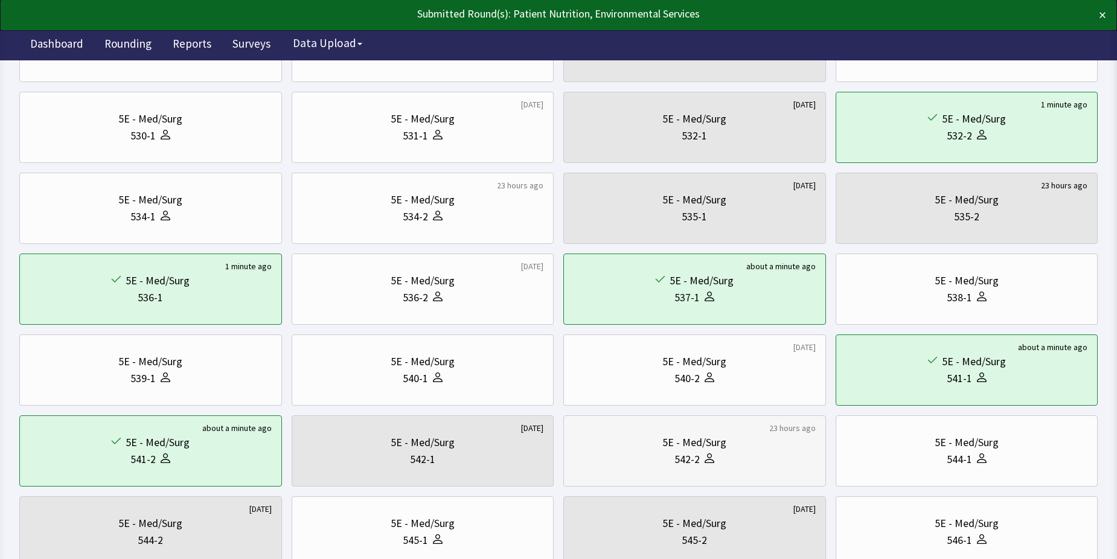
scroll to position [302, 0]
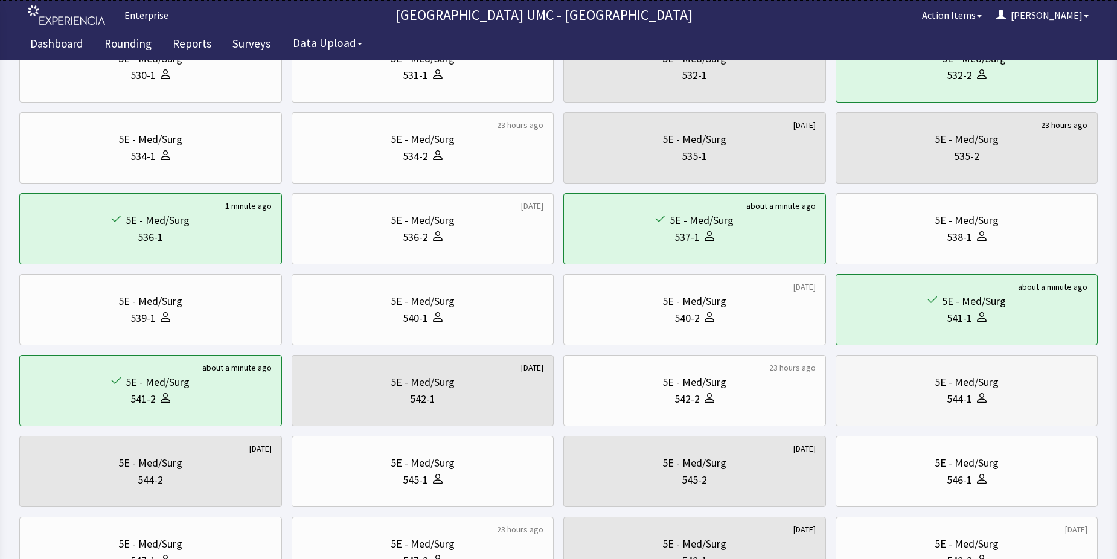
click at [948, 400] on div "544-1" at bounding box center [959, 399] width 25 height 17
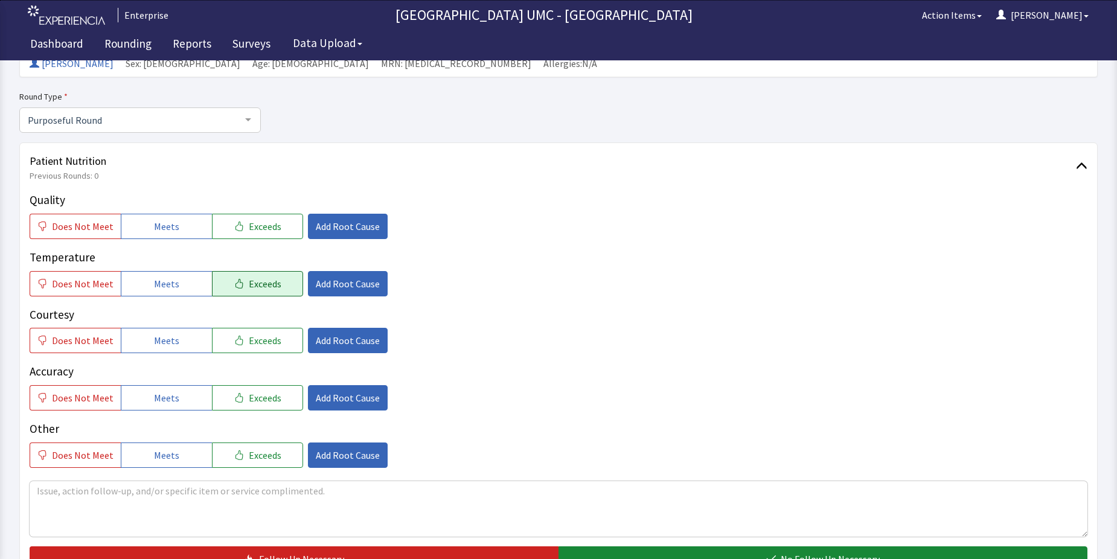
scroll to position [121, 0]
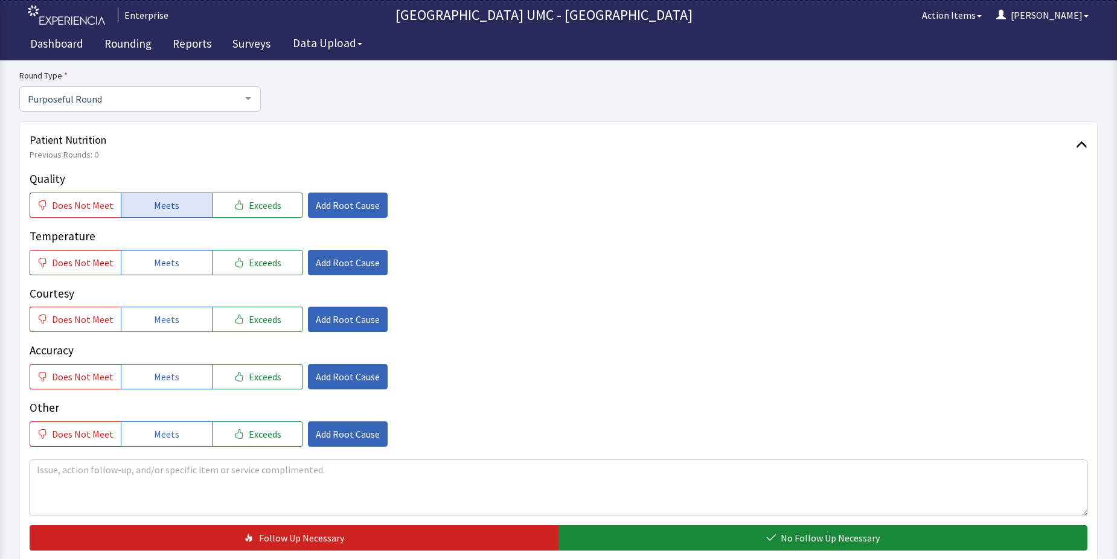
click at [182, 211] on button "Meets" at bounding box center [166, 205] width 91 height 25
click at [164, 269] on span "Meets" at bounding box center [166, 263] width 25 height 14
click at [157, 326] on span "Meets" at bounding box center [166, 319] width 25 height 14
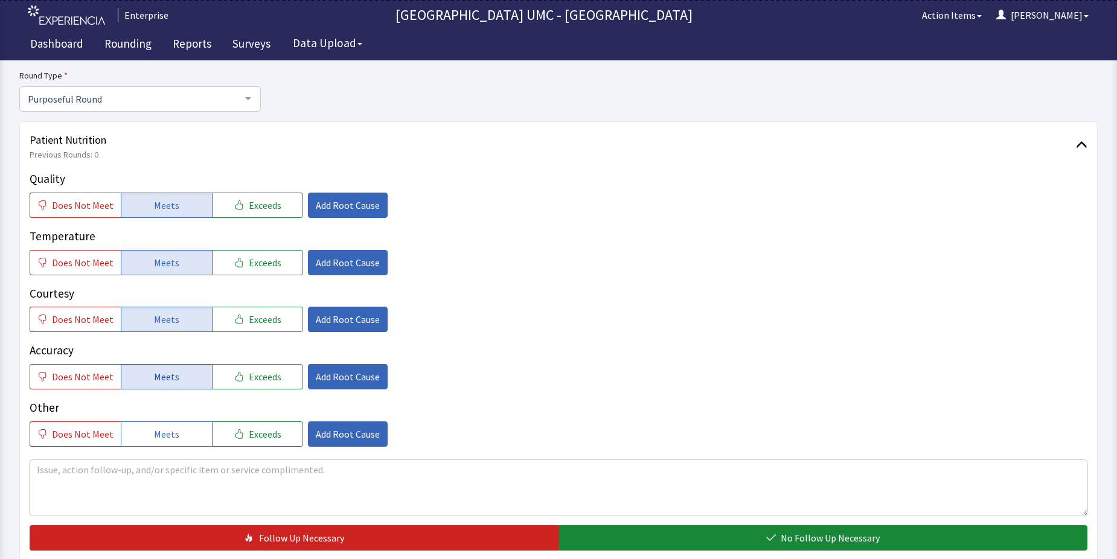
click at [154, 379] on span "Meets" at bounding box center [166, 377] width 25 height 14
click at [152, 442] on button "Meets" at bounding box center [166, 434] width 91 height 25
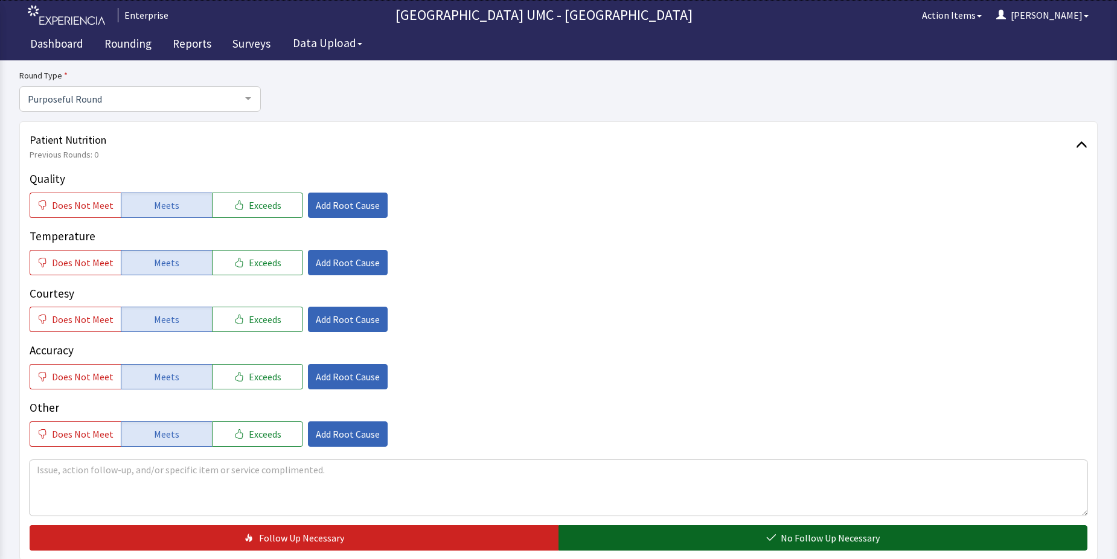
click at [818, 539] on span "No Follow Up Necessary" at bounding box center [830, 538] width 99 height 14
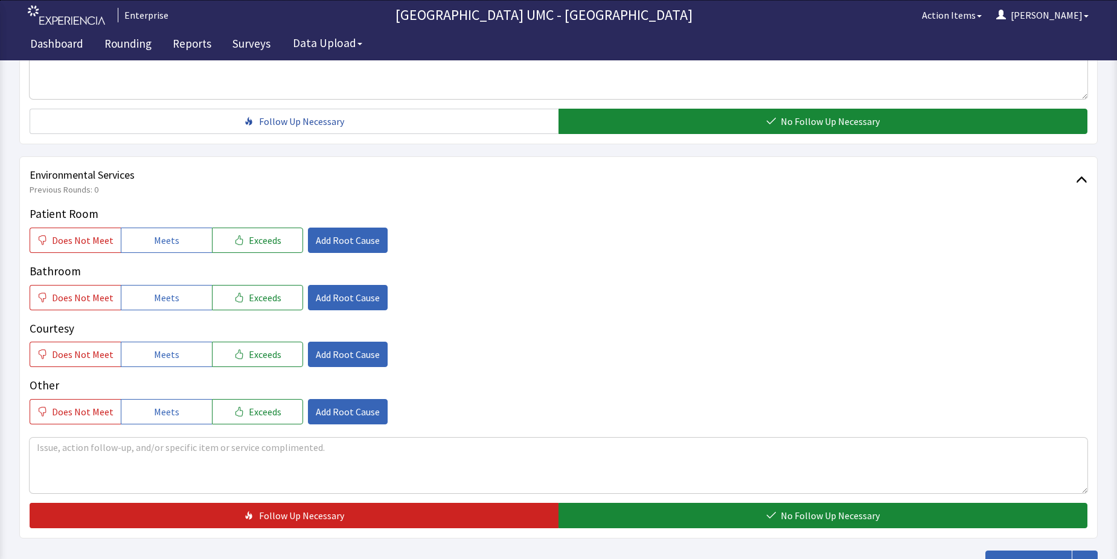
scroll to position [544, 0]
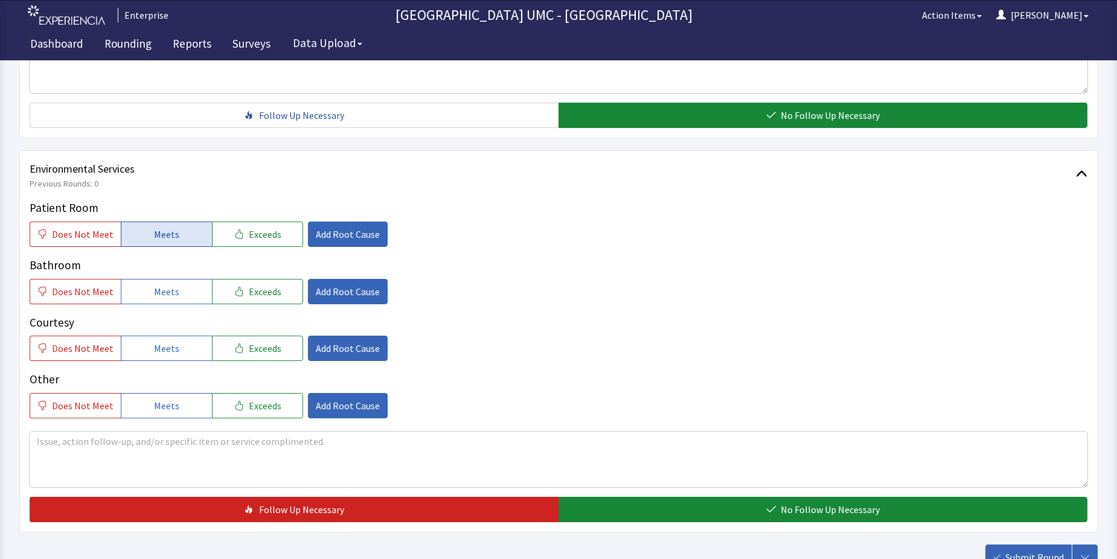
click at [159, 232] on span "Meets" at bounding box center [166, 234] width 25 height 14
click at [159, 289] on span "Meets" at bounding box center [166, 292] width 25 height 14
click at [163, 340] on button "Meets" at bounding box center [166, 348] width 91 height 25
click at [176, 400] on button "Meets" at bounding box center [166, 405] width 91 height 25
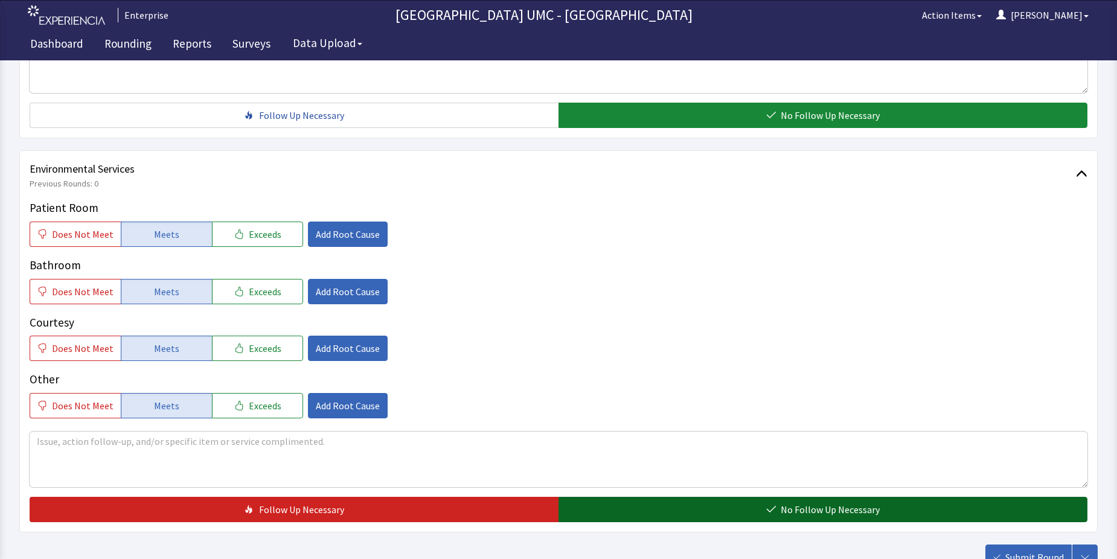
click at [811, 509] on span "No Follow Up Necessary" at bounding box center [830, 510] width 99 height 14
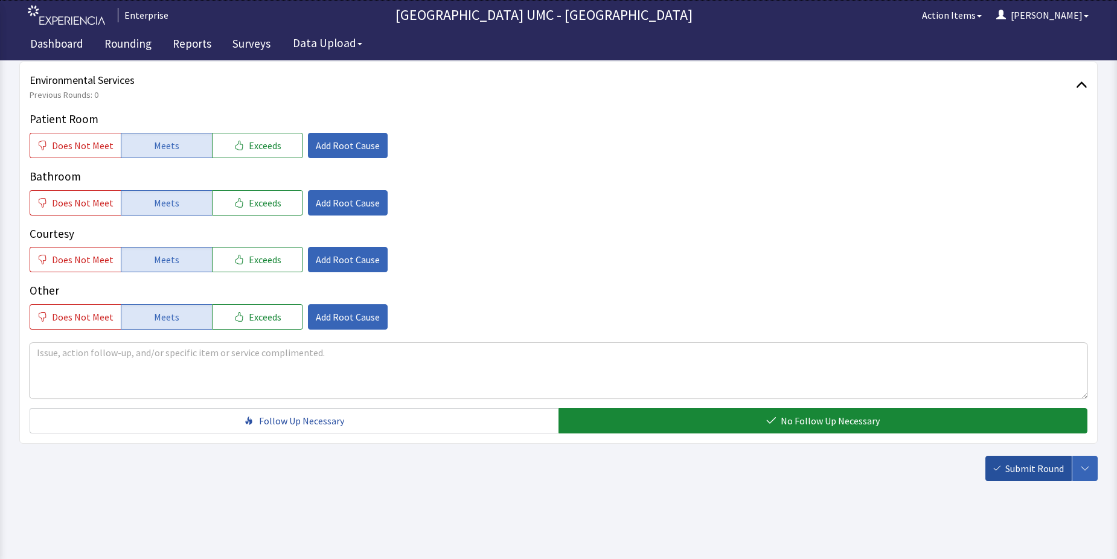
scroll to position [634, 0]
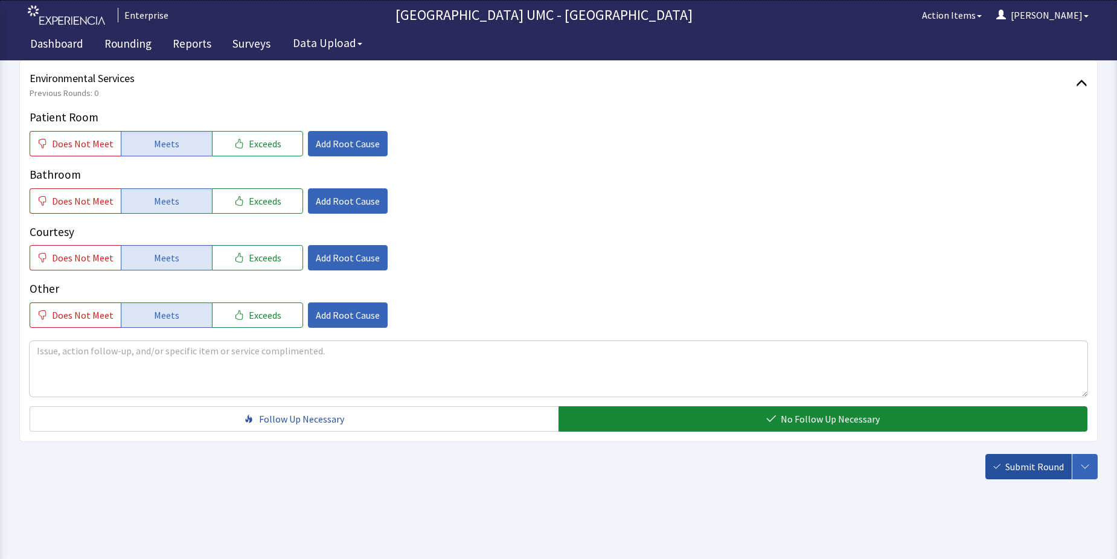
click at [1021, 465] on span "Submit Round" at bounding box center [1035, 467] width 59 height 14
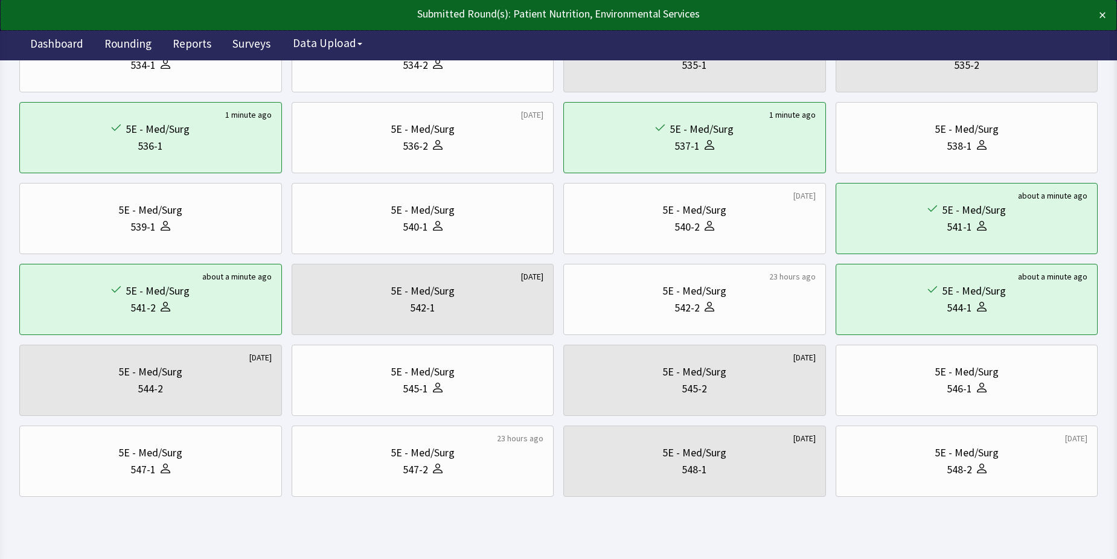
scroll to position [411, 0]
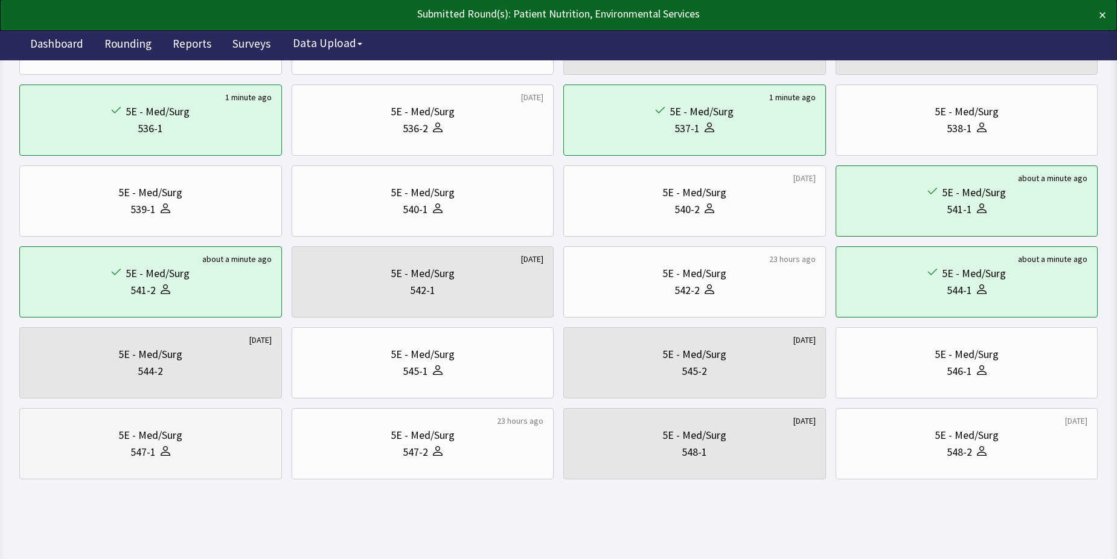
click at [187, 458] on div "547-1" at bounding box center [151, 452] width 242 height 17
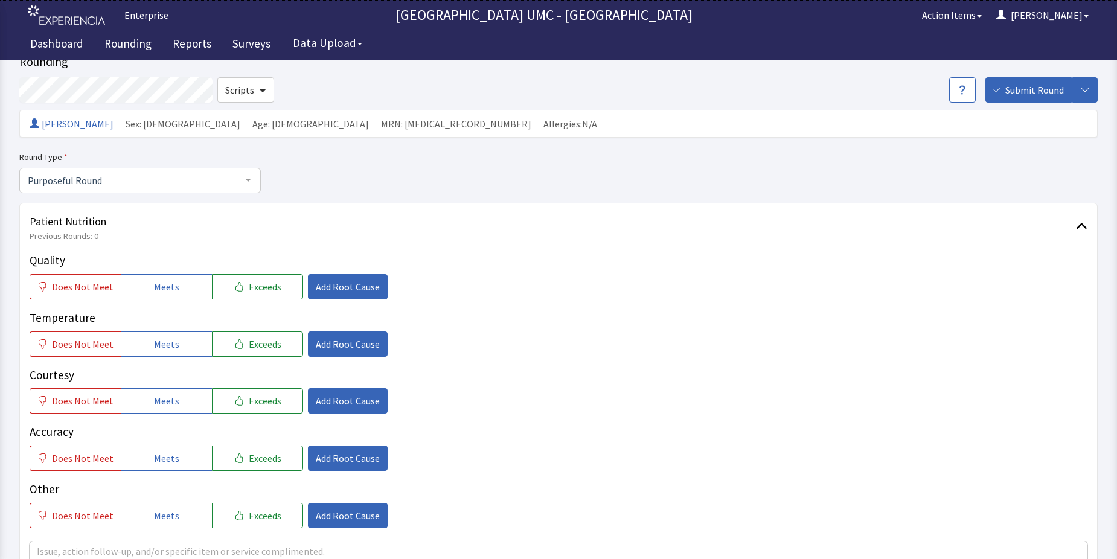
scroll to position [60, 0]
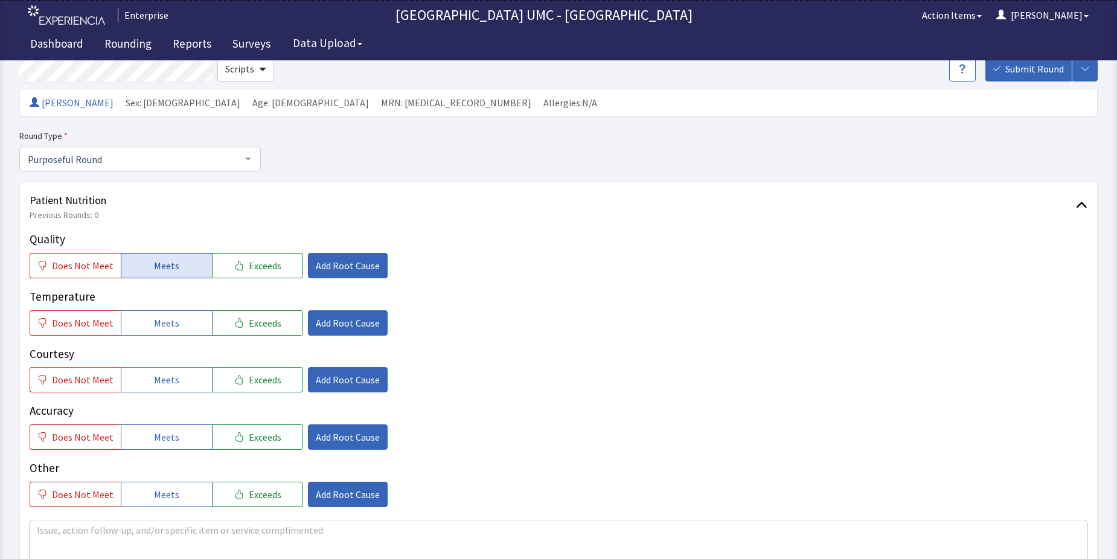
click at [173, 270] on span "Meets" at bounding box center [166, 266] width 25 height 14
click at [154, 318] on span "Meets" at bounding box center [166, 323] width 25 height 14
click at [154, 382] on span "Meets" at bounding box center [166, 380] width 25 height 14
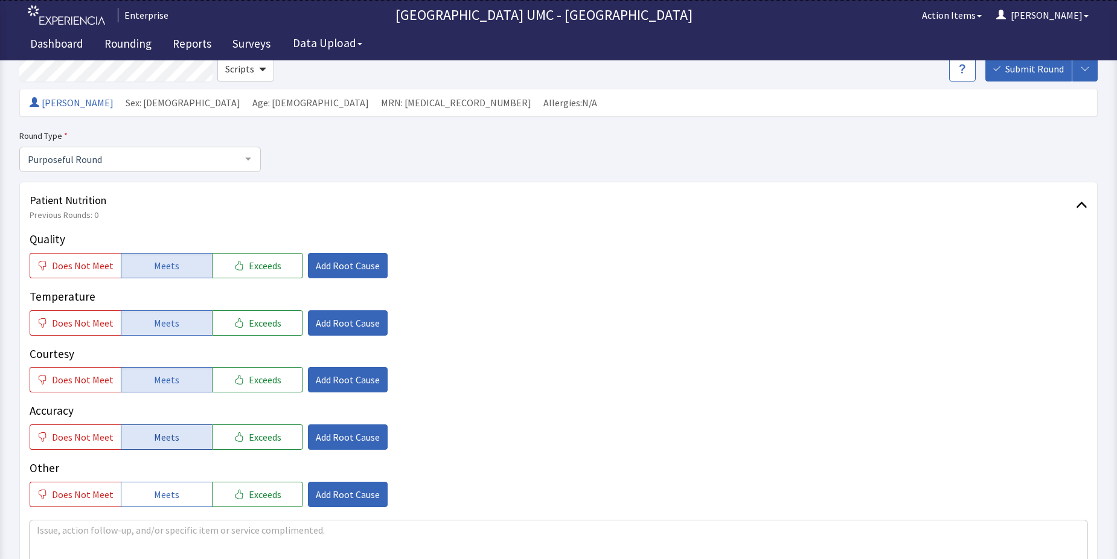
click at [158, 440] on span "Meets" at bounding box center [166, 437] width 25 height 14
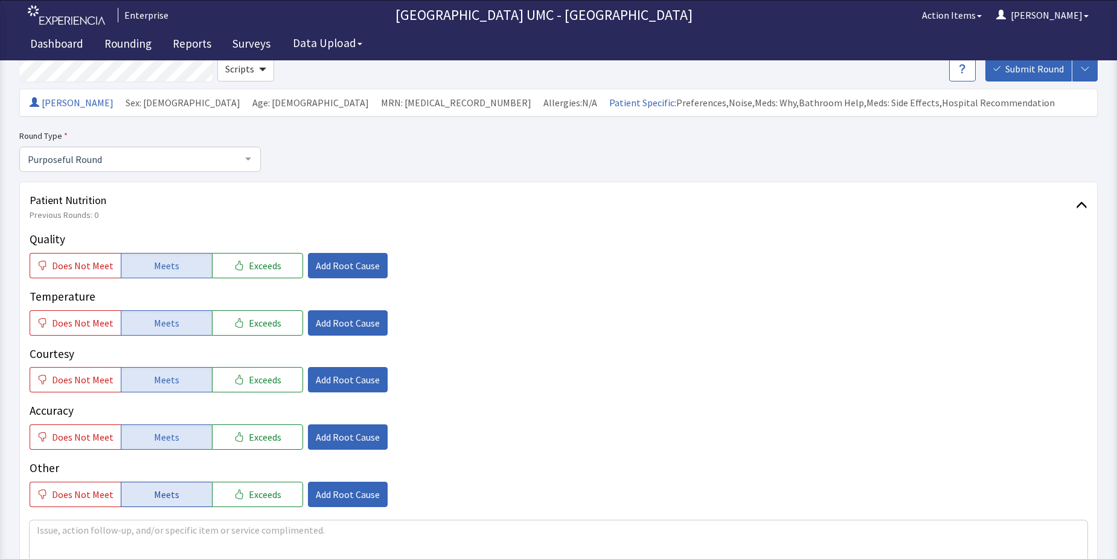
click at [157, 495] on span "Meets" at bounding box center [166, 494] width 25 height 14
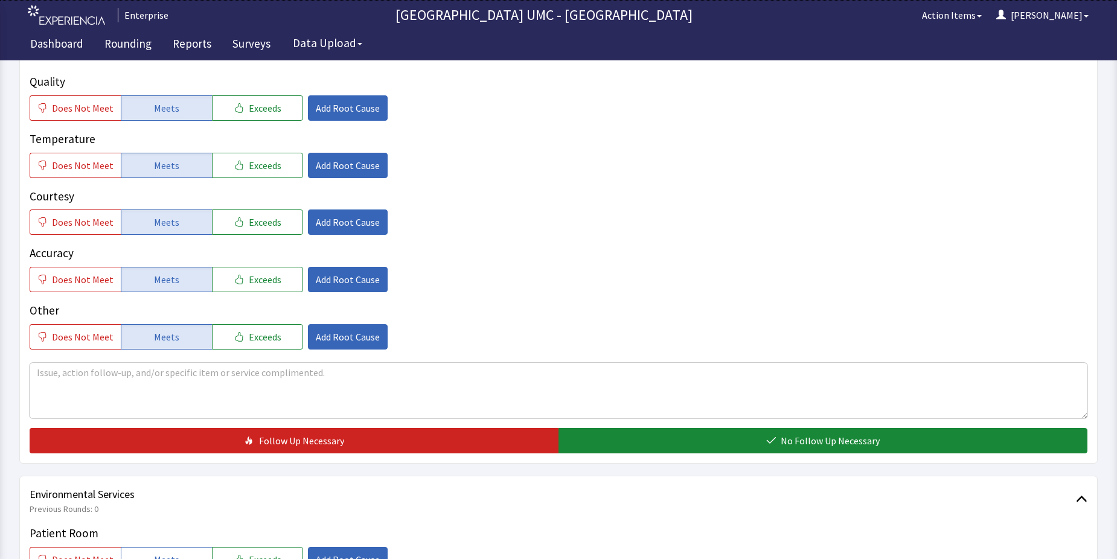
scroll to position [242, 0]
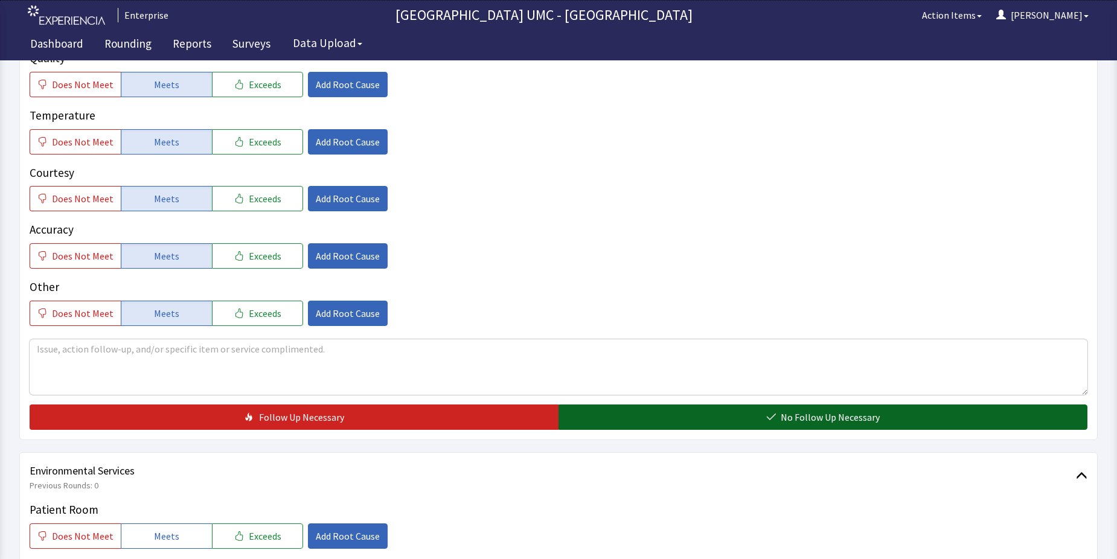
click at [786, 423] on span "No Follow Up Necessary" at bounding box center [830, 417] width 99 height 14
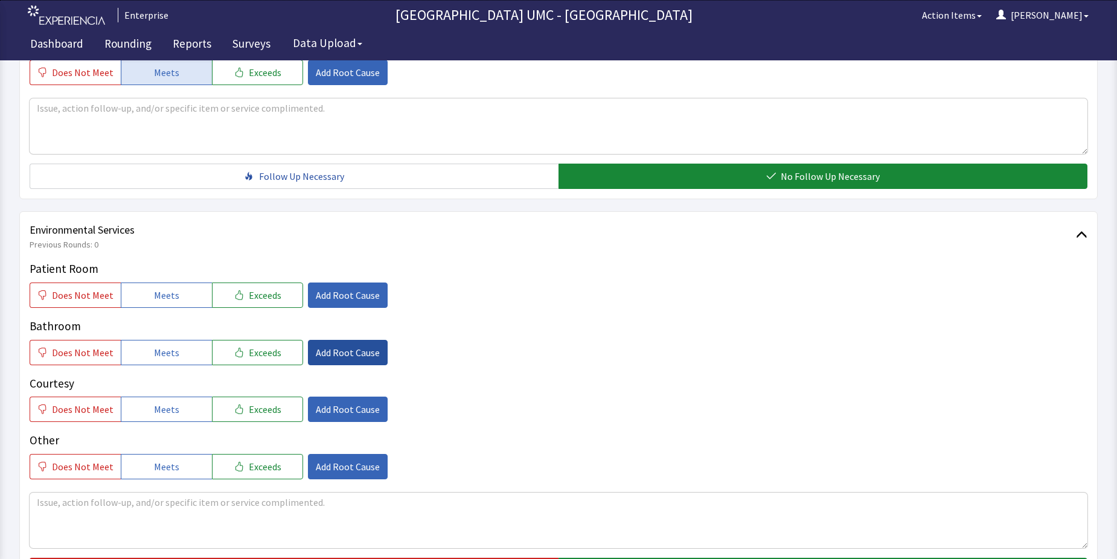
scroll to position [483, 0]
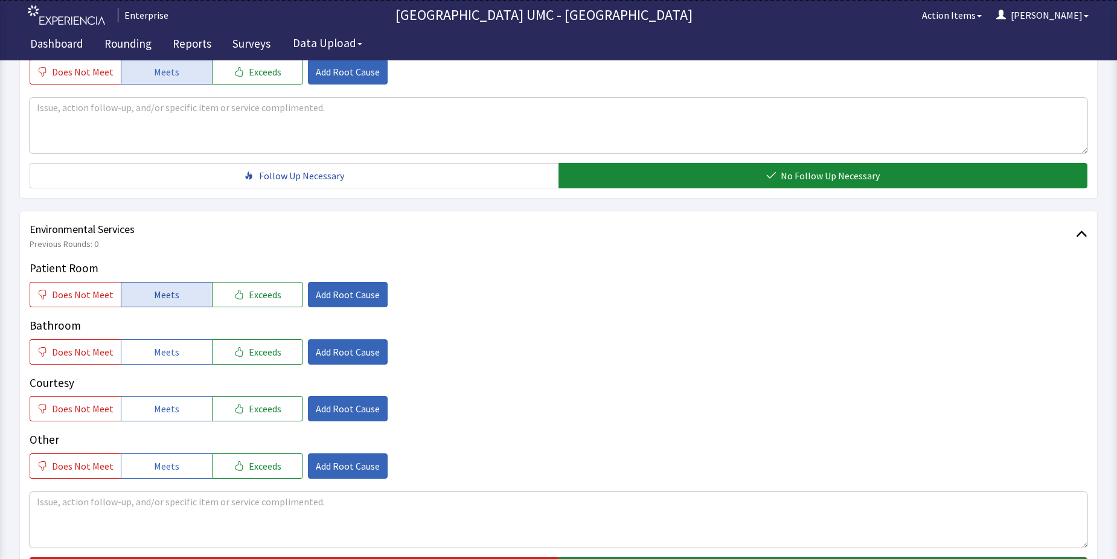
click at [147, 290] on button "Meets" at bounding box center [166, 294] width 91 height 25
click at [156, 356] on span "Meets" at bounding box center [166, 352] width 25 height 14
click at [162, 407] on span "Meets" at bounding box center [166, 409] width 25 height 14
click at [154, 468] on span "Meets" at bounding box center [166, 466] width 25 height 14
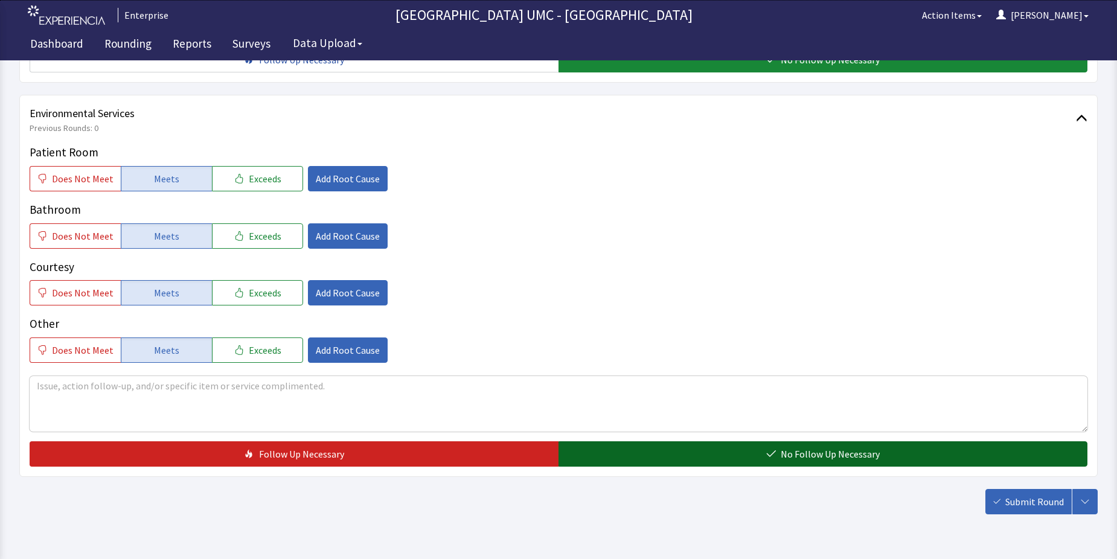
scroll to position [604, 0]
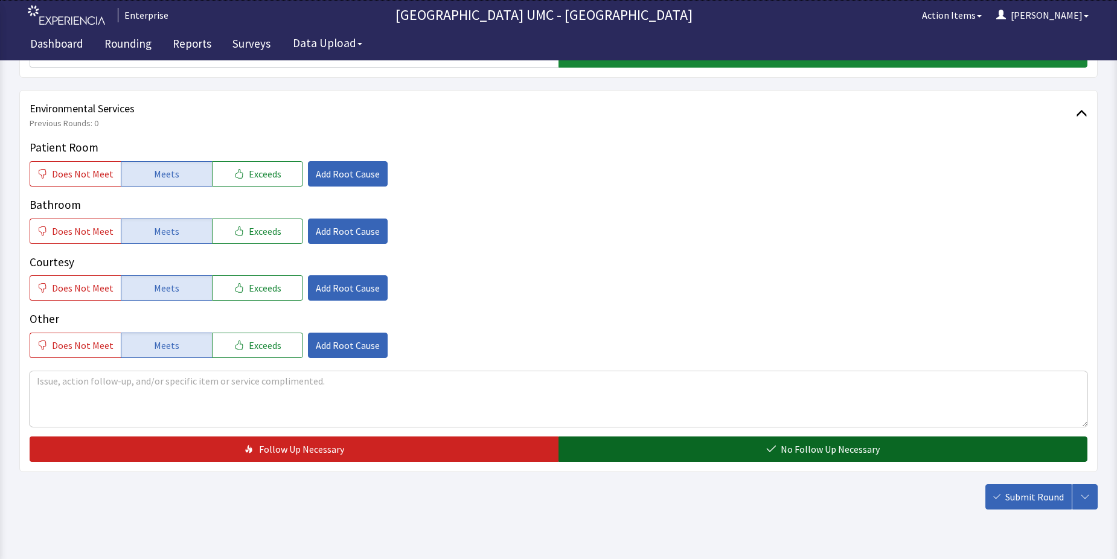
drag, startPoint x: 775, startPoint y: 445, endPoint x: 795, endPoint y: 445, distance: 19.9
click at [776, 445] on icon "button" at bounding box center [772, 450] width 10 height 10
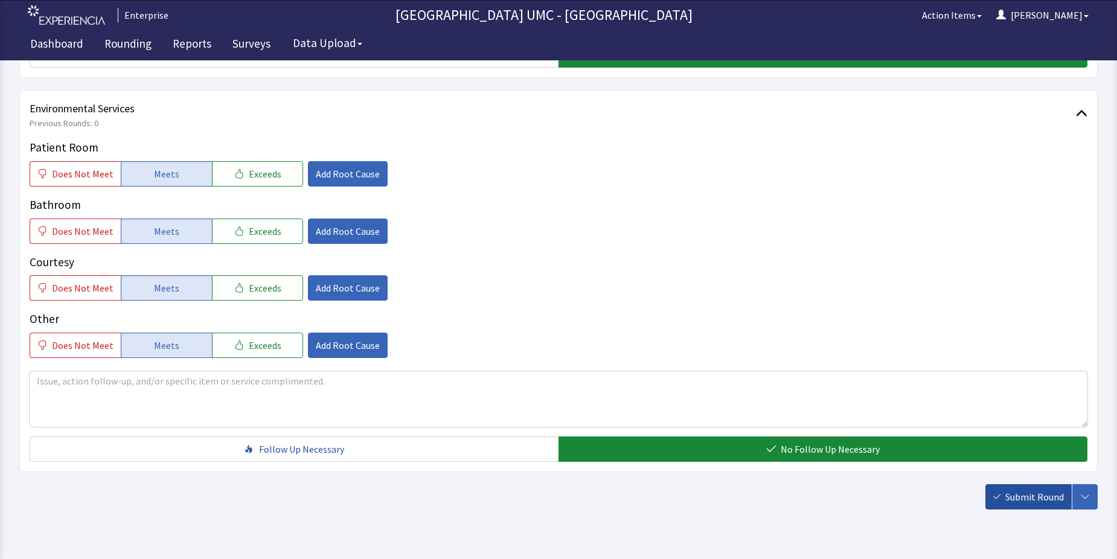
click at [1021, 492] on span "Submit Round" at bounding box center [1035, 497] width 59 height 14
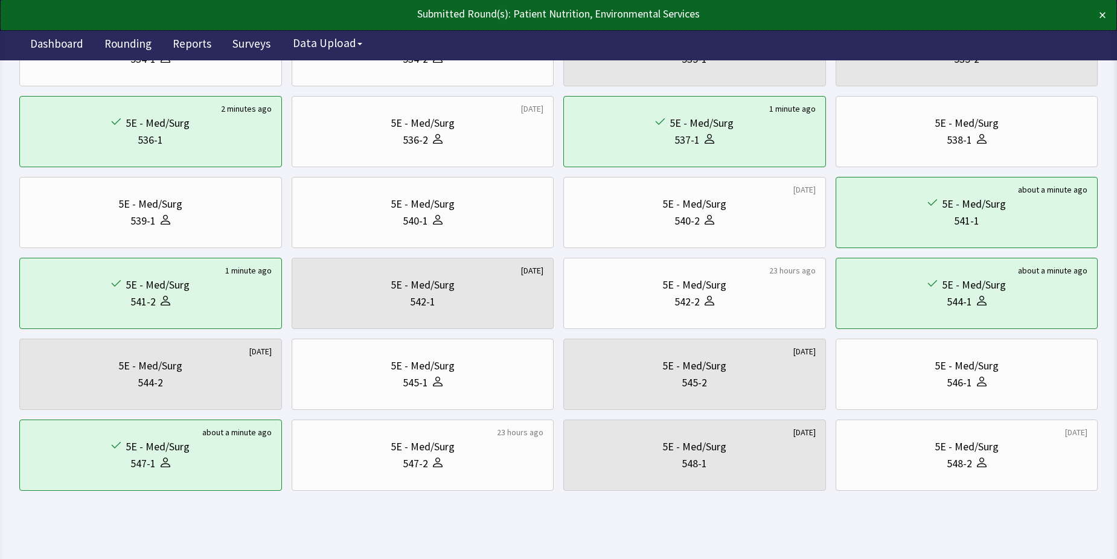
scroll to position [411, 0]
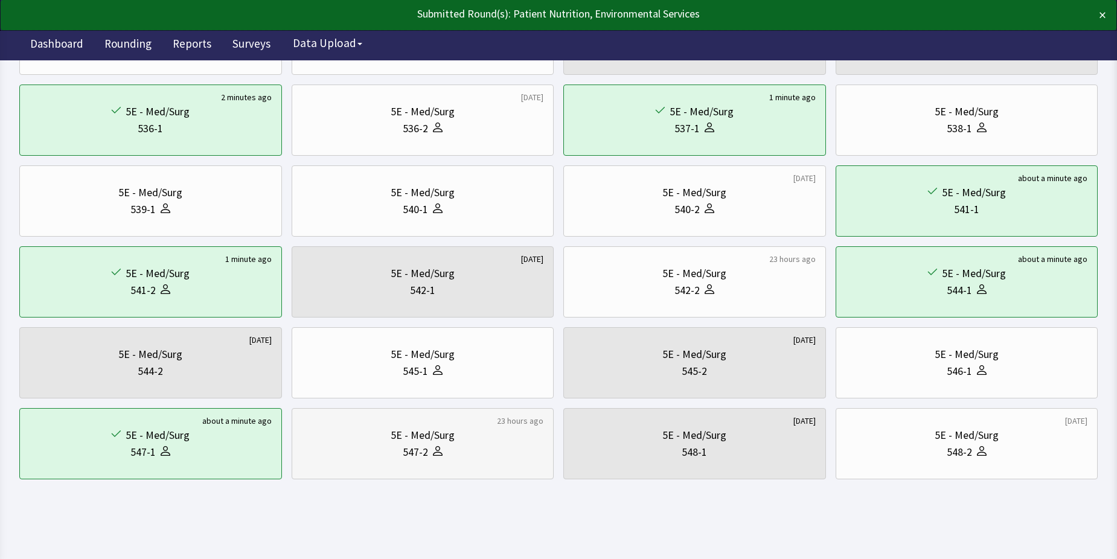
click at [460, 448] on div "547-2" at bounding box center [423, 452] width 242 height 17
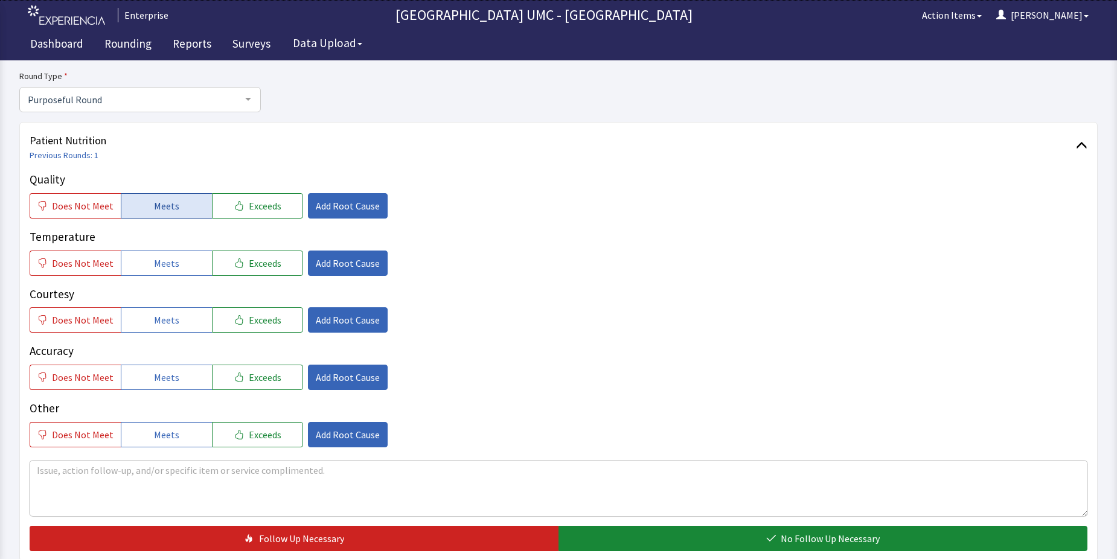
scroll to position [121, 0]
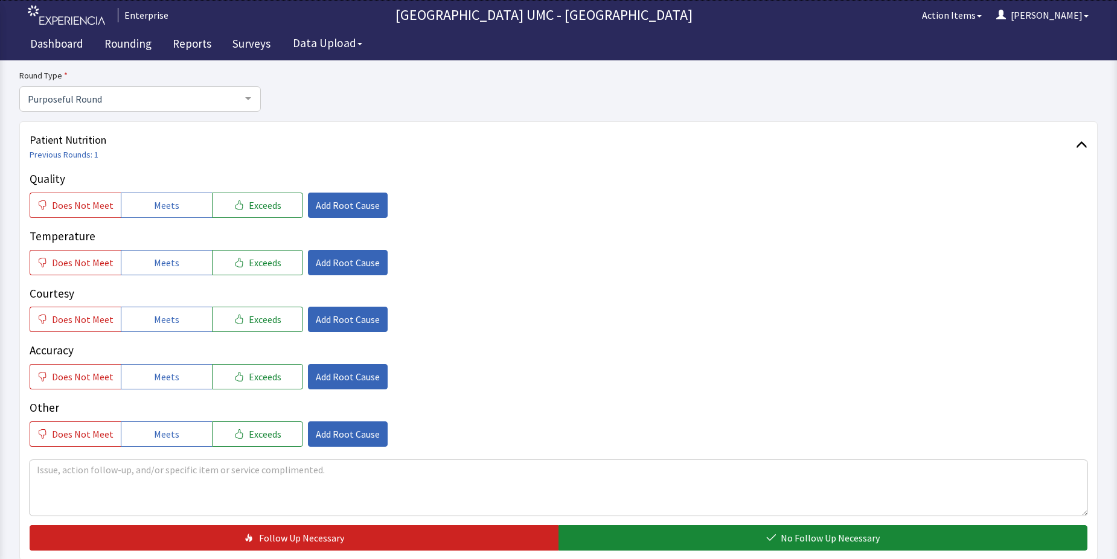
drag, startPoint x: 177, startPoint y: 199, endPoint x: 167, endPoint y: 237, distance: 40.0
click at [175, 212] on button "Meets" at bounding box center [166, 205] width 91 height 25
click at [158, 266] on span "Meets" at bounding box center [166, 263] width 25 height 14
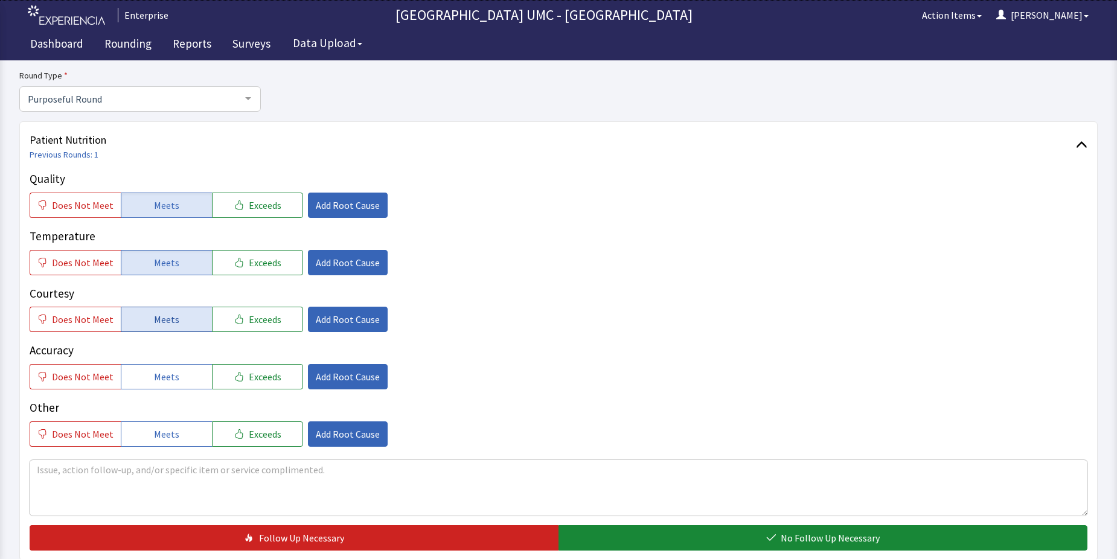
click at [162, 318] on span "Meets" at bounding box center [166, 319] width 25 height 14
click at [162, 371] on span "Meets" at bounding box center [166, 377] width 25 height 14
click at [167, 434] on span "Meets" at bounding box center [166, 434] width 25 height 14
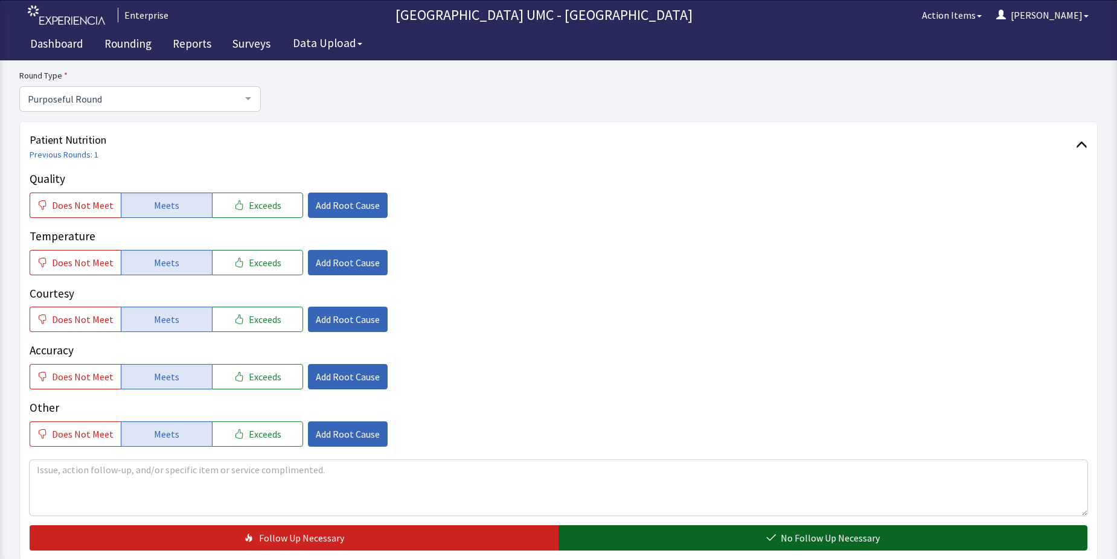
click at [774, 538] on icon "button" at bounding box center [771, 538] width 9 height 7
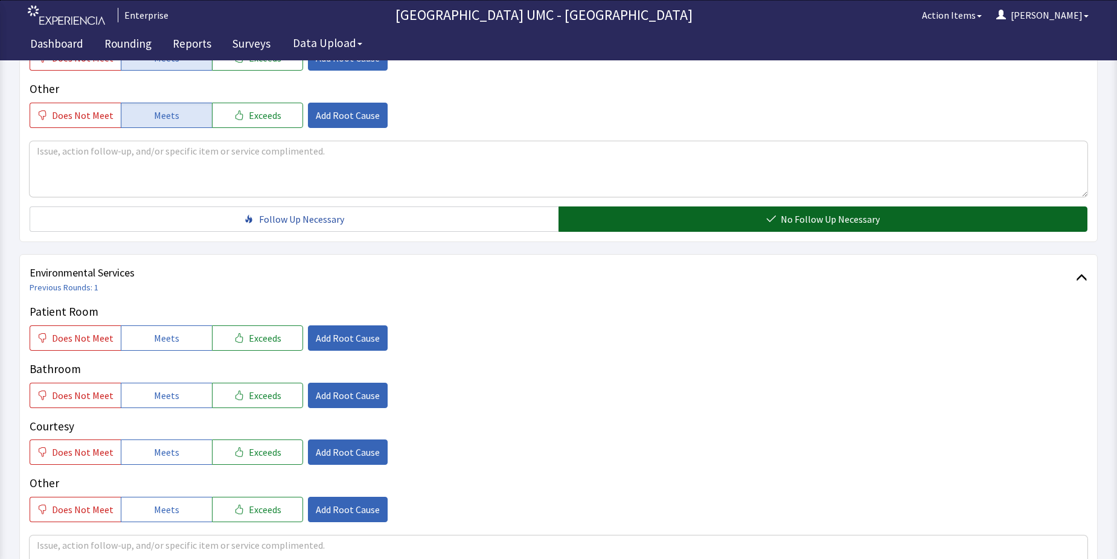
scroll to position [483, 0]
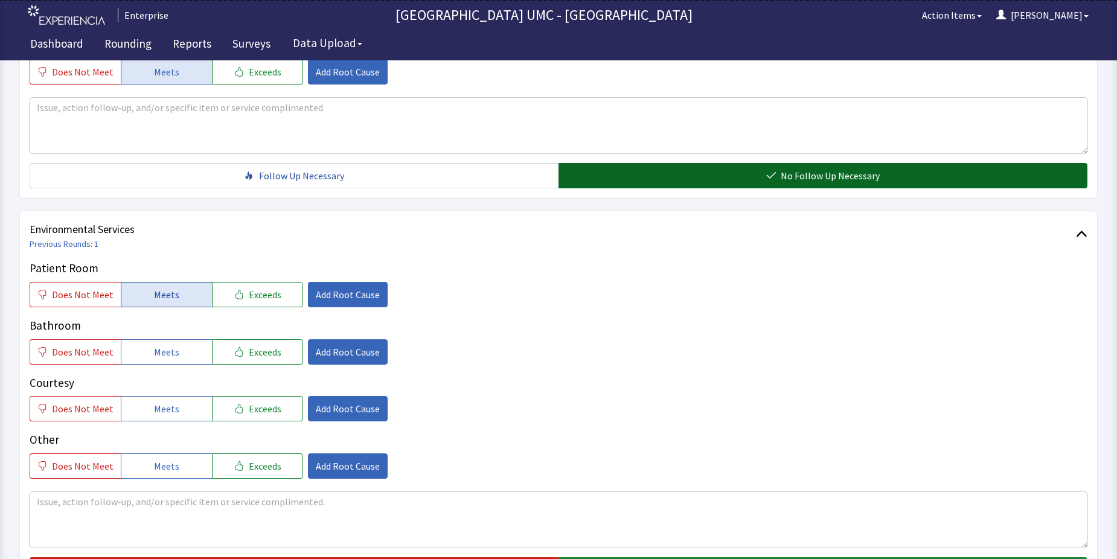
click at [154, 297] on span "Meets" at bounding box center [166, 295] width 25 height 14
click at [161, 350] on span "Meets" at bounding box center [166, 352] width 25 height 14
click at [166, 407] on span "Meets" at bounding box center [166, 409] width 25 height 14
click at [175, 471] on button "Meets" at bounding box center [166, 466] width 91 height 25
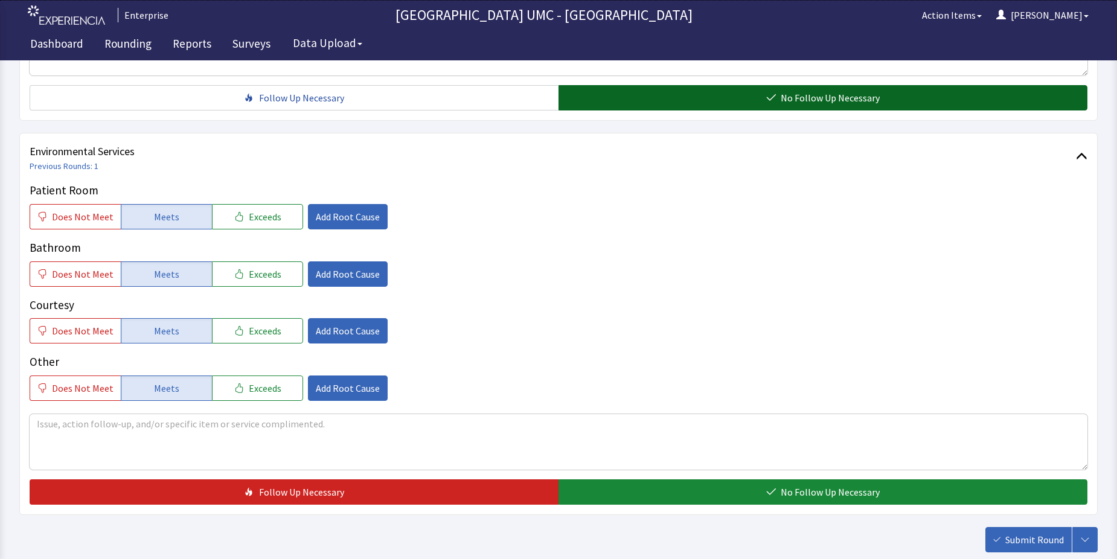
scroll to position [604, 0]
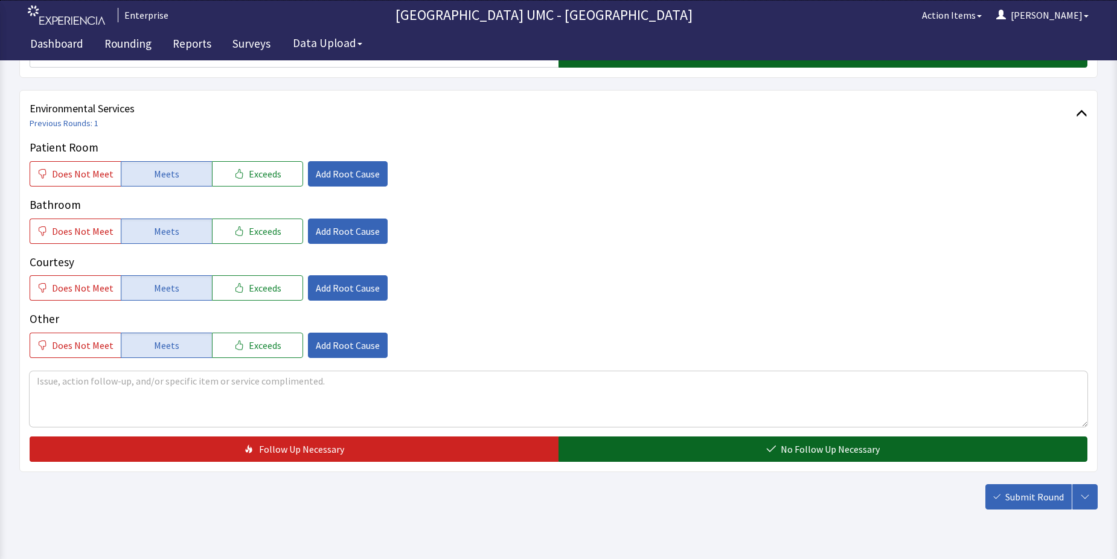
click at [821, 445] on span "No Follow Up Necessary" at bounding box center [830, 449] width 99 height 14
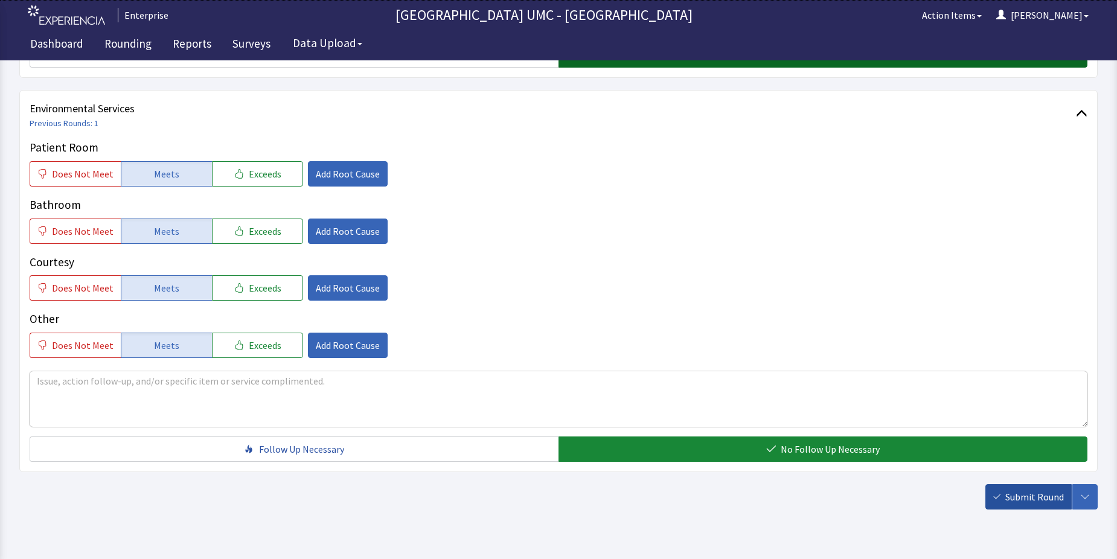
click at [1034, 498] on span "Submit Round" at bounding box center [1035, 497] width 59 height 14
